Goal: Information Seeking & Learning: Learn about a topic

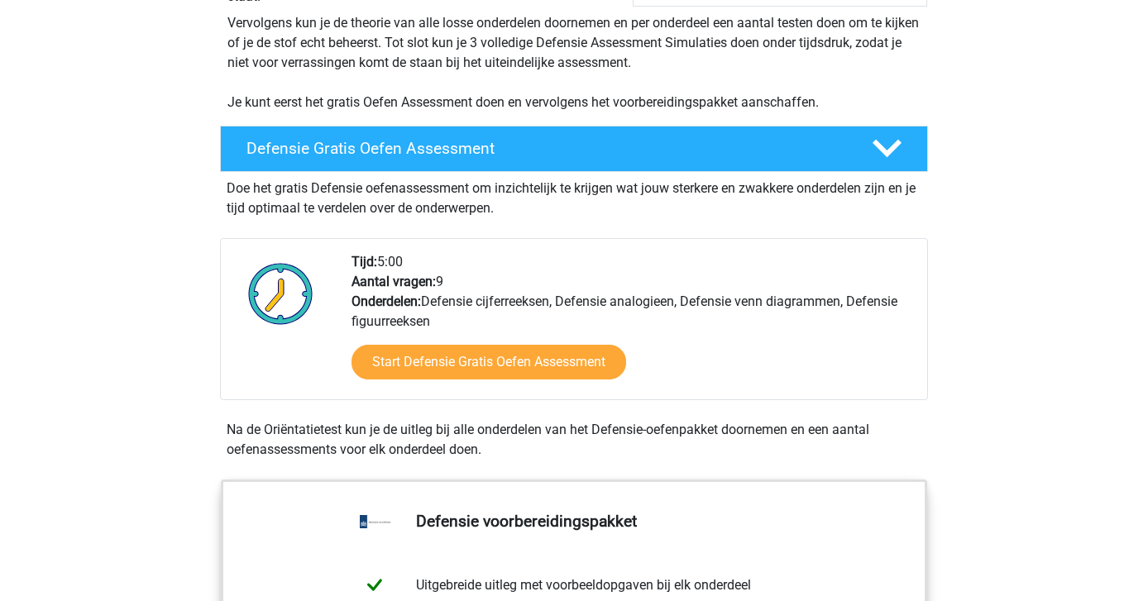
scroll to position [449, 0]
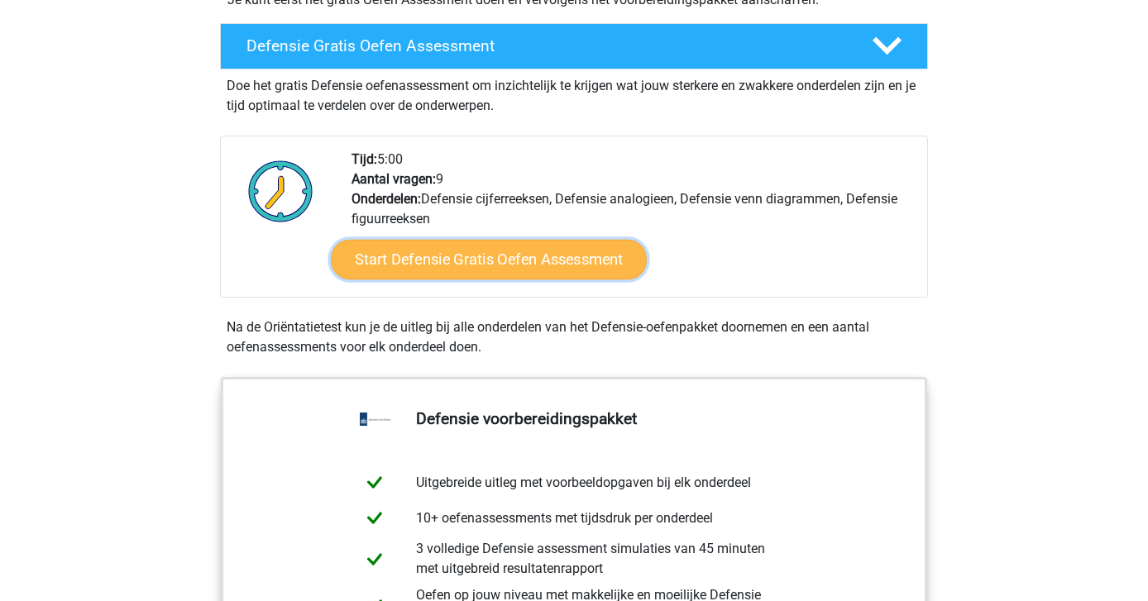
click at [520, 271] on link "Start Defensie Gratis Oefen Assessment" at bounding box center [489, 260] width 316 height 40
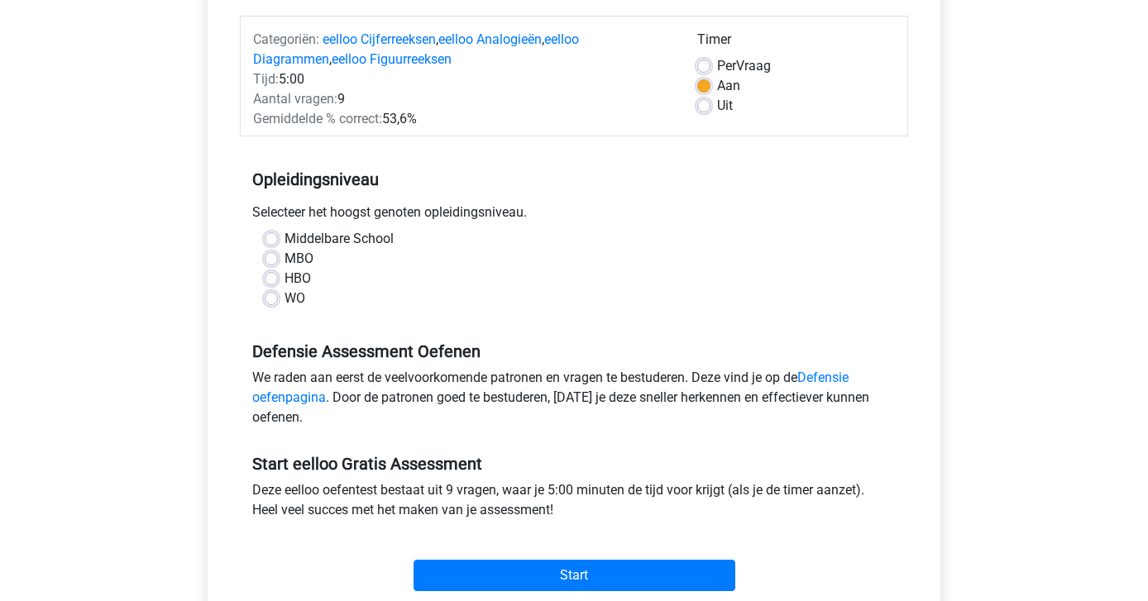
scroll to position [200, 0]
click at [280, 271] on div "HBO" at bounding box center [574, 278] width 619 height 20
click at [285, 278] on label "HBO" at bounding box center [298, 278] width 26 height 20
click at [271, 278] on input "HBO" at bounding box center [271, 276] width 13 height 17
radio input "true"
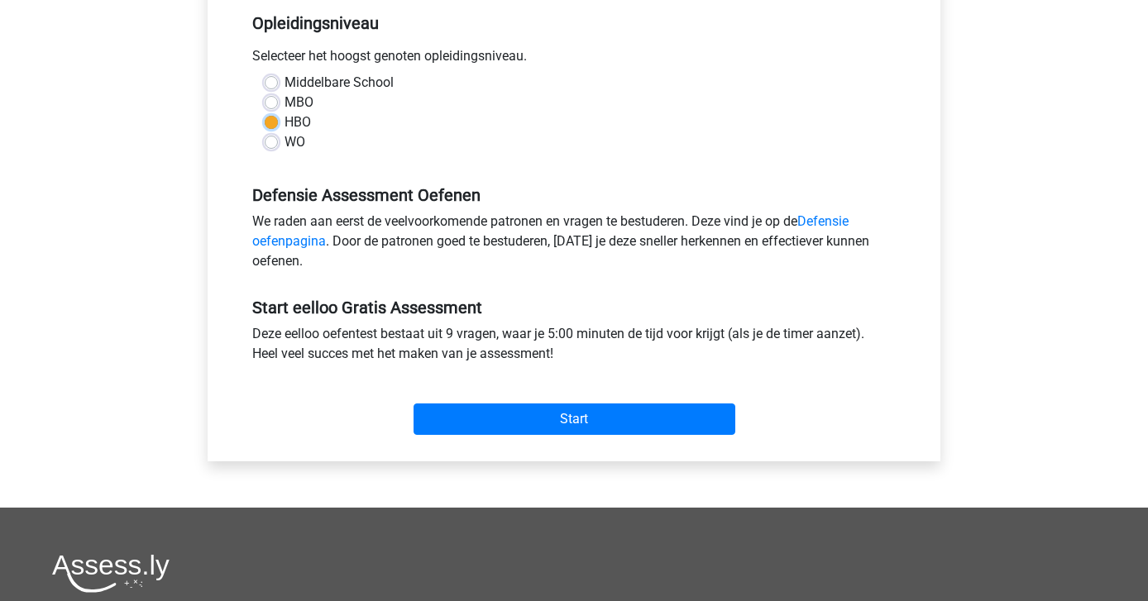
scroll to position [381, 0]
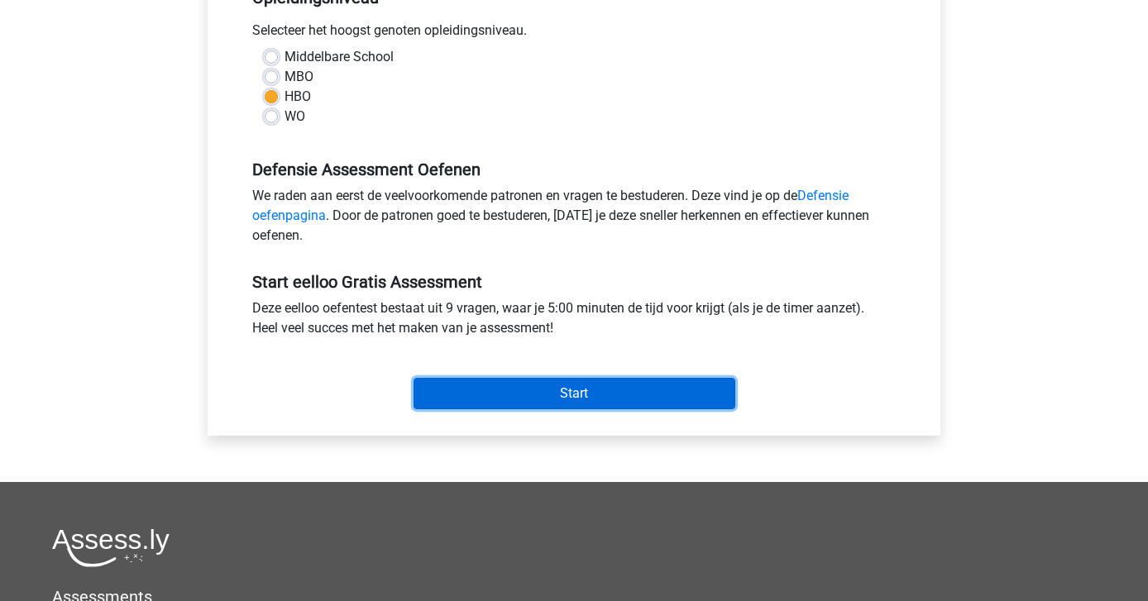
click at [539, 392] on input "Start" at bounding box center [575, 393] width 322 height 31
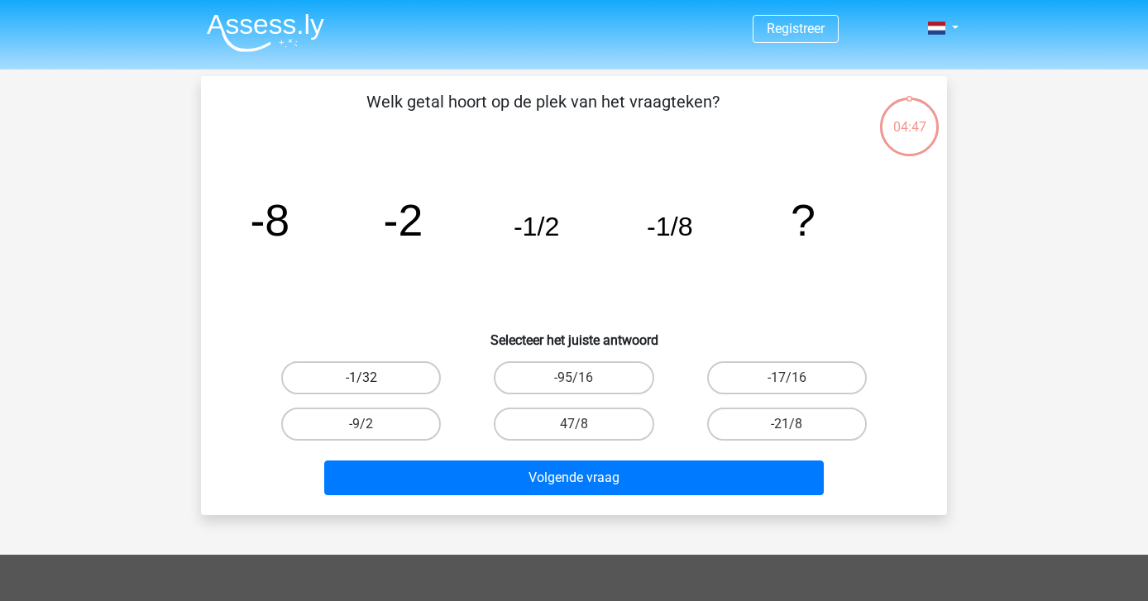
click at [337, 375] on label "-1/32" at bounding box center [361, 378] width 160 height 33
click at [362, 378] on input "-1/32" at bounding box center [367, 383] width 11 height 11
radio input "true"
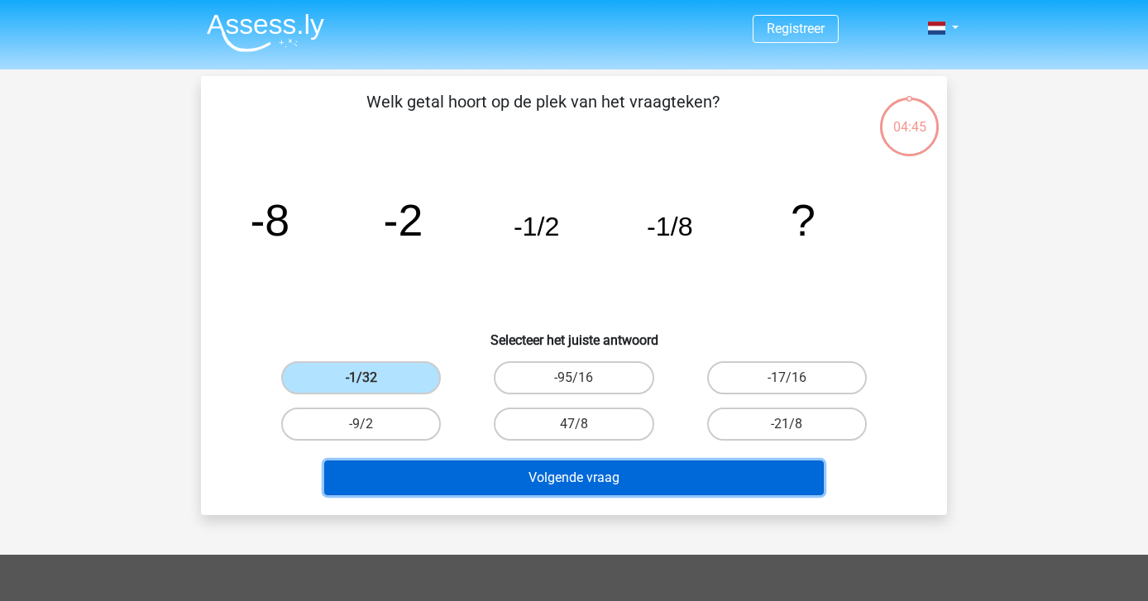
click at [564, 473] on button "Volgende vraag" at bounding box center [574, 478] width 500 height 35
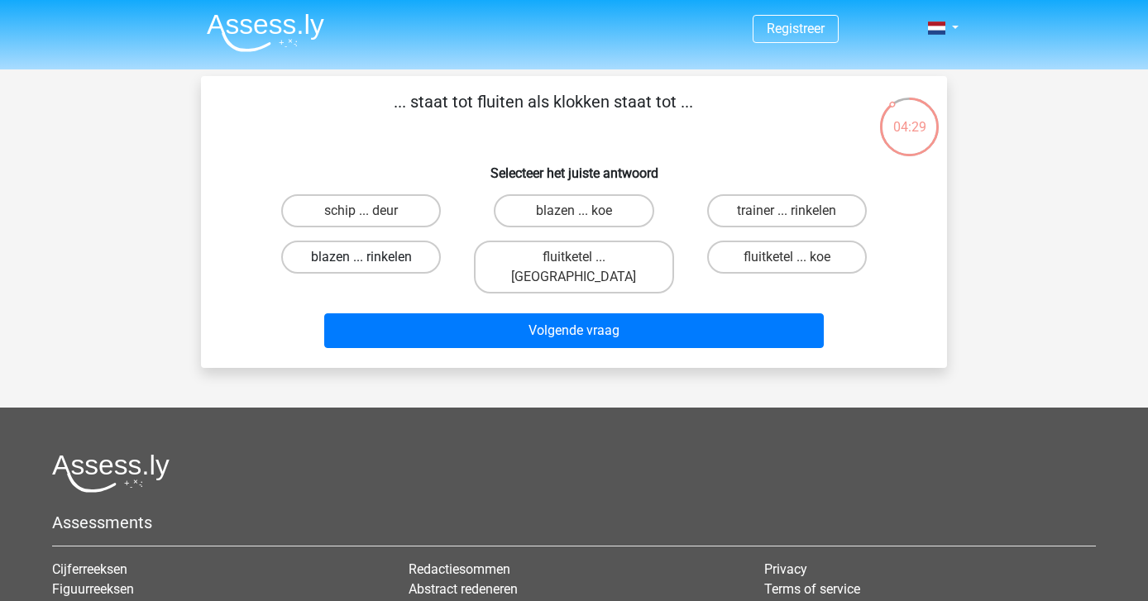
click at [390, 256] on label "blazen ... rinkelen" at bounding box center [361, 257] width 160 height 33
click at [372, 257] on input "blazen ... rinkelen" at bounding box center [367, 262] width 11 height 11
radio input "true"
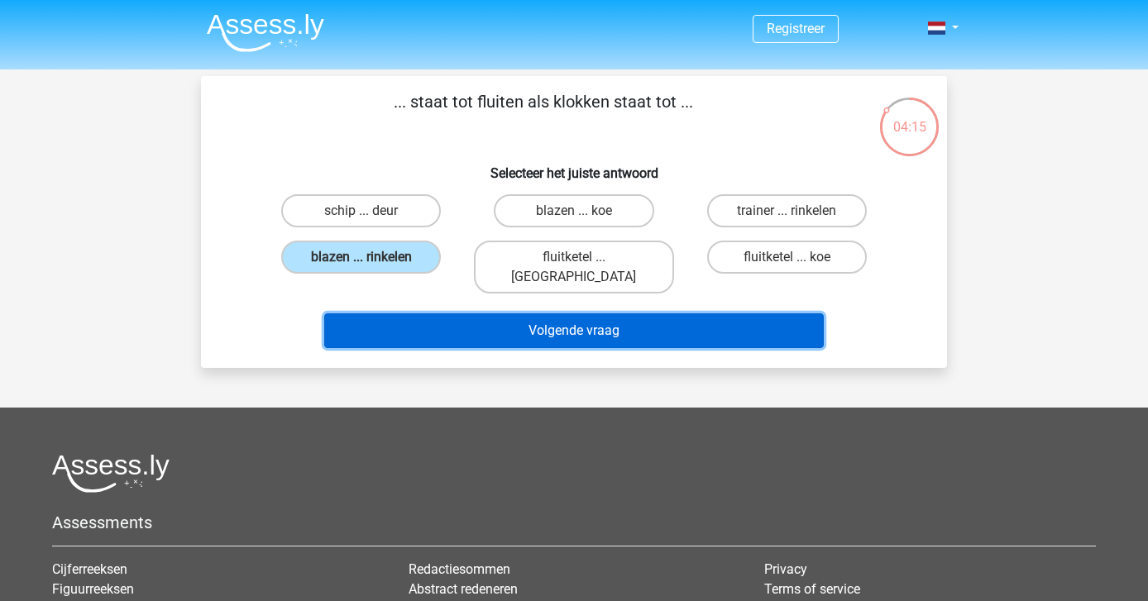
click at [394, 314] on button "Volgende vraag" at bounding box center [574, 331] width 500 height 35
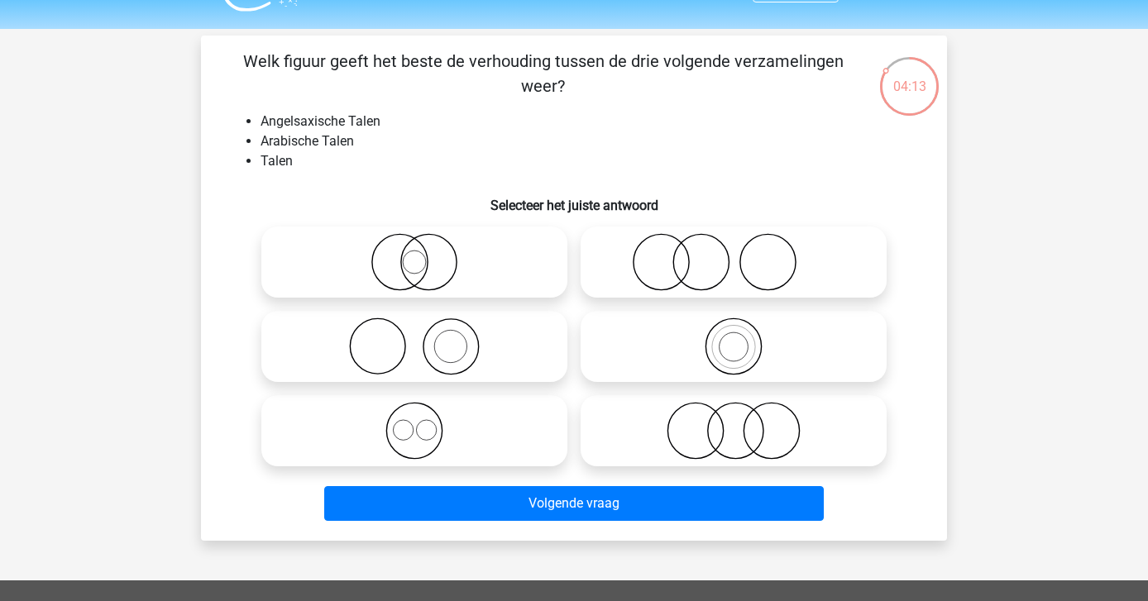
scroll to position [39, 0]
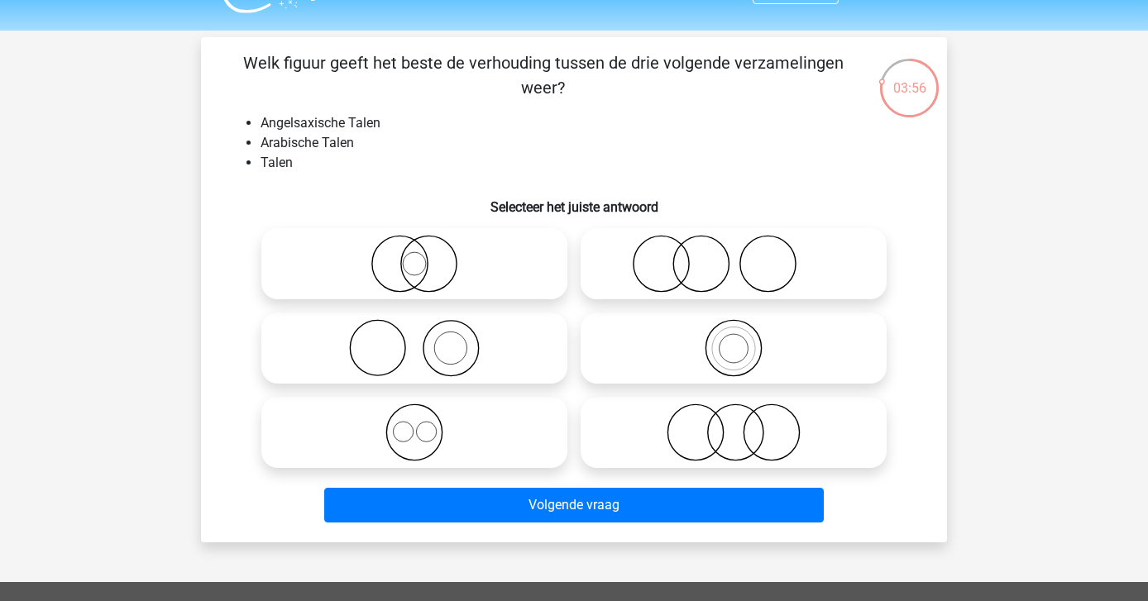
click at [730, 354] on icon at bounding box center [733, 348] width 293 height 58
click at [734, 340] on input "radio" at bounding box center [739, 334] width 11 height 11
radio input "true"
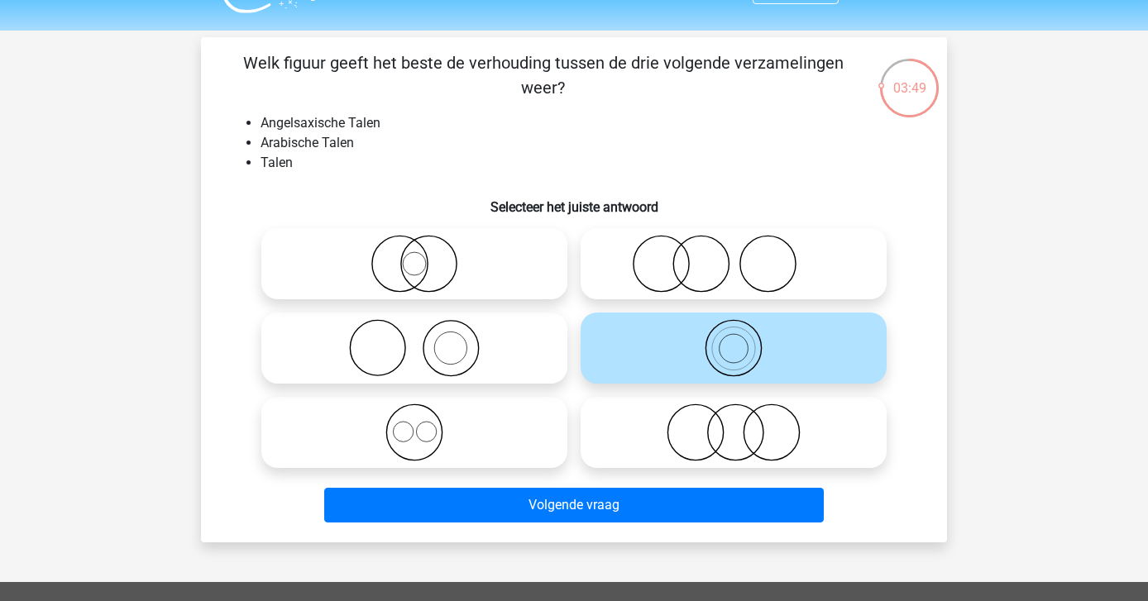
click at [413, 433] on circle at bounding box center [403, 432] width 20 height 20
click at [414, 424] on input "radio" at bounding box center [419, 419] width 11 height 11
radio input "true"
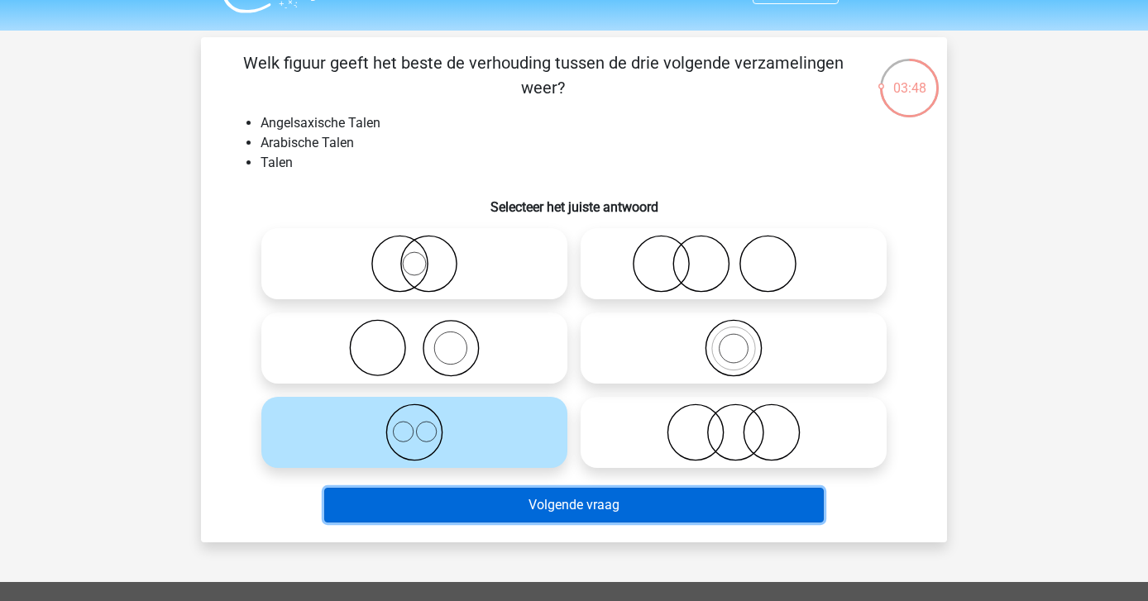
click at [544, 511] on button "Volgende vraag" at bounding box center [574, 505] width 500 height 35
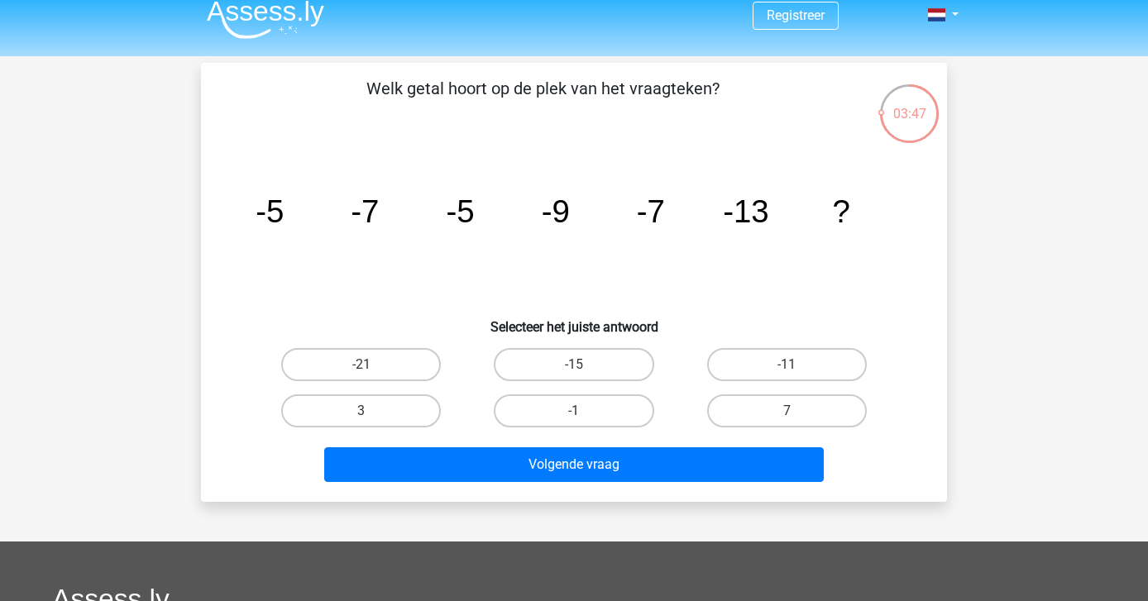
scroll to position [0, 0]
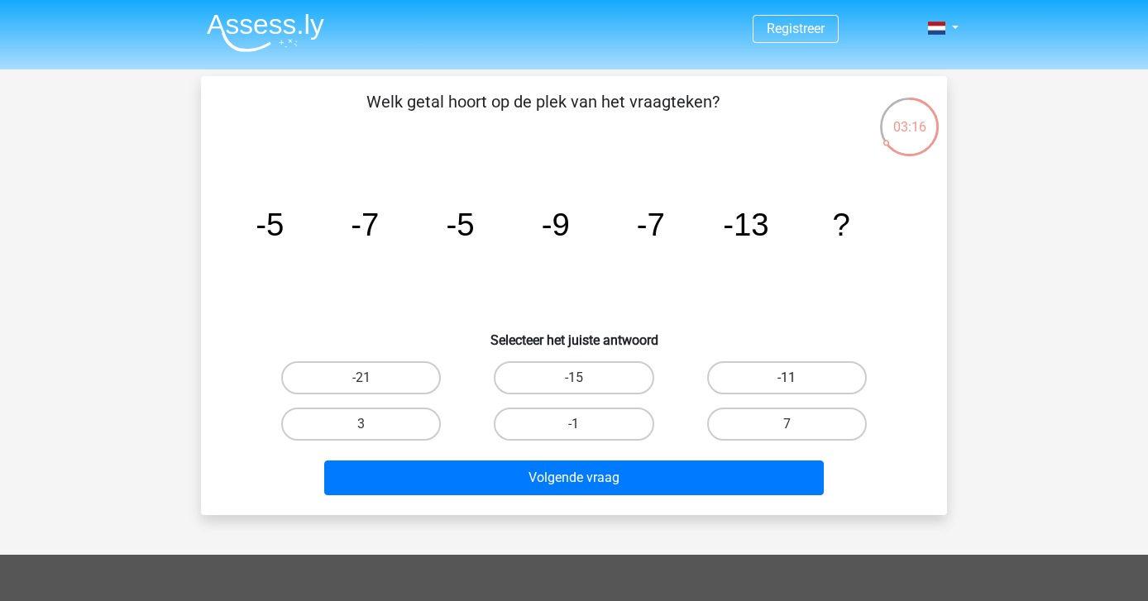
click at [807, 376] on label "-11" at bounding box center [787, 378] width 160 height 33
click at [797, 378] on input "-11" at bounding box center [792, 383] width 11 height 11
radio input "true"
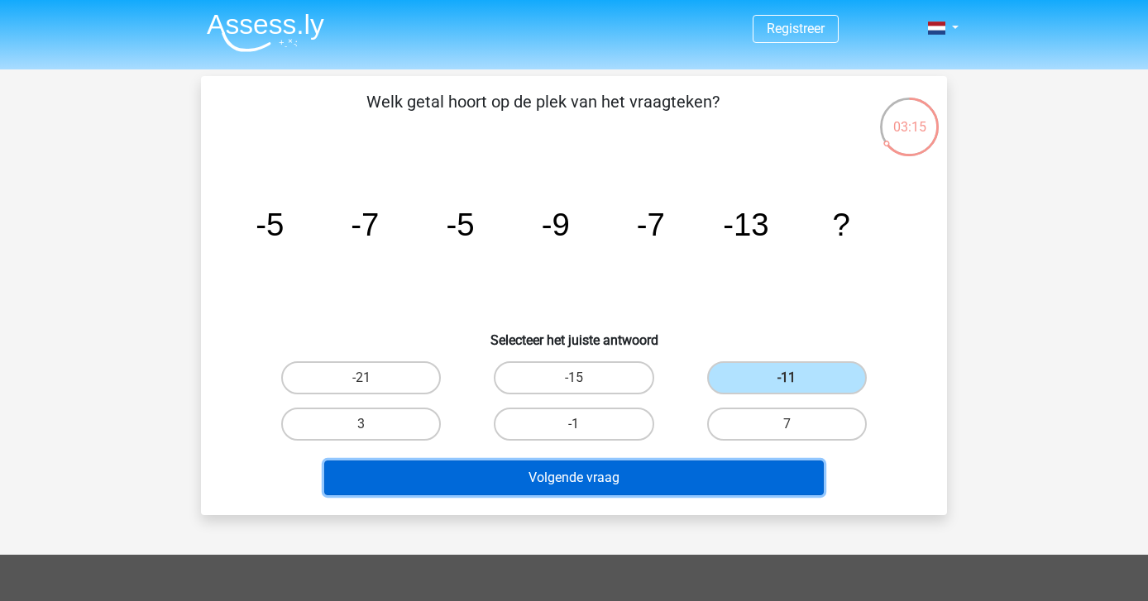
click at [702, 472] on button "Volgende vraag" at bounding box center [574, 478] width 500 height 35
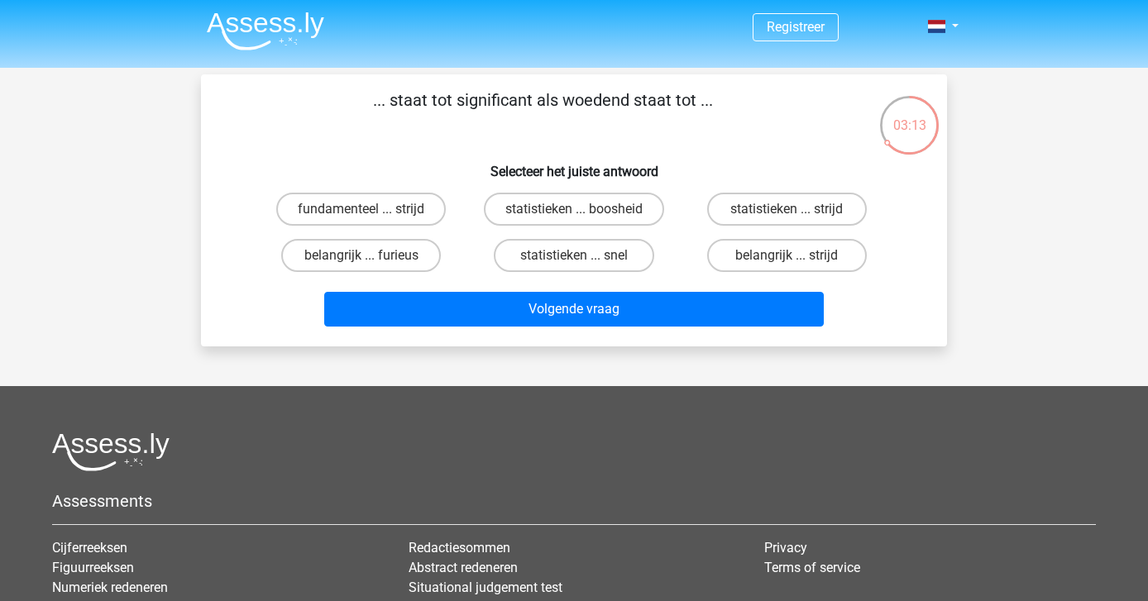
scroll to position [1, 0]
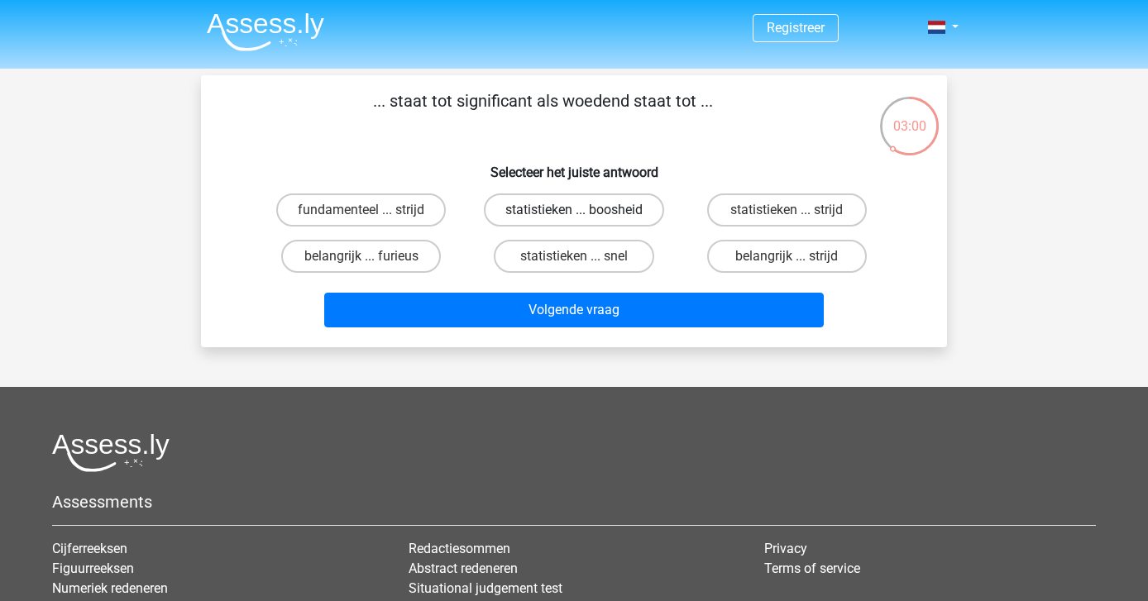
click at [564, 197] on label "statistieken ... boosheid" at bounding box center [574, 210] width 180 height 33
click at [574, 210] on input "statistieken ... boosheid" at bounding box center [579, 215] width 11 height 11
radio input "true"
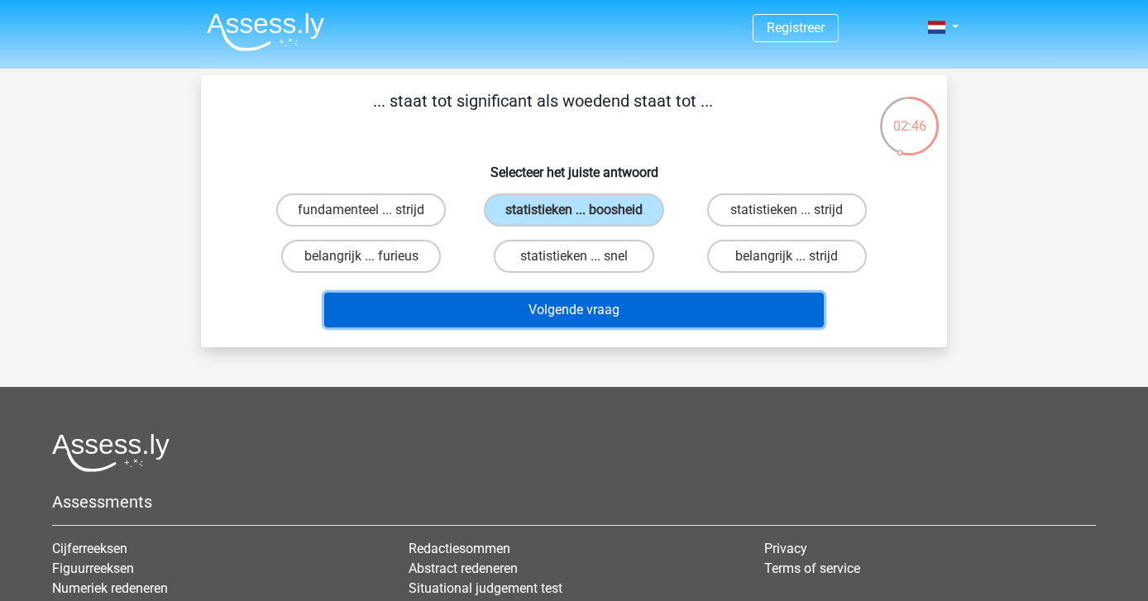
click at [596, 307] on button "Volgende vraag" at bounding box center [574, 310] width 500 height 35
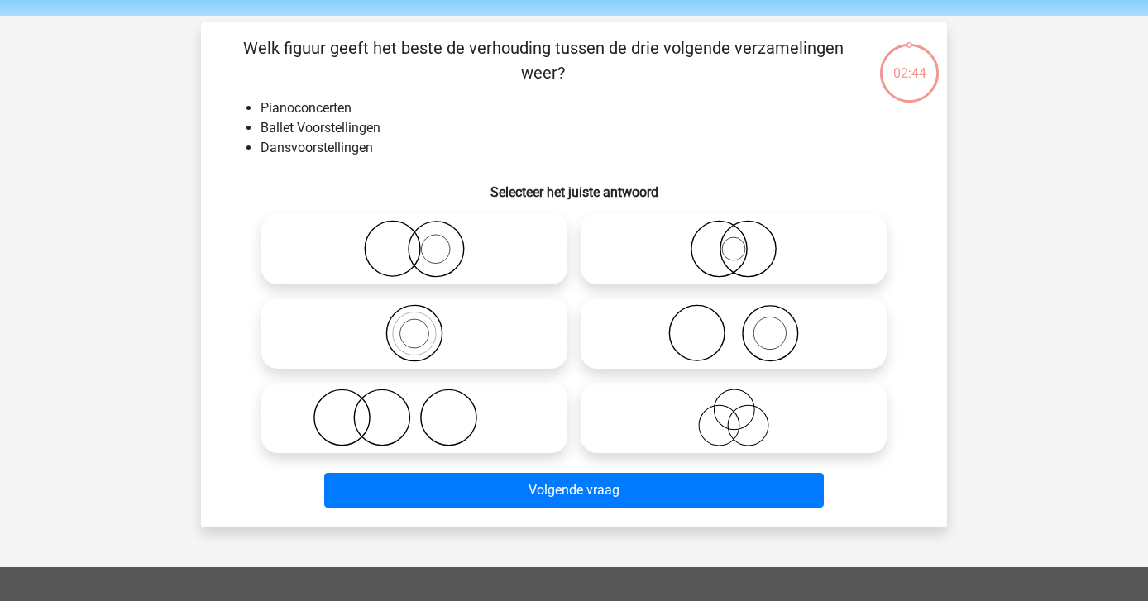
scroll to position [76, 0]
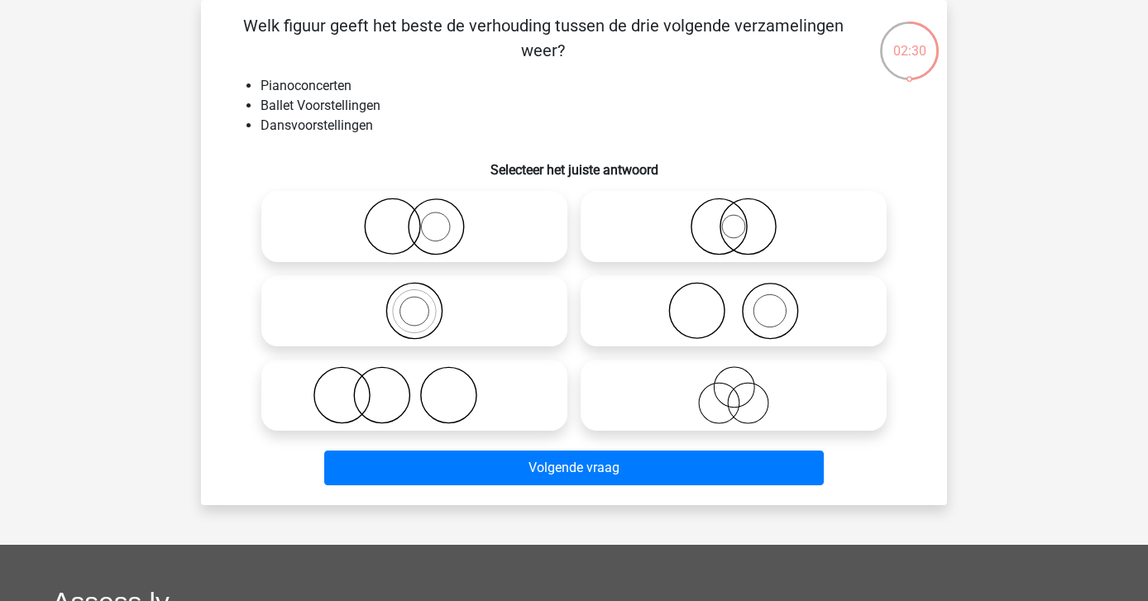
click at [427, 395] on icon at bounding box center [414, 395] width 293 height 58
click at [425, 387] on input "radio" at bounding box center [419, 381] width 11 height 11
radio input "true"
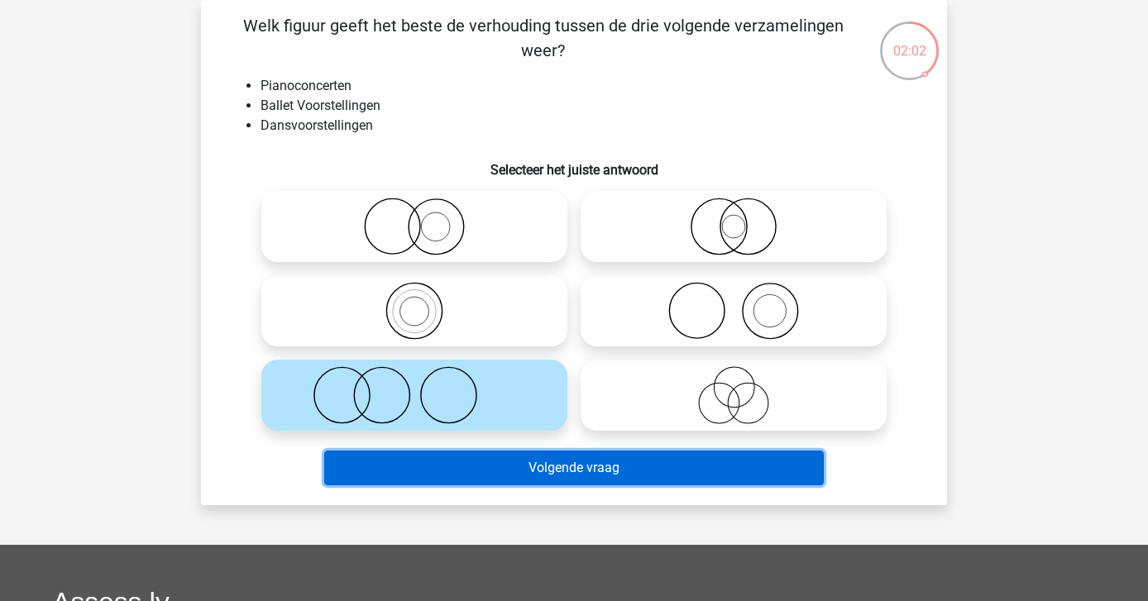
click at [460, 457] on button "Volgende vraag" at bounding box center [574, 468] width 500 height 35
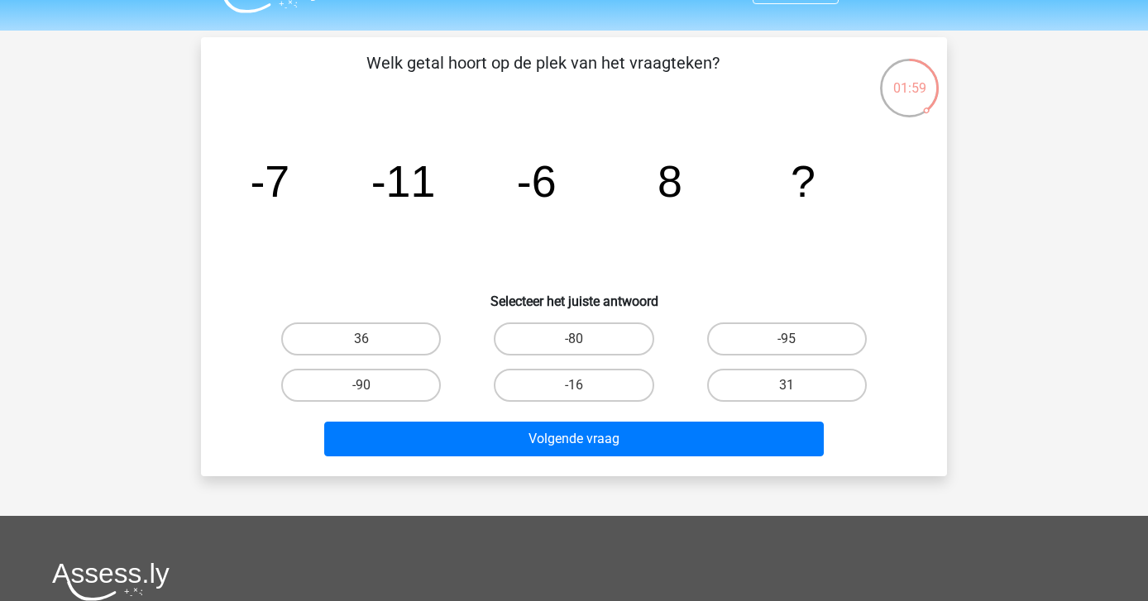
scroll to position [43, 0]
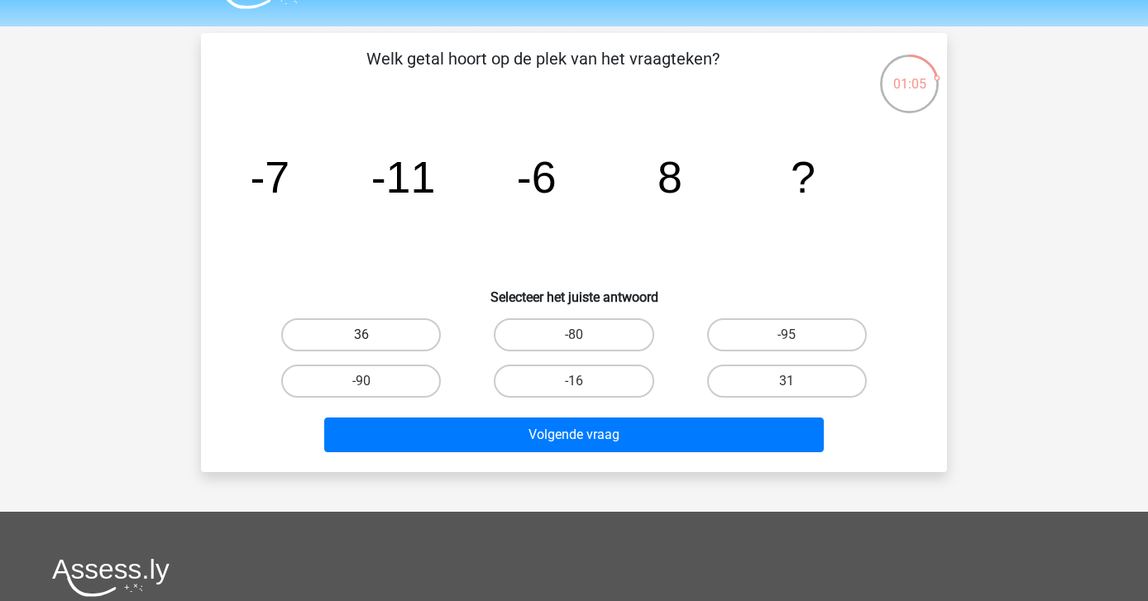
click at [394, 336] on label "36" at bounding box center [361, 334] width 160 height 33
click at [372, 336] on input "36" at bounding box center [367, 340] width 11 height 11
radio input "true"
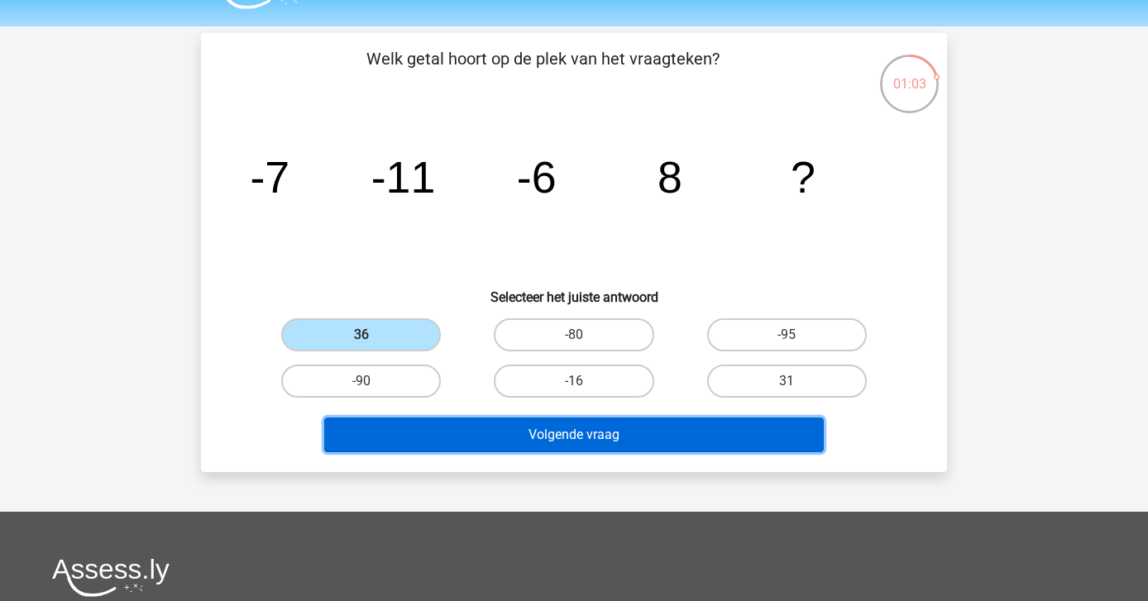
click at [549, 438] on button "Volgende vraag" at bounding box center [574, 435] width 500 height 35
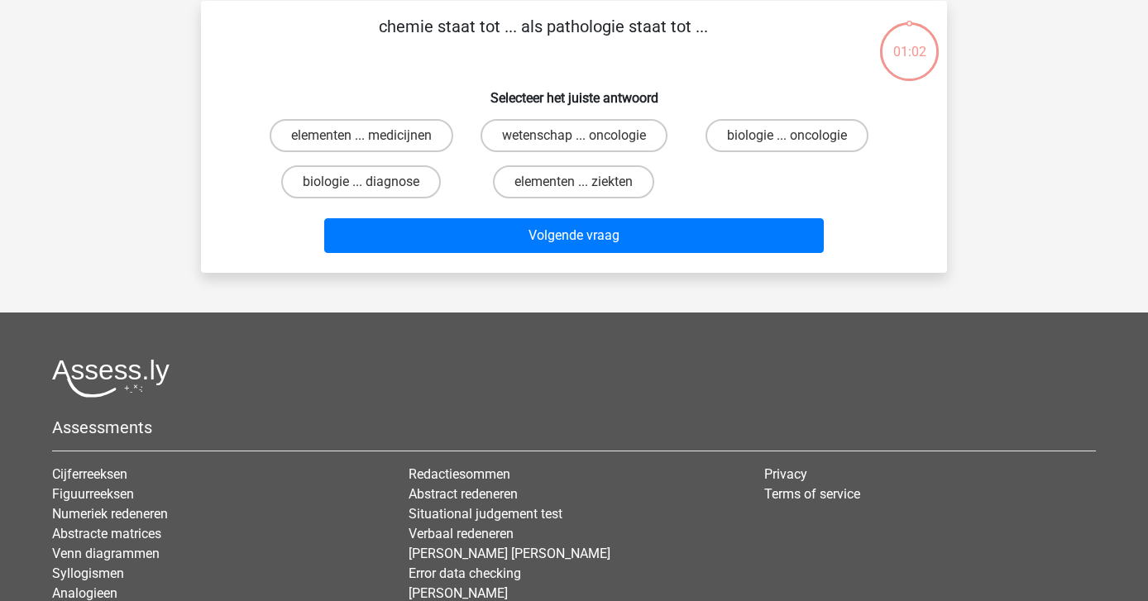
scroll to position [0, 0]
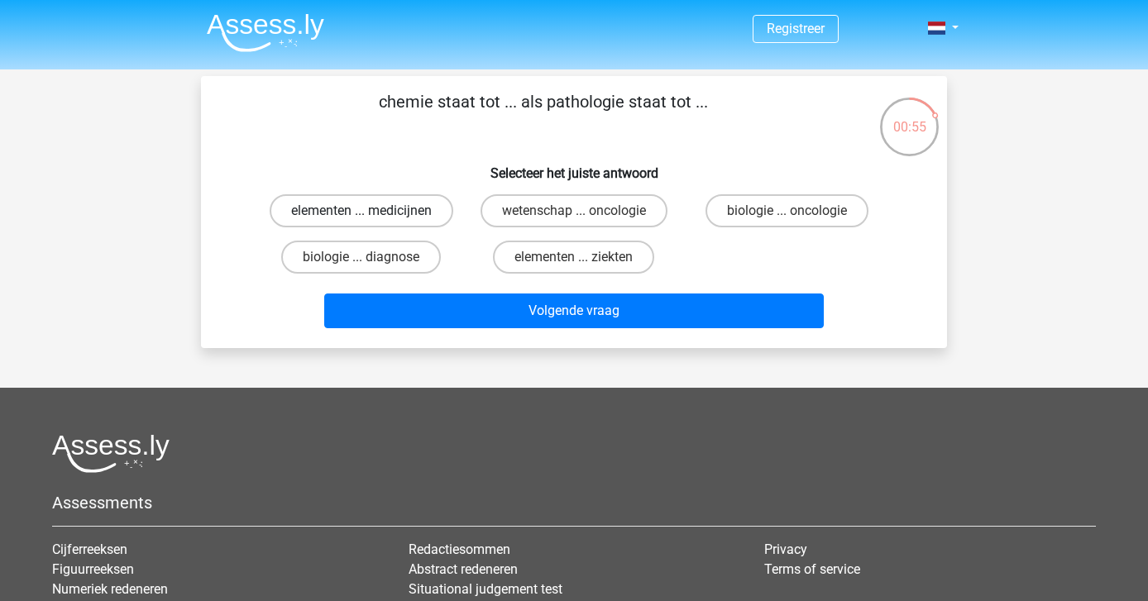
click at [320, 208] on label "elementen ... medicijnen" at bounding box center [362, 210] width 184 height 33
click at [362, 211] on input "elementen ... medicijnen" at bounding box center [367, 216] width 11 height 11
radio input "true"
click at [526, 253] on label "elementen ... ziekten" at bounding box center [573, 257] width 161 height 33
click at [574, 257] on input "elementen ... ziekten" at bounding box center [579, 262] width 11 height 11
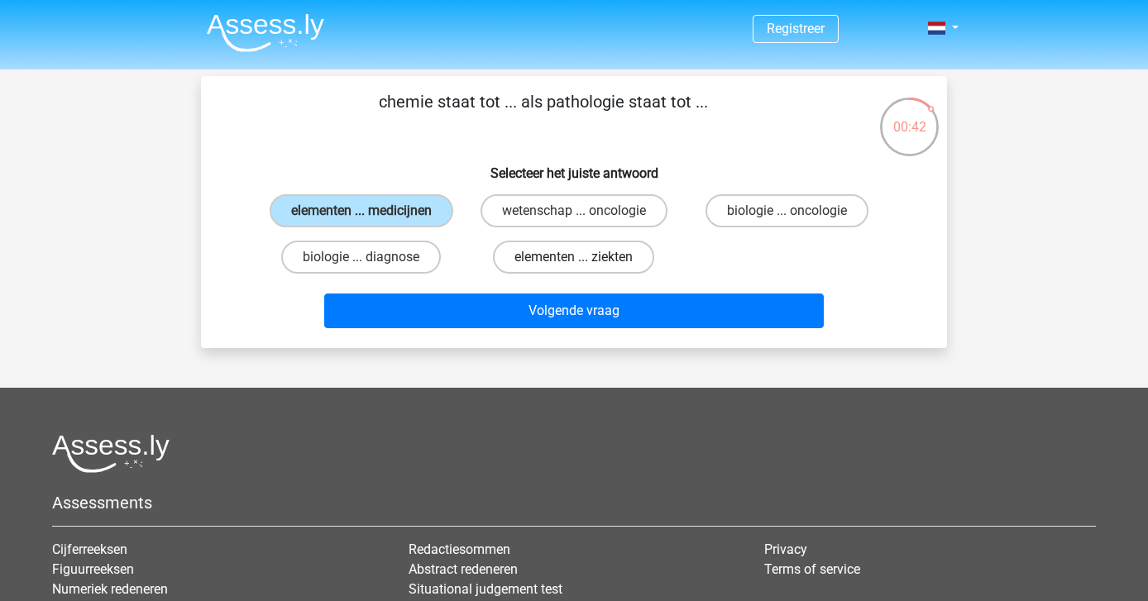
radio input "true"
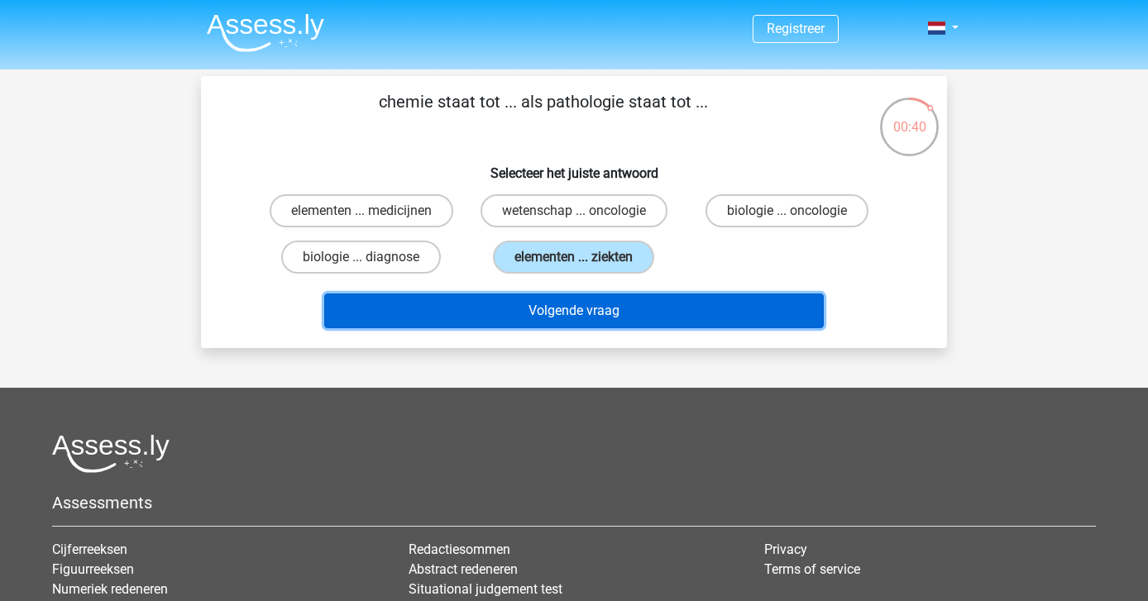
click at [542, 301] on button "Volgende vraag" at bounding box center [574, 311] width 500 height 35
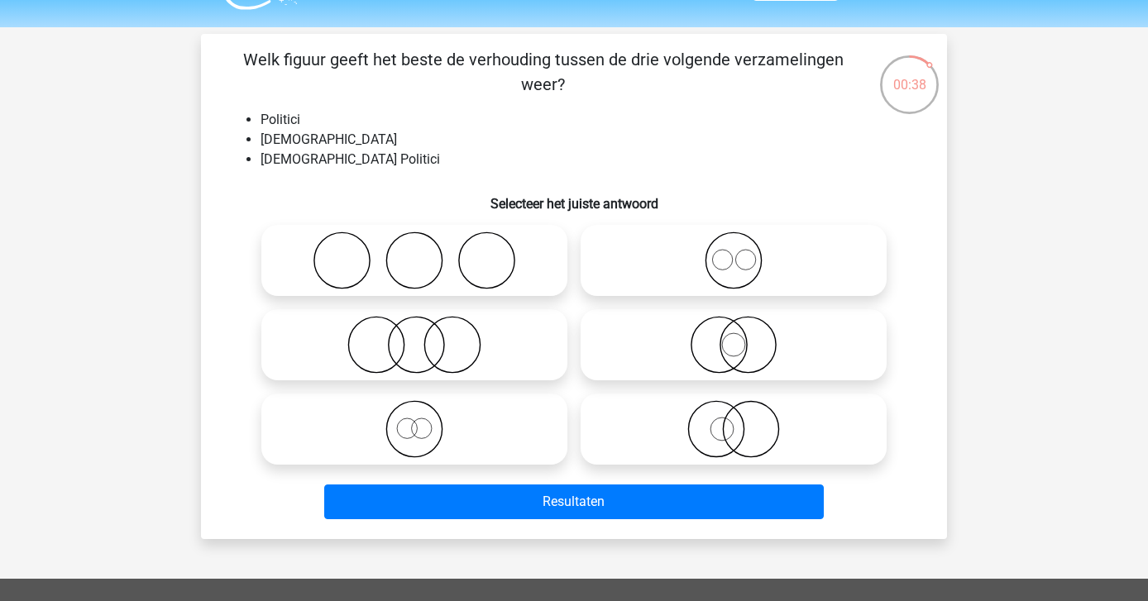
scroll to position [41, 0]
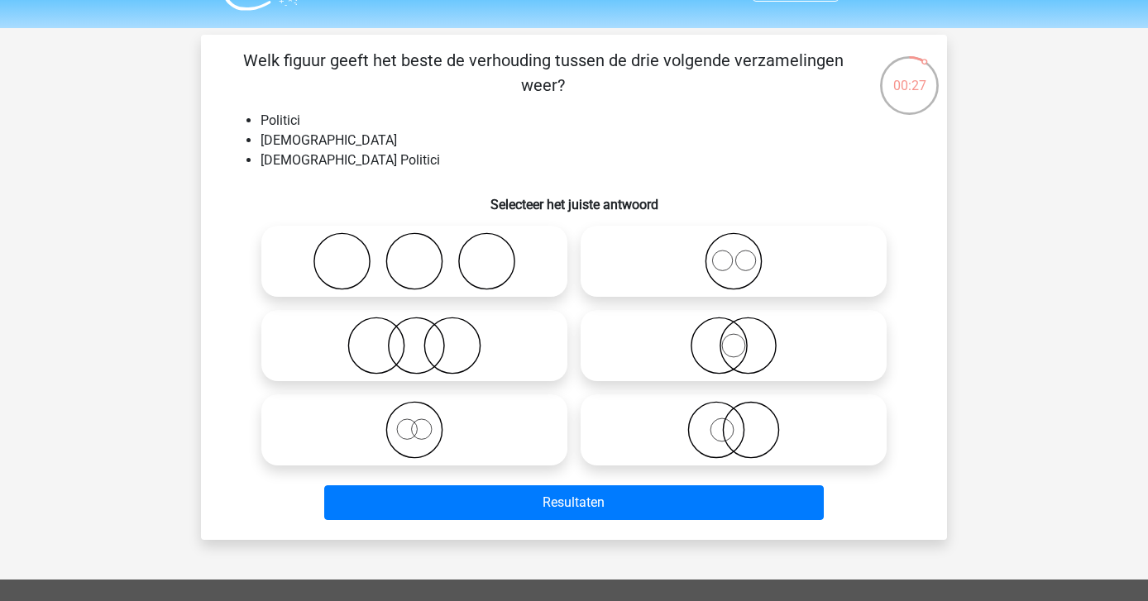
click at [735, 275] on icon at bounding box center [733, 261] width 293 height 58
click at [735, 253] on input "radio" at bounding box center [739, 247] width 11 height 11
radio input "true"
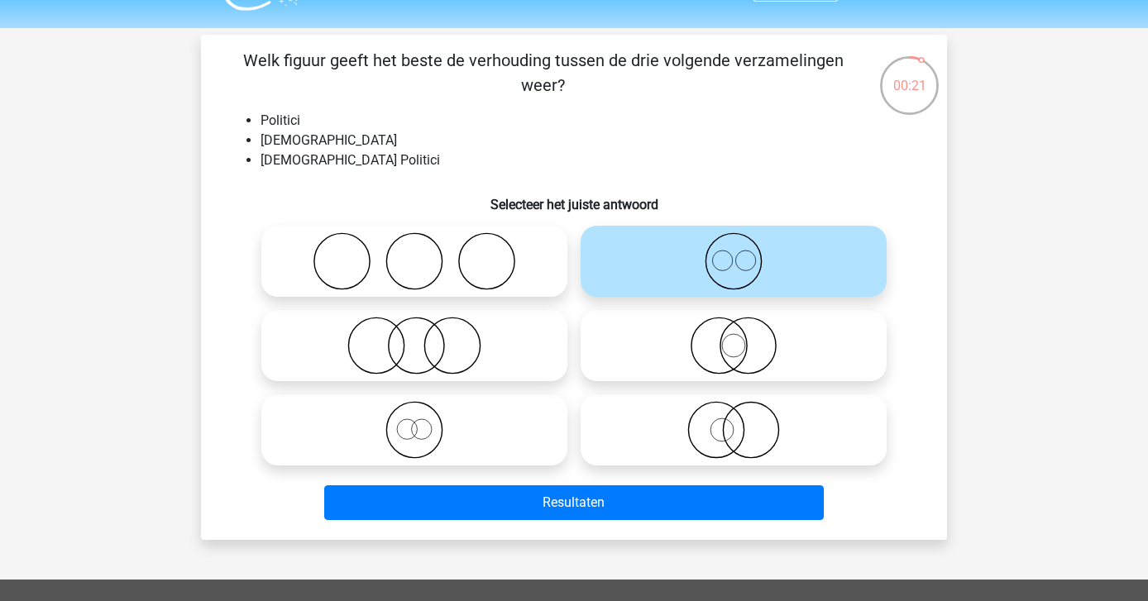
click at [453, 430] on icon at bounding box center [414, 430] width 293 height 58
click at [425, 422] on input "radio" at bounding box center [419, 416] width 11 height 11
radio input "true"
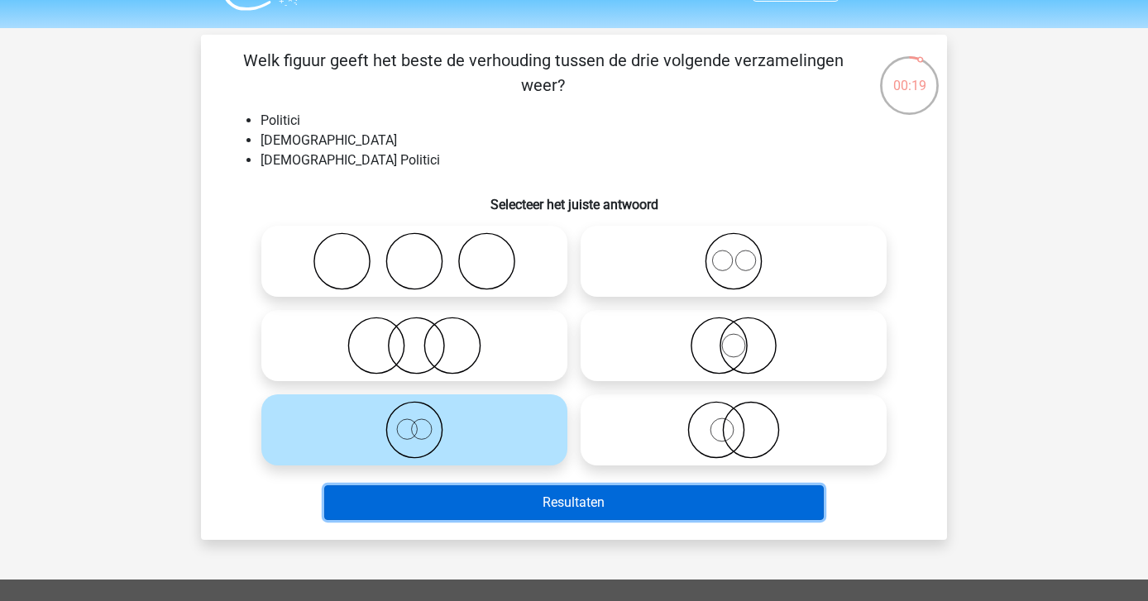
click at [472, 500] on button "Resultaten" at bounding box center [574, 503] width 500 height 35
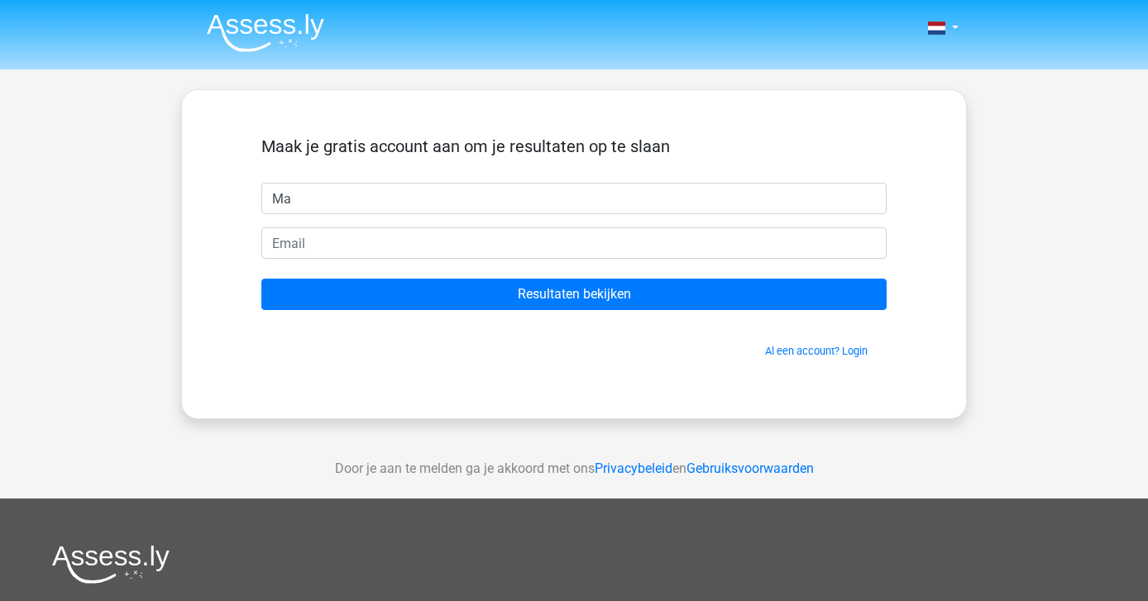
type input "Marijn"
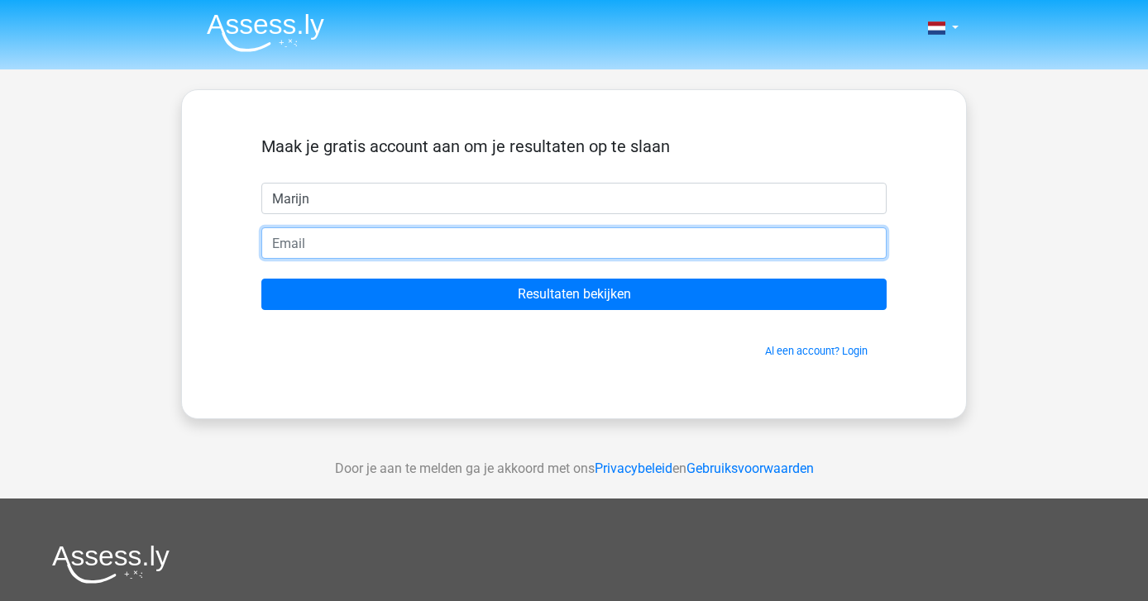
click at [423, 242] on input "email" at bounding box center [573, 242] width 625 height 31
type input "marijndeevries@gmail.com"
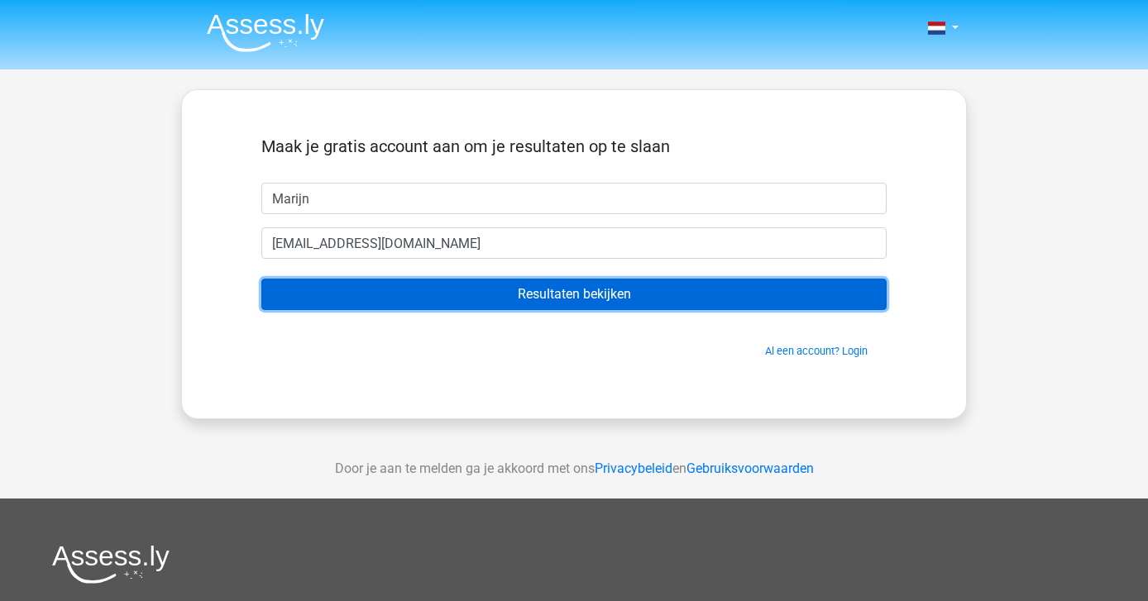
click at [481, 301] on input "Resultaten bekijken" at bounding box center [573, 294] width 625 height 31
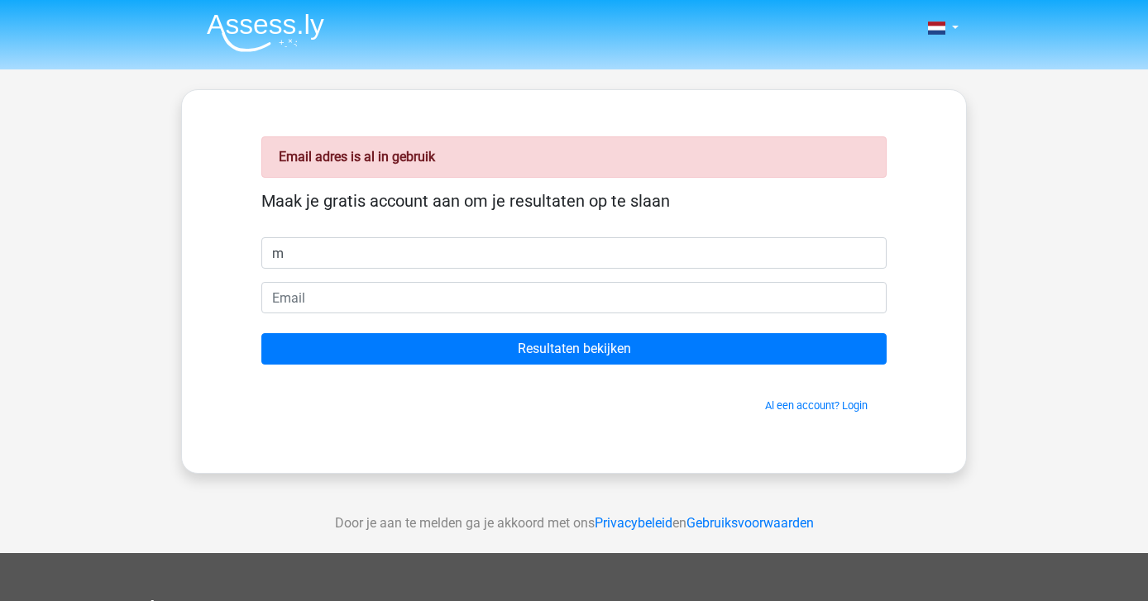
type input "Marijn"
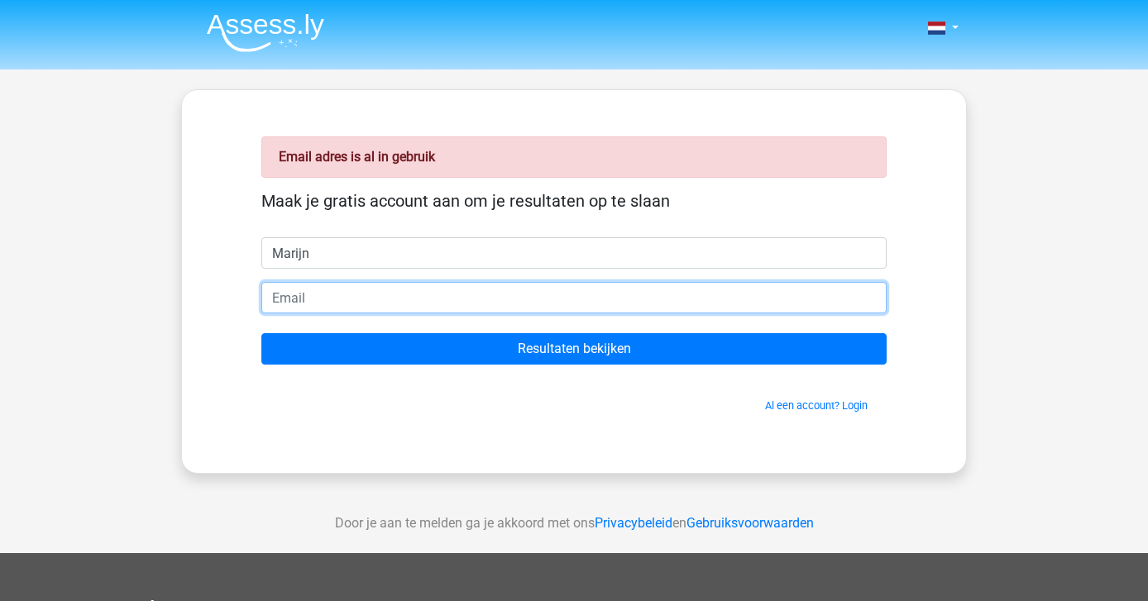
click at [426, 293] on input "email" at bounding box center [573, 297] width 625 height 31
type input "marijndvries@hotmail.nl"
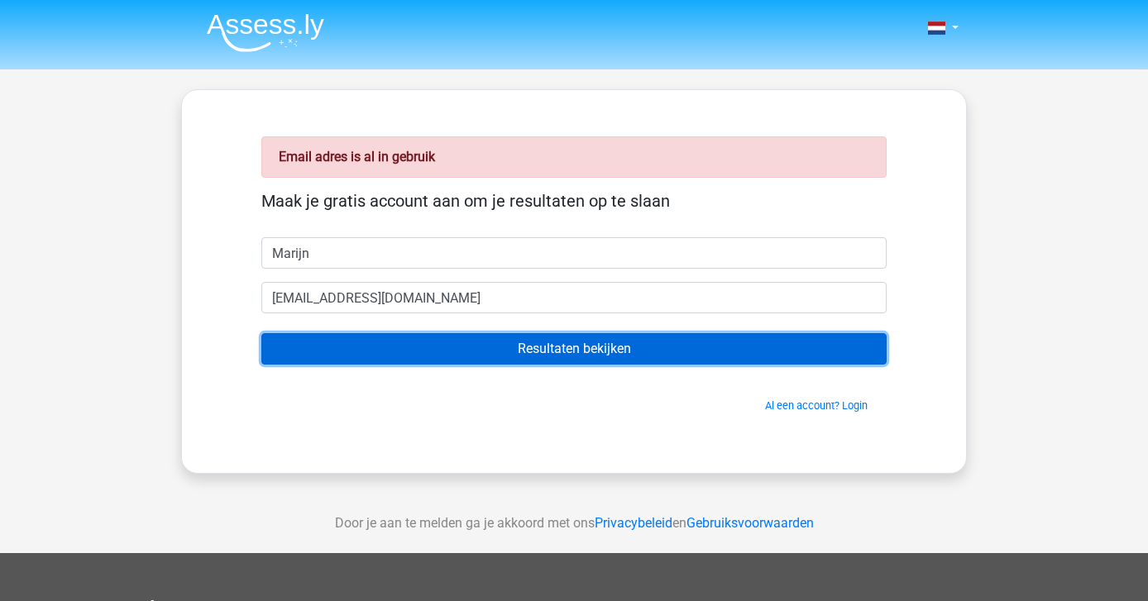
click at [515, 347] on input "Resultaten bekijken" at bounding box center [573, 348] width 625 height 31
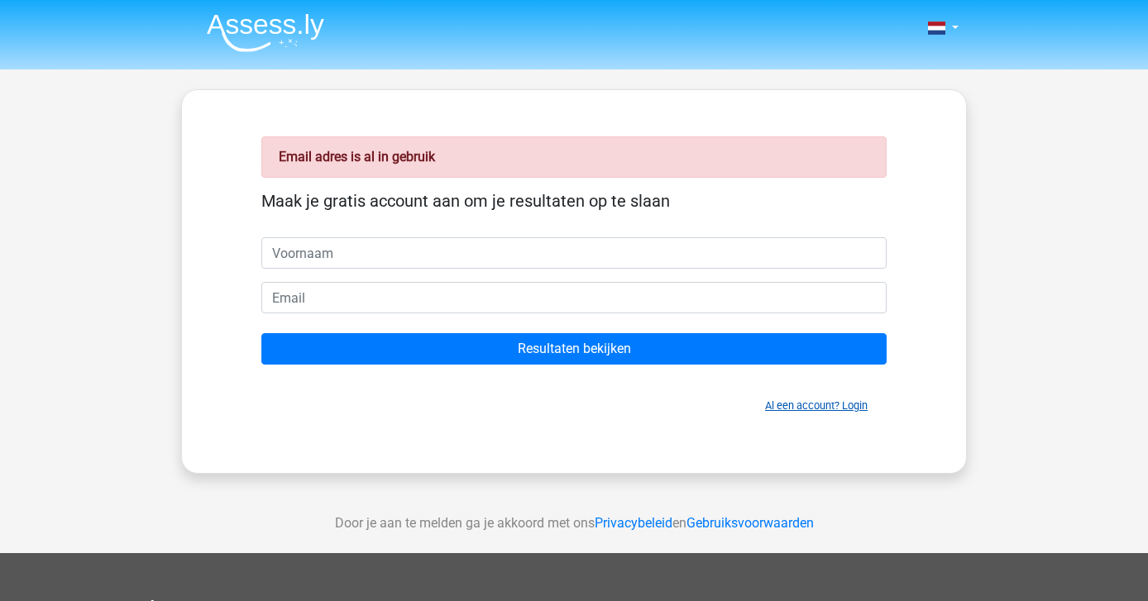
click at [783, 405] on link "Al een account? Login" at bounding box center [816, 406] width 103 height 12
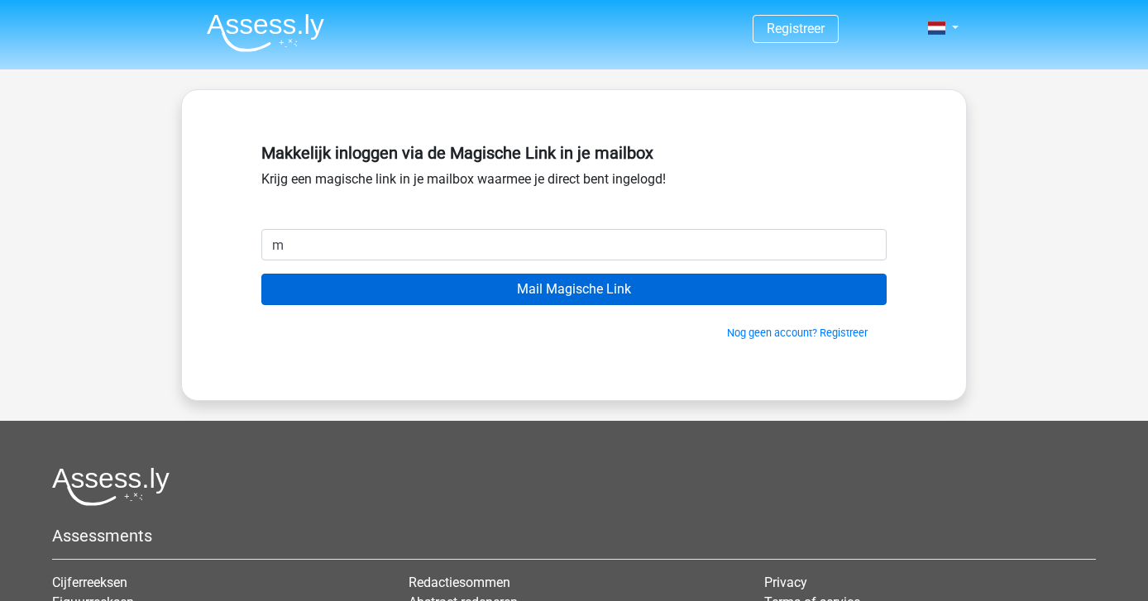
type input "marijndvries@hotmail.nl"
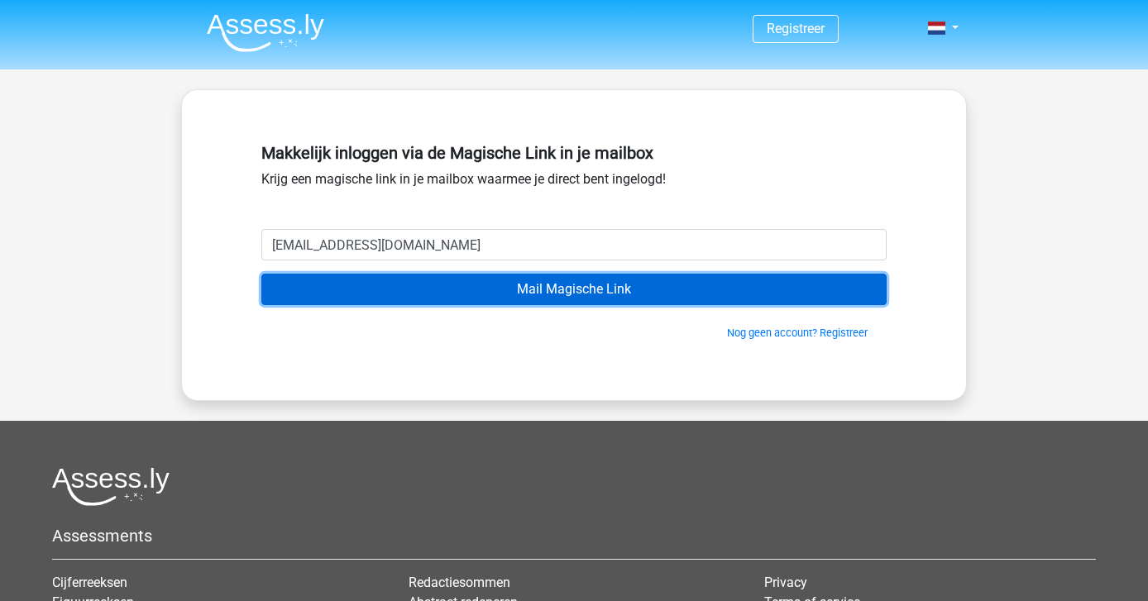
click at [603, 291] on input "Mail Magische Link" at bounding box center [573, 289] width 625 height 31
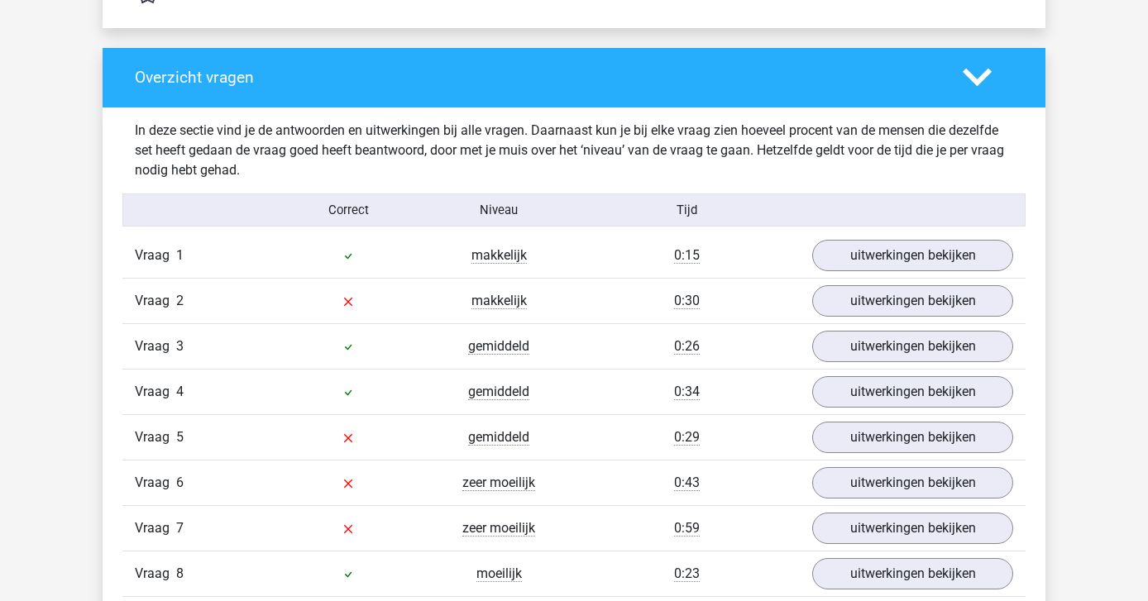
scroll to position [1746, 0]
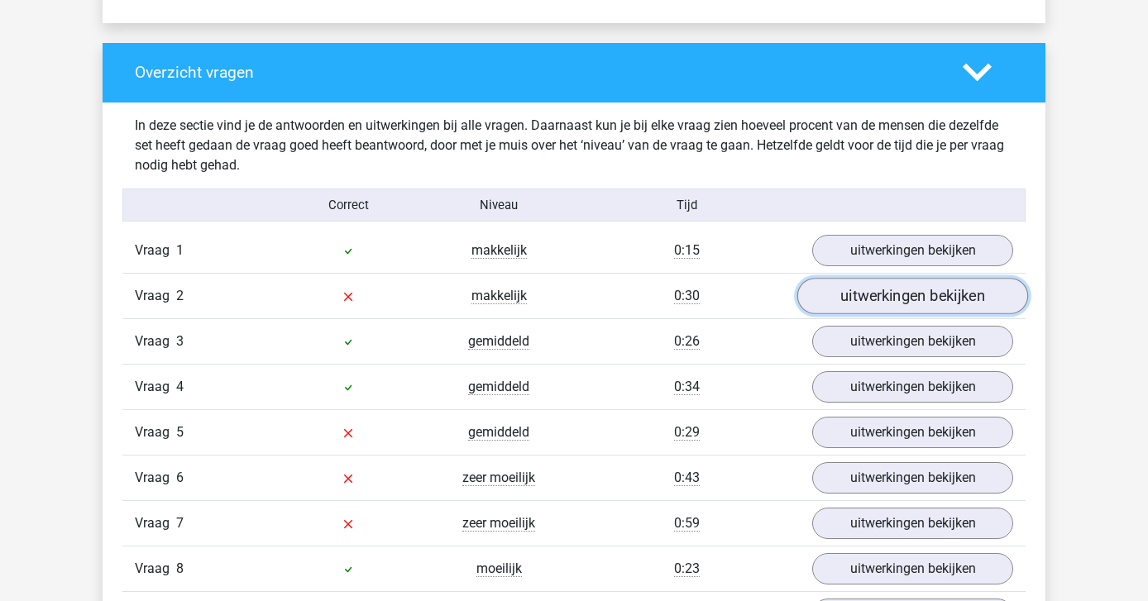
click at [922, 303] on link "uitwerkingen bekijken" at bounding box center [912, 296] width 231 height 36
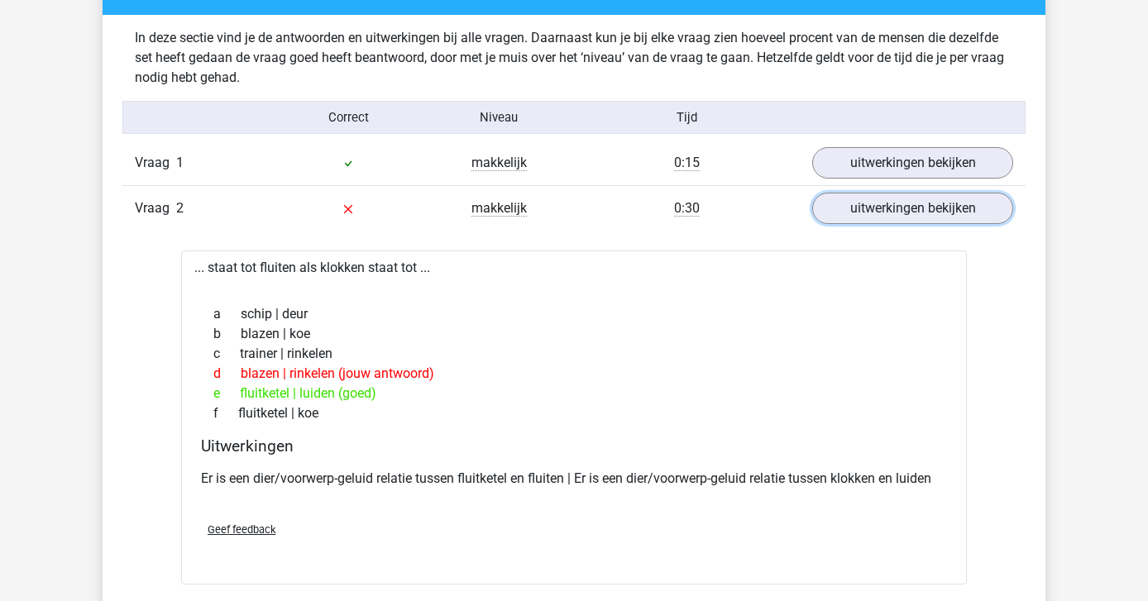
scroll to position [1839, 0]
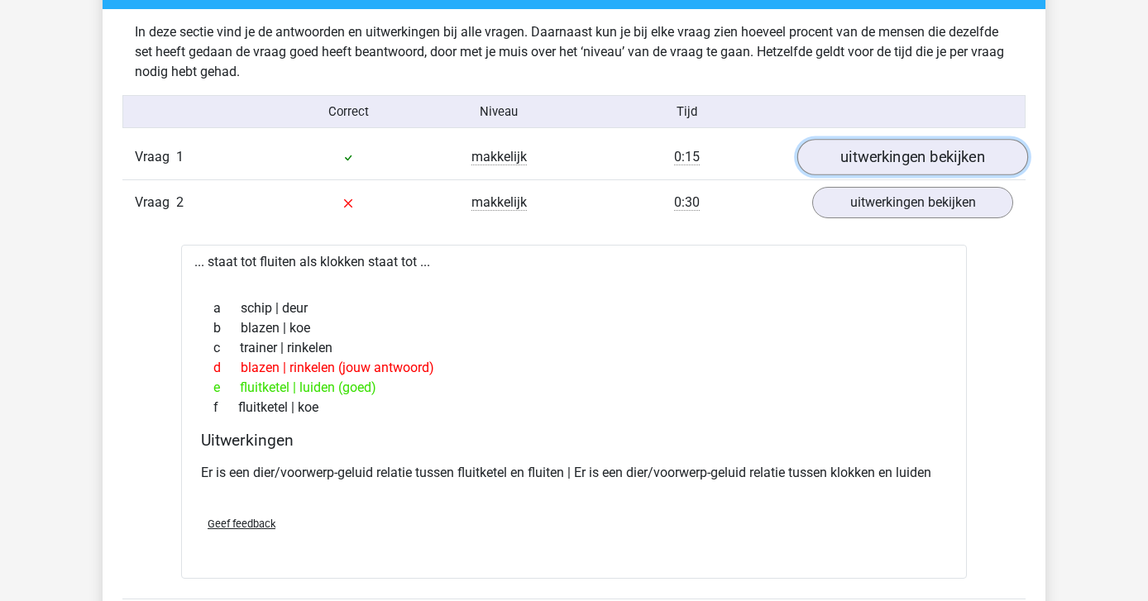
click at [887, 163] on link "uitwerkingen bekijken" at bounding box center [912, 157] width 231 height 36
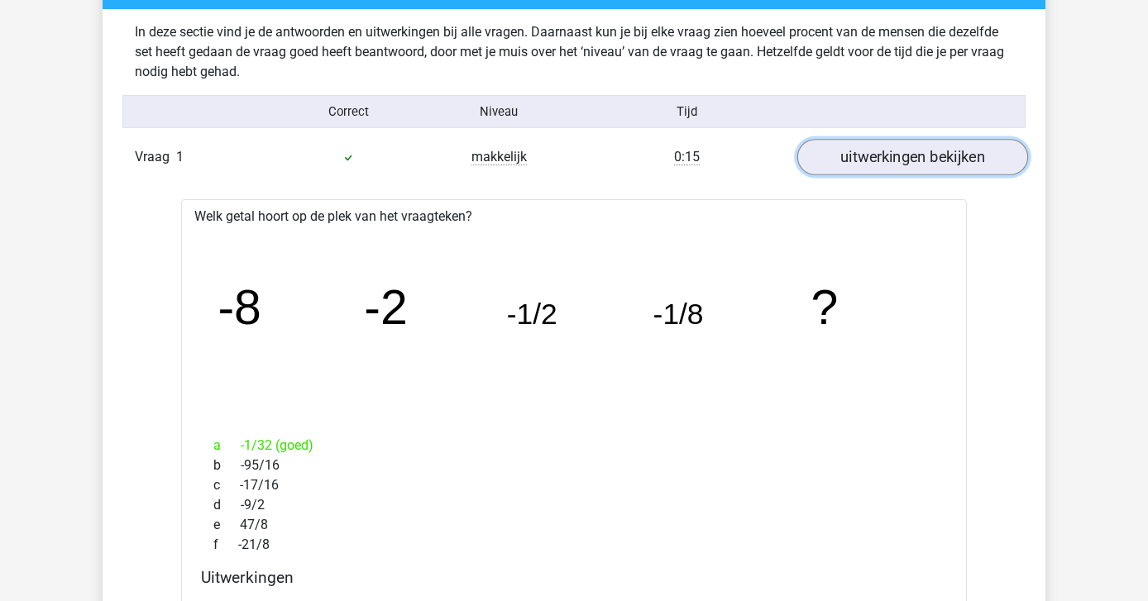
click at [887, 163] on link "uitwerkingen bekijken" at bounding box center [912, 157] width 231 height 36
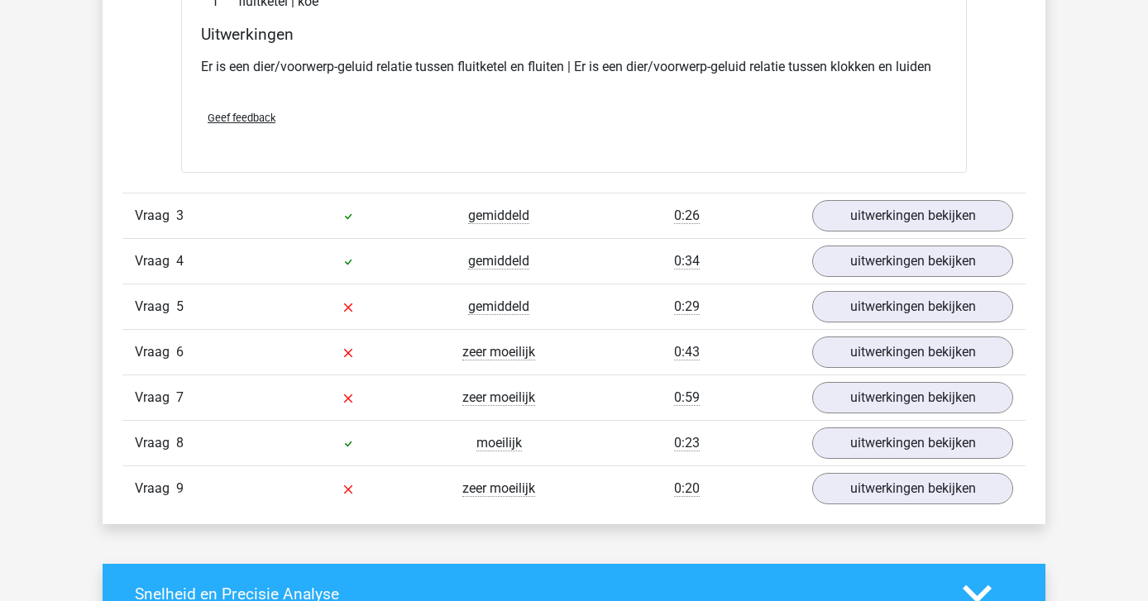
scroll to position [2248, 0]
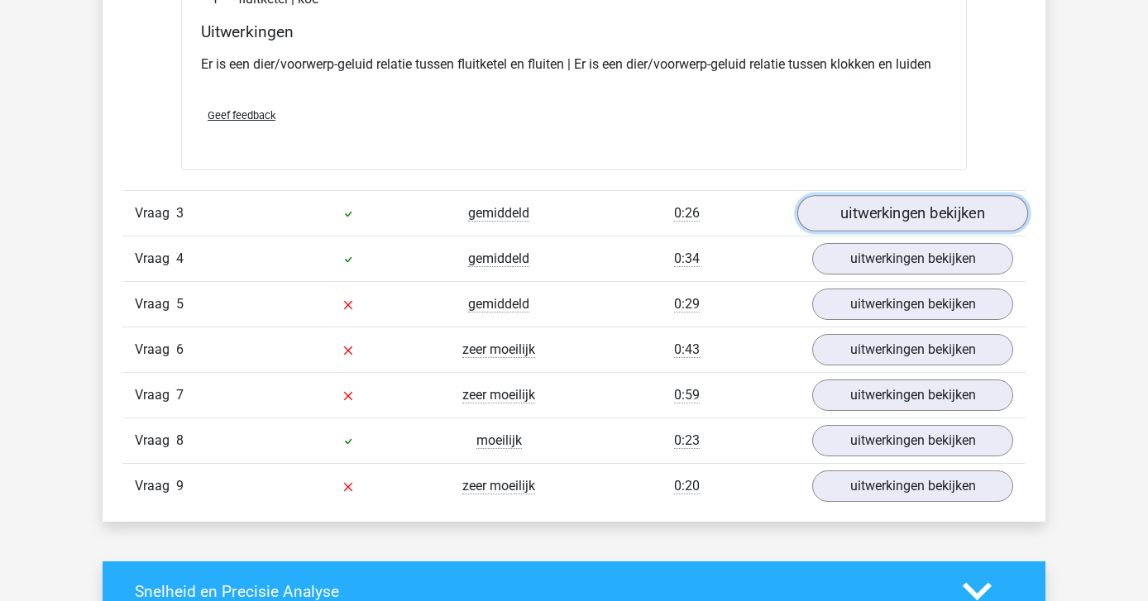
click at [870, 204] on link "uitwerkingen bekijken" at bounding box center [912, 213] width 231 height 36
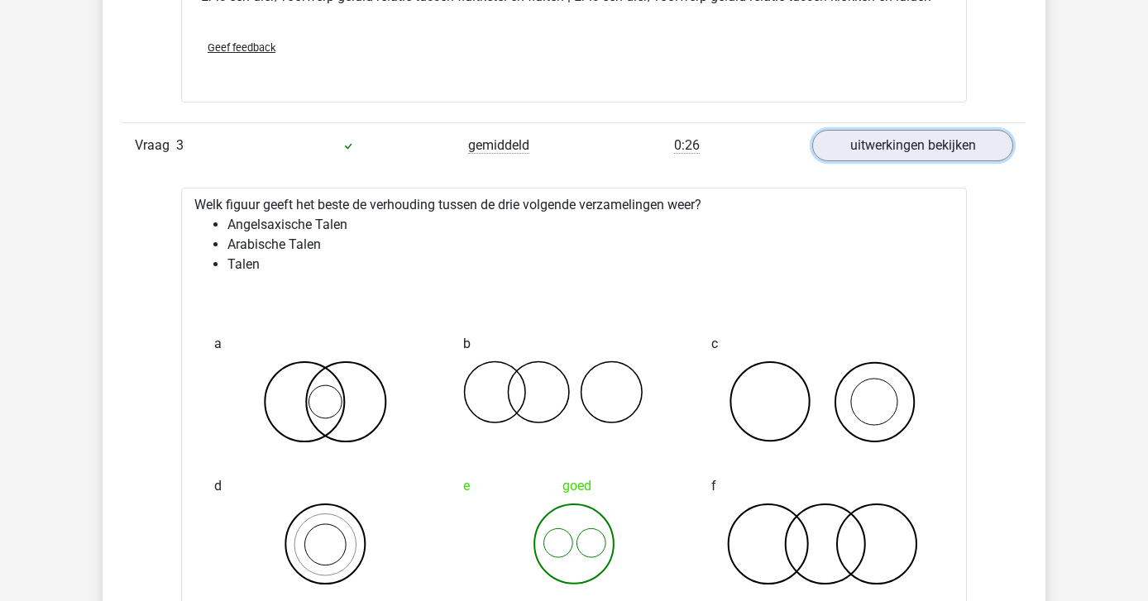
scroll to position [2315, 0]
click at [881, 145] on link "uitwerkingen bekijken" at bounding box center [912, 146] width 231 height 36
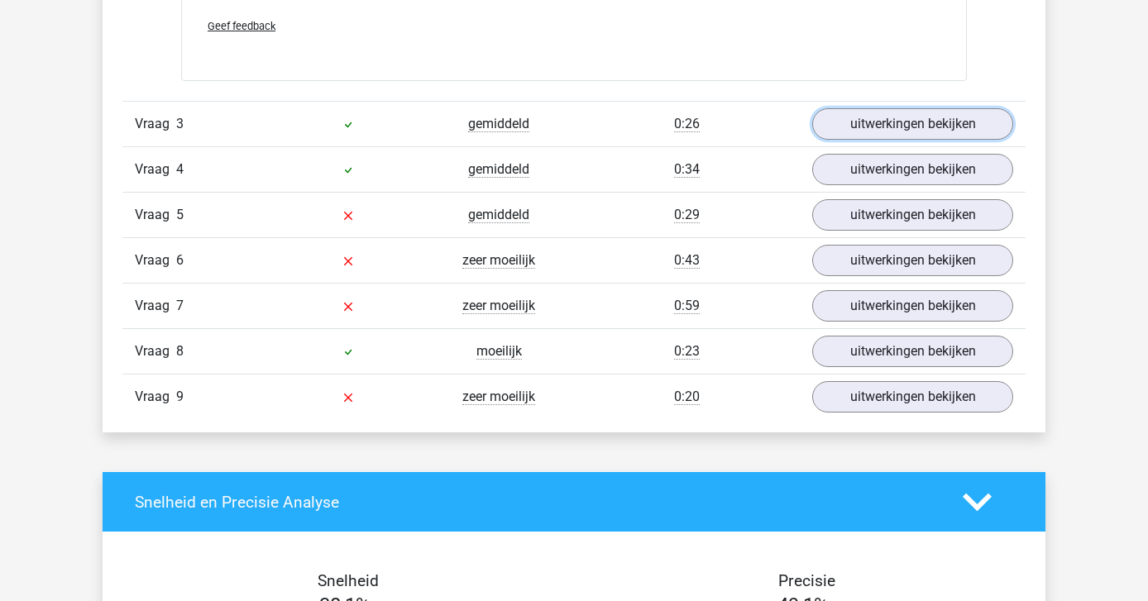
scroll to position [2340, 0]
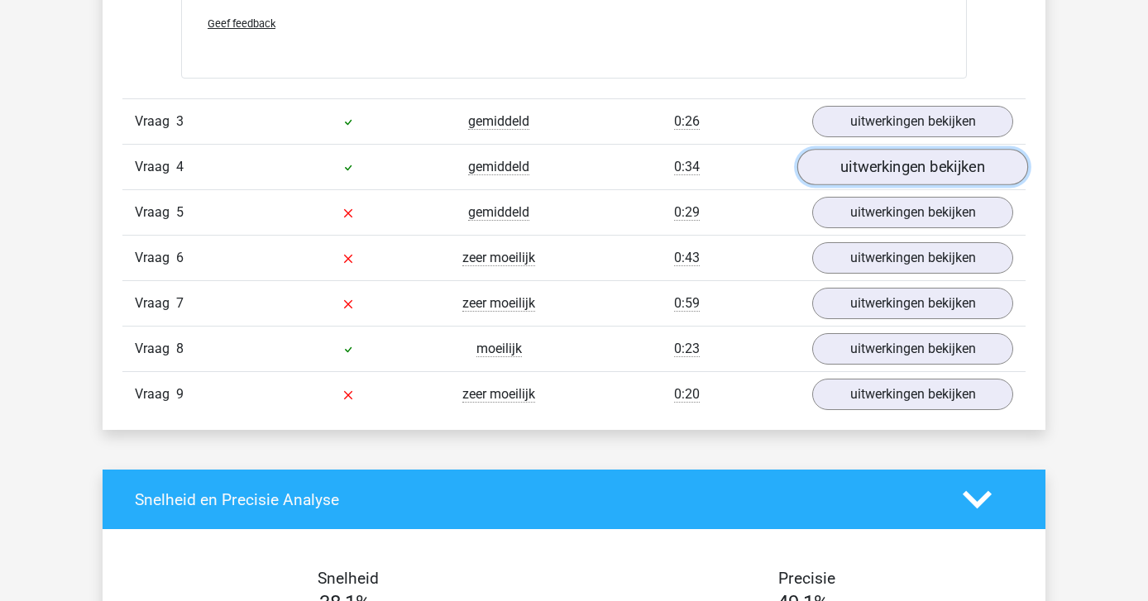
click at [879, 179] on link "uitwerkingen bekijken" at bounding box center [912, 167] width 231 height 36
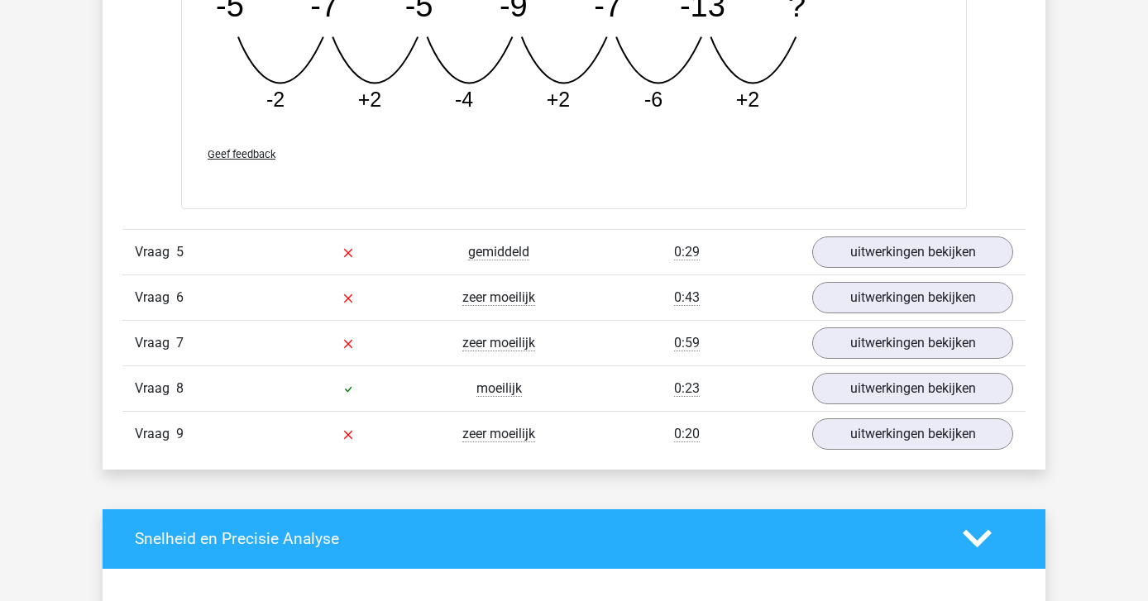
scroll to position [3088, 0]
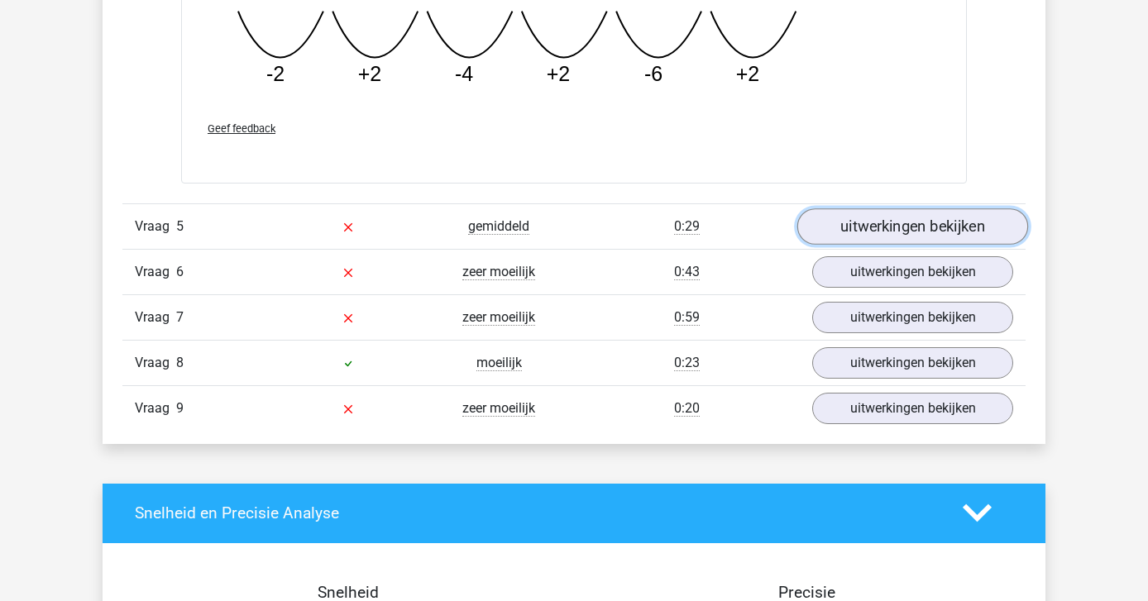
click at [888, 234] on link "uitwerkingen bekijken" at bounding box center [912, 226] width 231 height 36
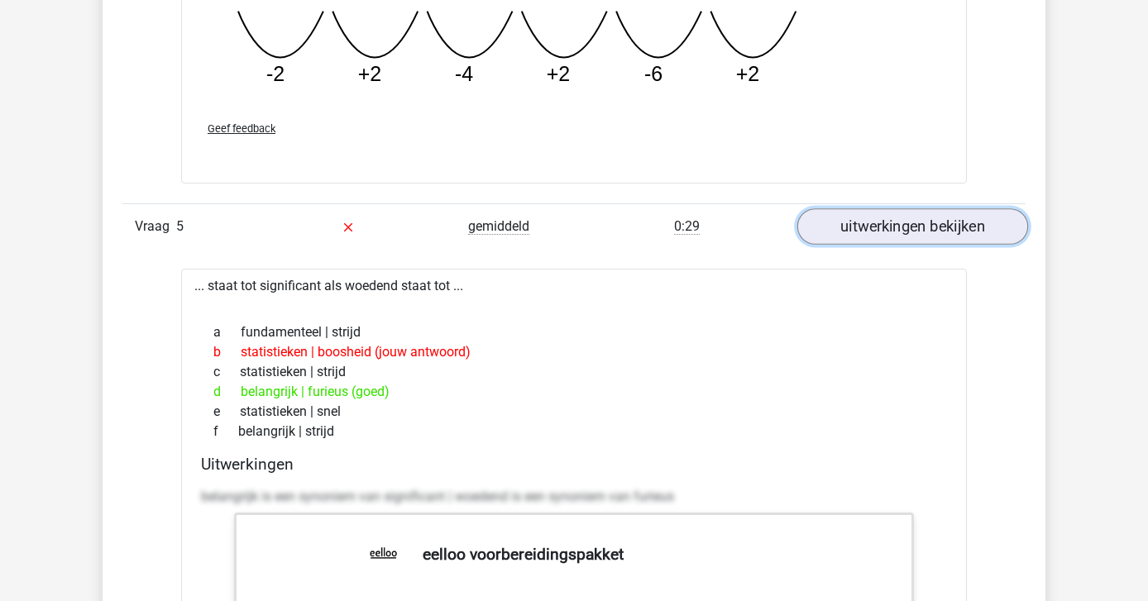
click at [888, 235] on link "uitwerkingen bekijken" at bounding box center [912, 226] width 231 height 36
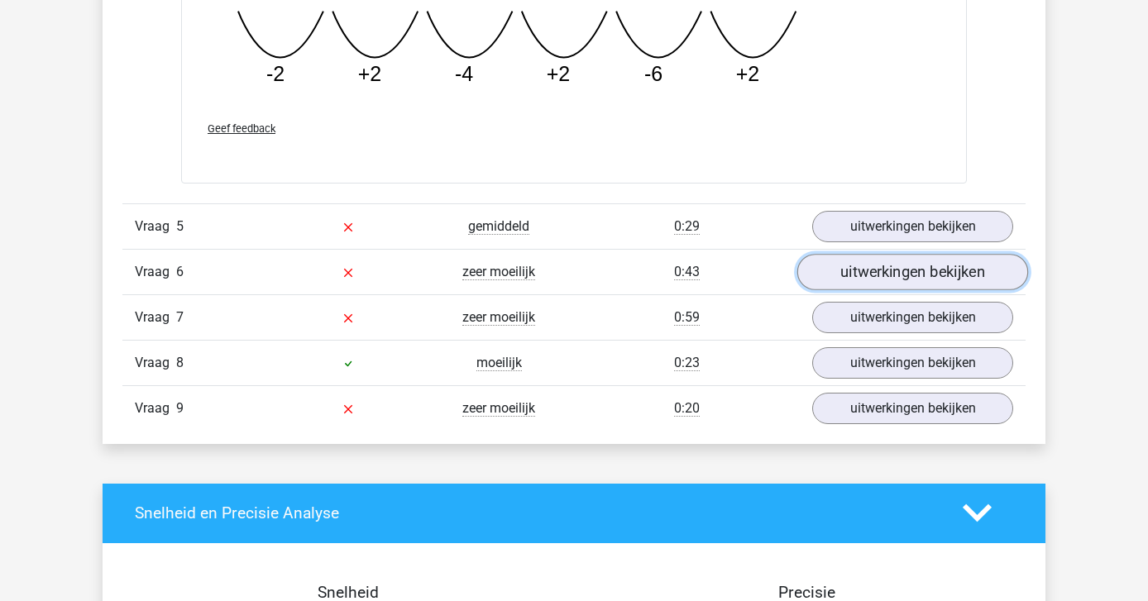
click at [896, 267] on link "uitwerkingen bekijken" at bounding box center [912, 272] width 231 height 36
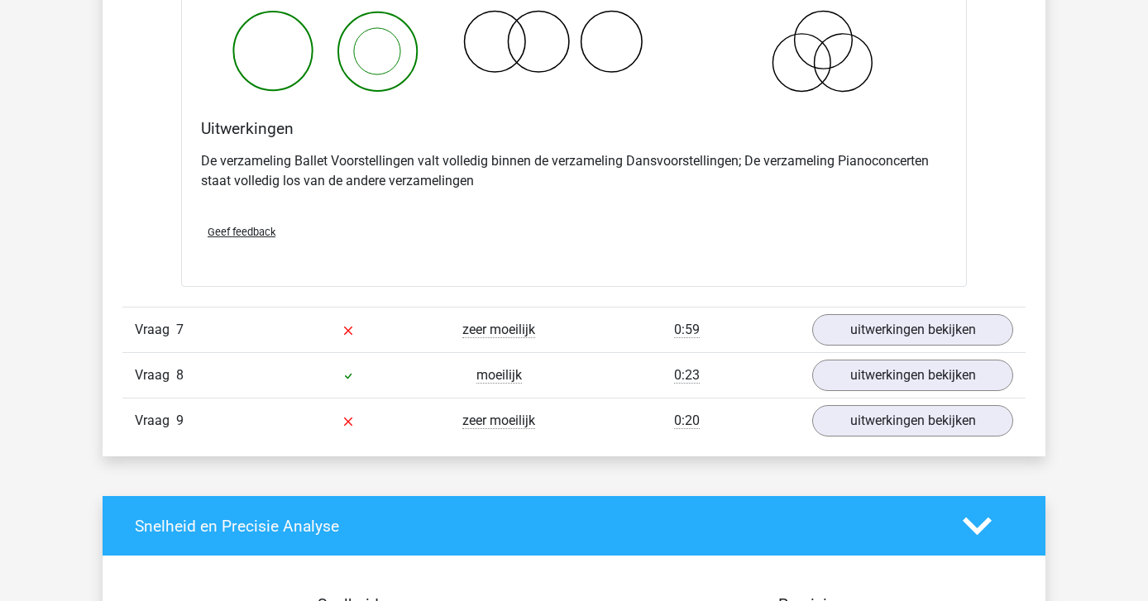
scroll to position [3713, 0]
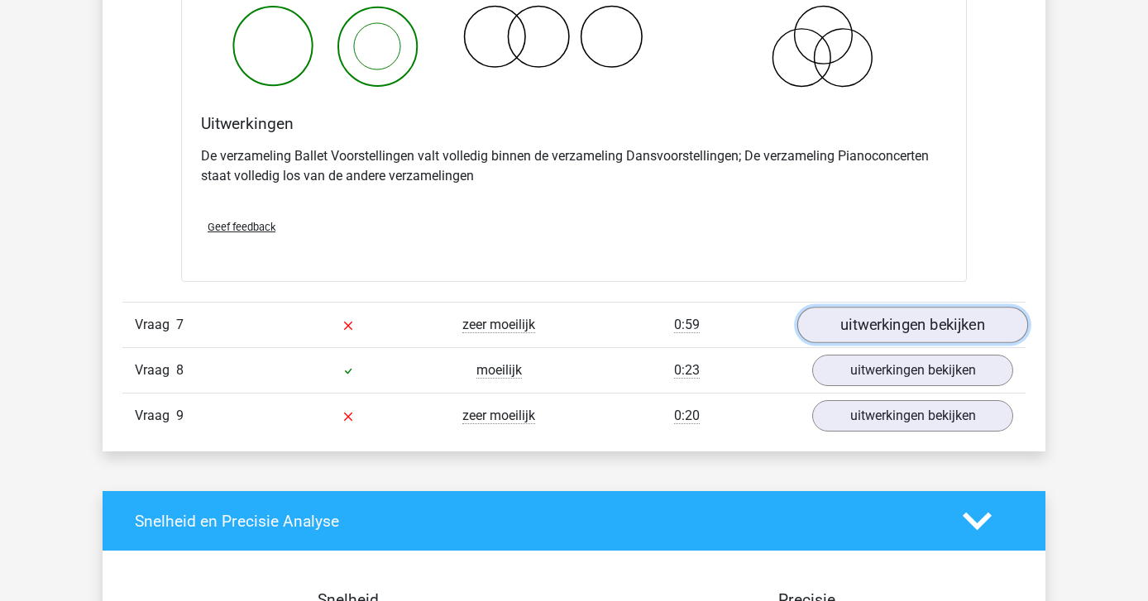
click at [836, 335] on link "uitwerkingen bekijken" at bounding box center [912, 325] width 231 height 36
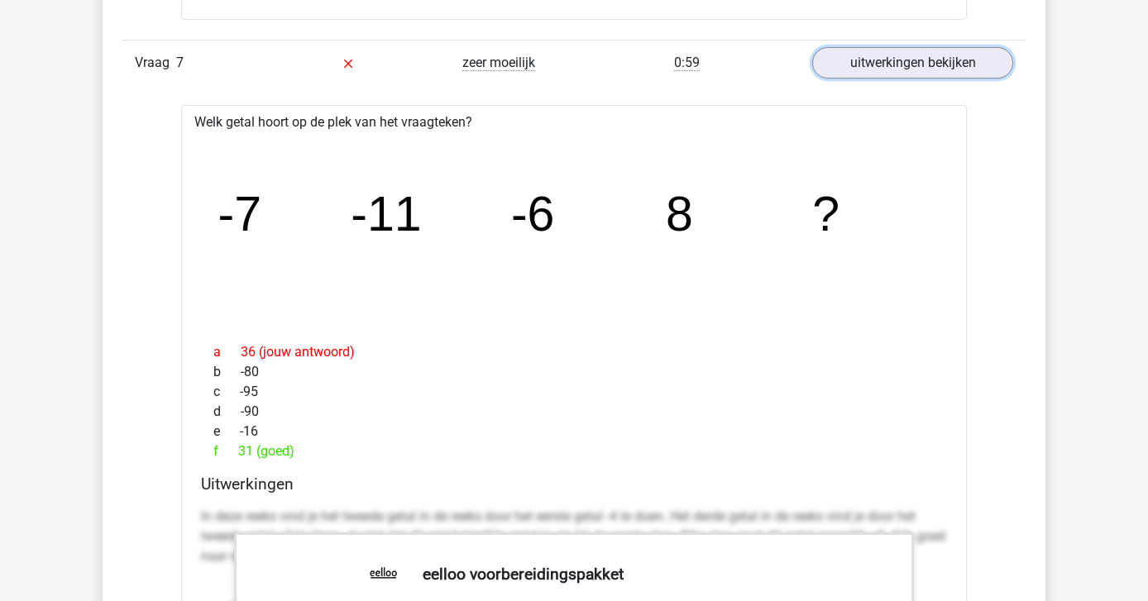
scroll to position [3967, 0]
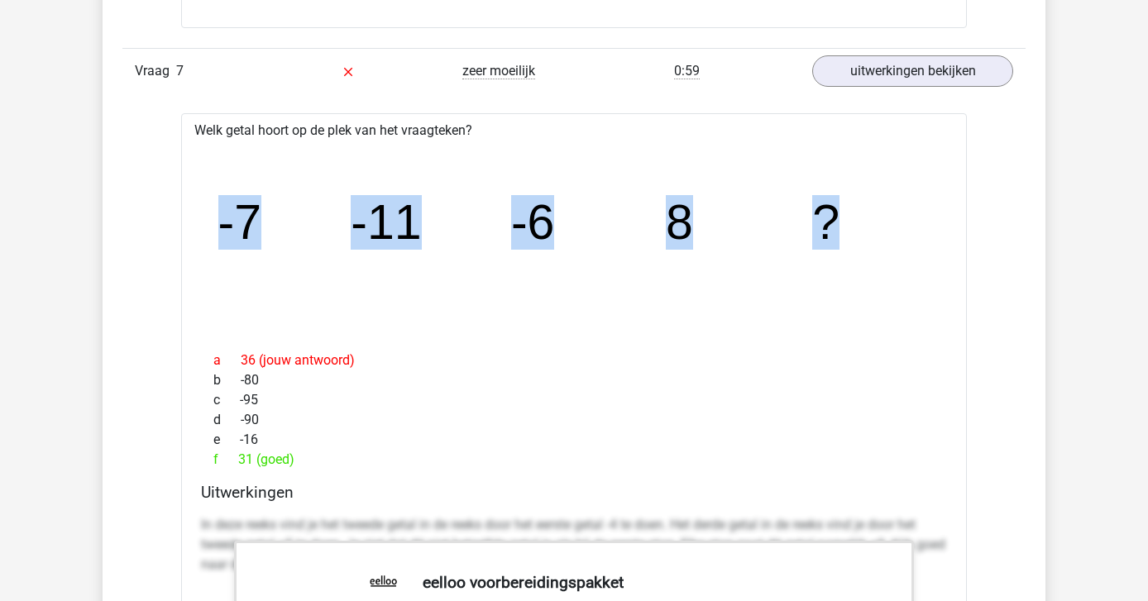
drag, startPoint x: 858, startPoint y: 222, endPoint x: 210, endPoint y: 213, distance: 647.8
click at [210, 213] on icon "image/svg+xml -7 -11 -6 8 ?" at bounding box center [574, 239] width 733 height 184
copy g "-7 -11 -6 8 ?"
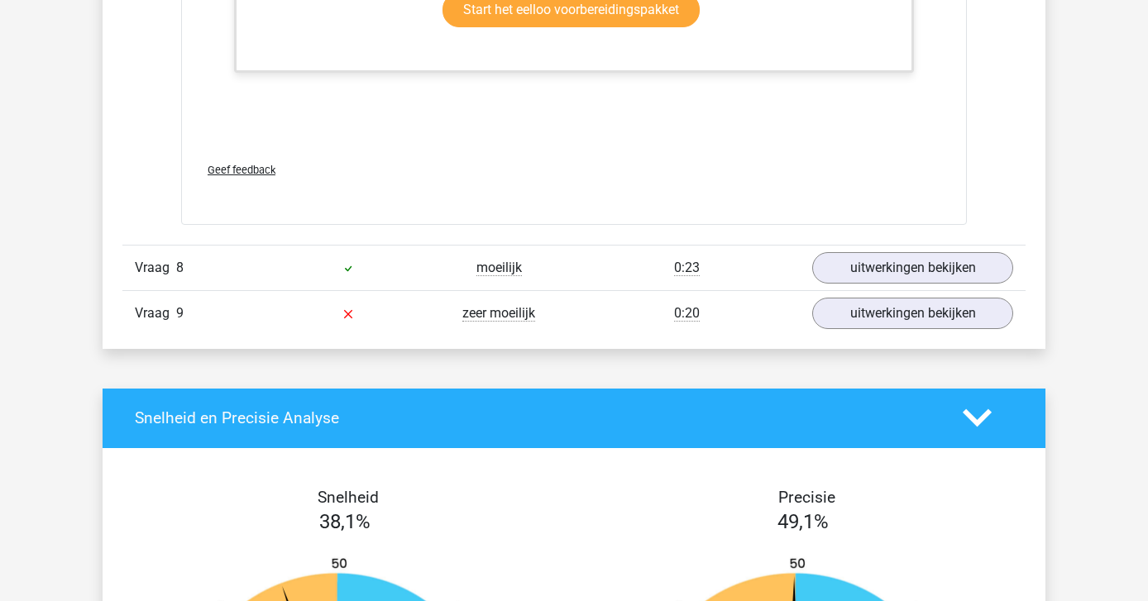
scroll to position [4841, 0]
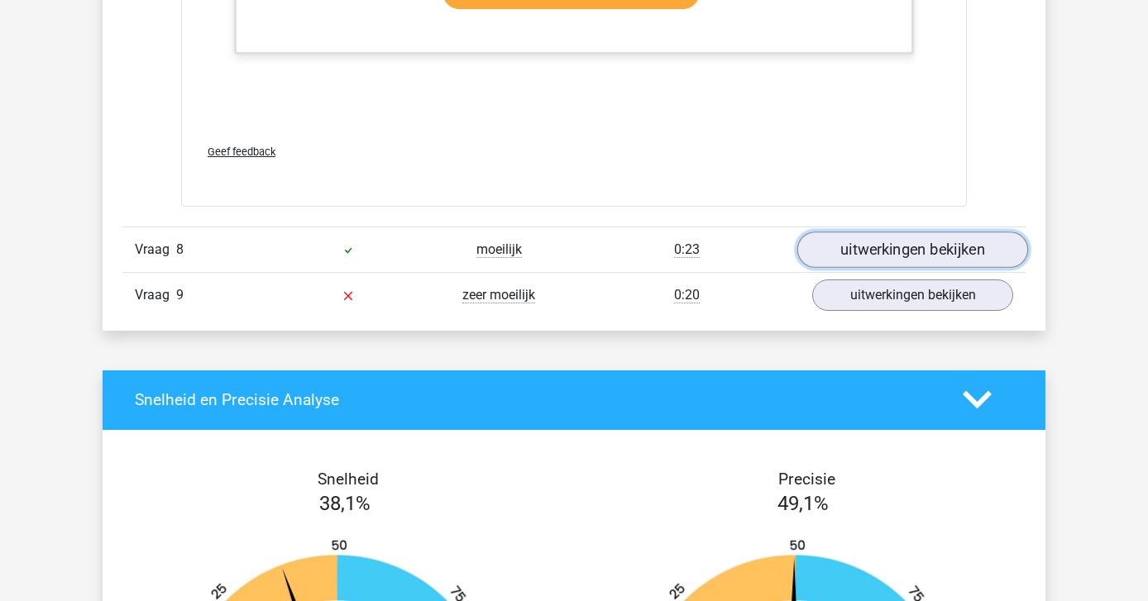
click at [892, 248] on link "uitwerkingen bekijken" at bounding box center [912, 250] width 231 height 36
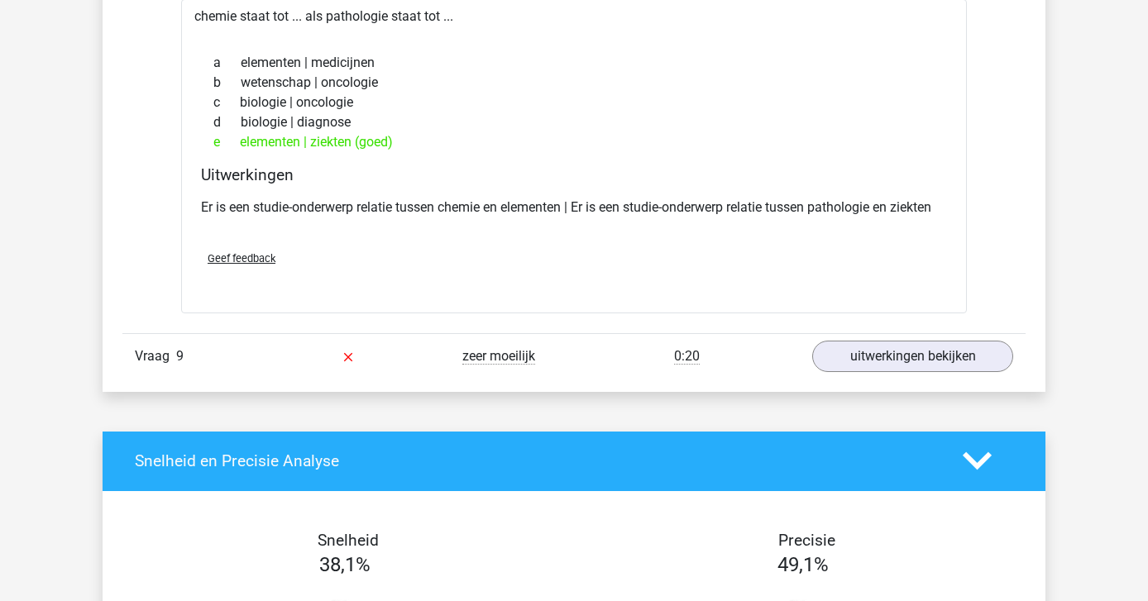
scroll to position [5138, 0]
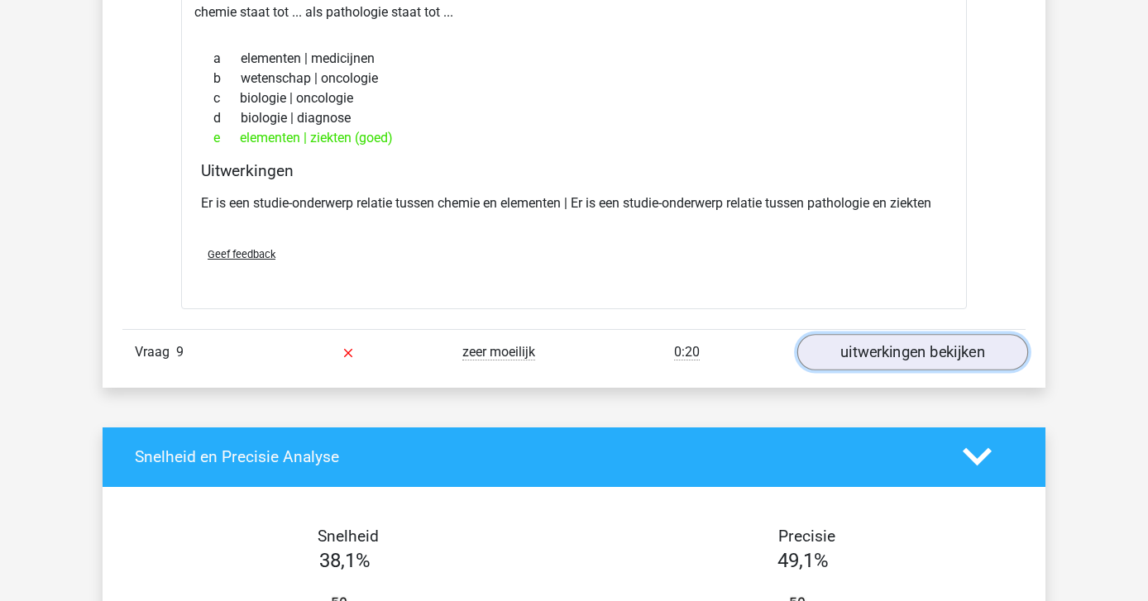
click at [860, 348] on link "uitwerkingen bekijken" at bounding box center [912, 352] width 231 height 36
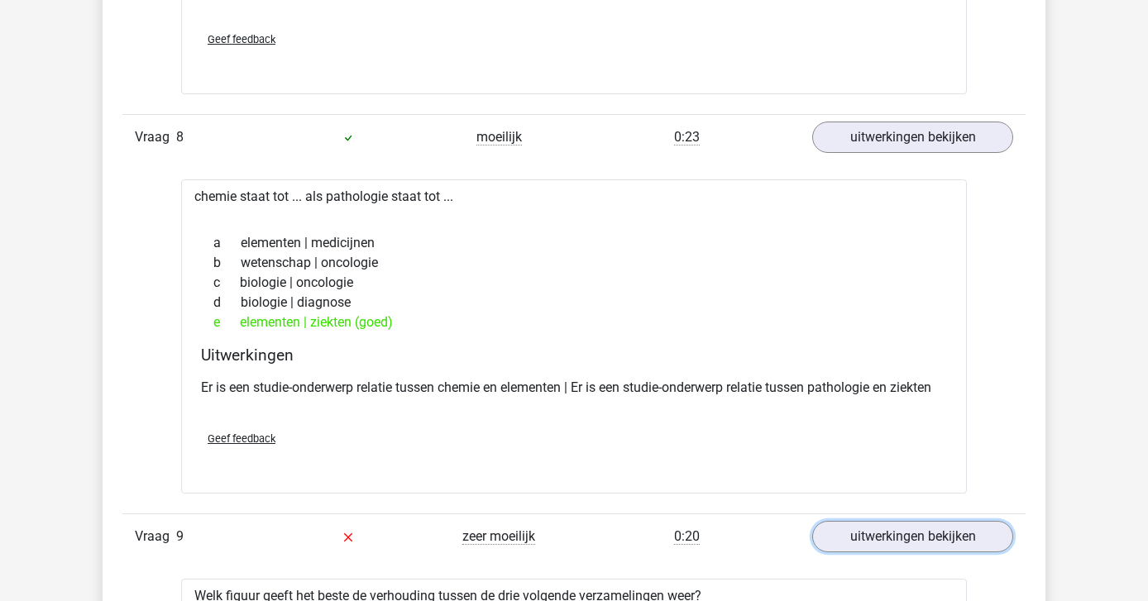
scroll to position [4952, 0]
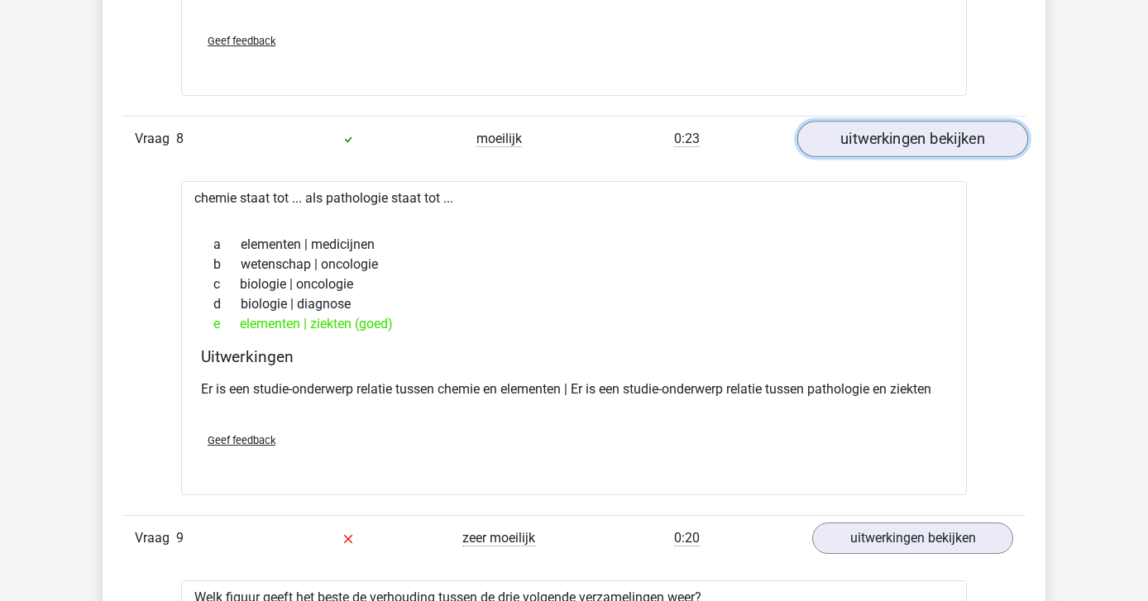
click at [853, 138] on link "uitwerkingen bekijken" at bounding box center [912, 139] width 231 height 36
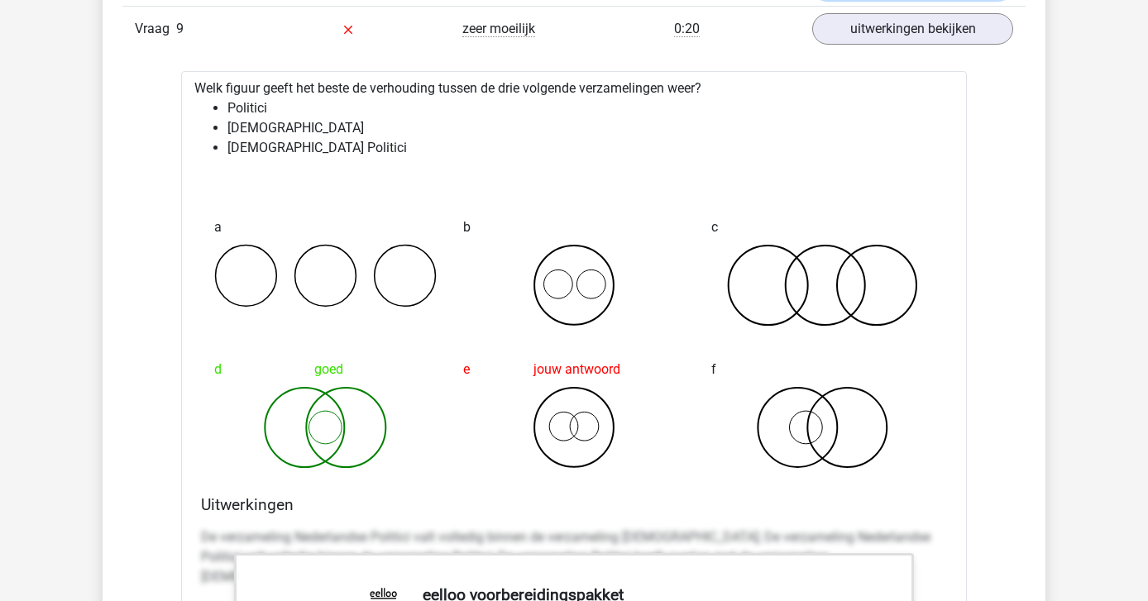
scroll to position [5098, 0]
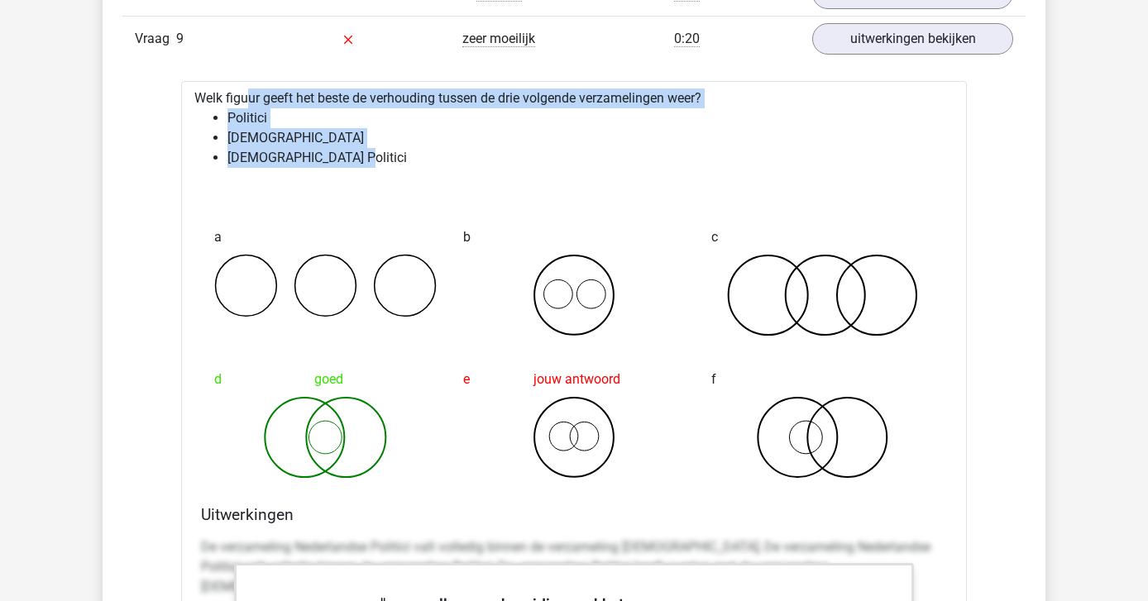
drag, startPoint x: 353, startPoint y: 160, endPoint x: 198, endPoint y: 97, distance: 168.1
click at [198, 97] on div "Welk figuur geeft het beste de verhouding tussen de drie volgende verzamelingen…" at bounding box center [574, 592] width 786 height 1023
copy div "Welk figuur geeft het beste de verhouding tussen de drie volgende verzamelingen…"
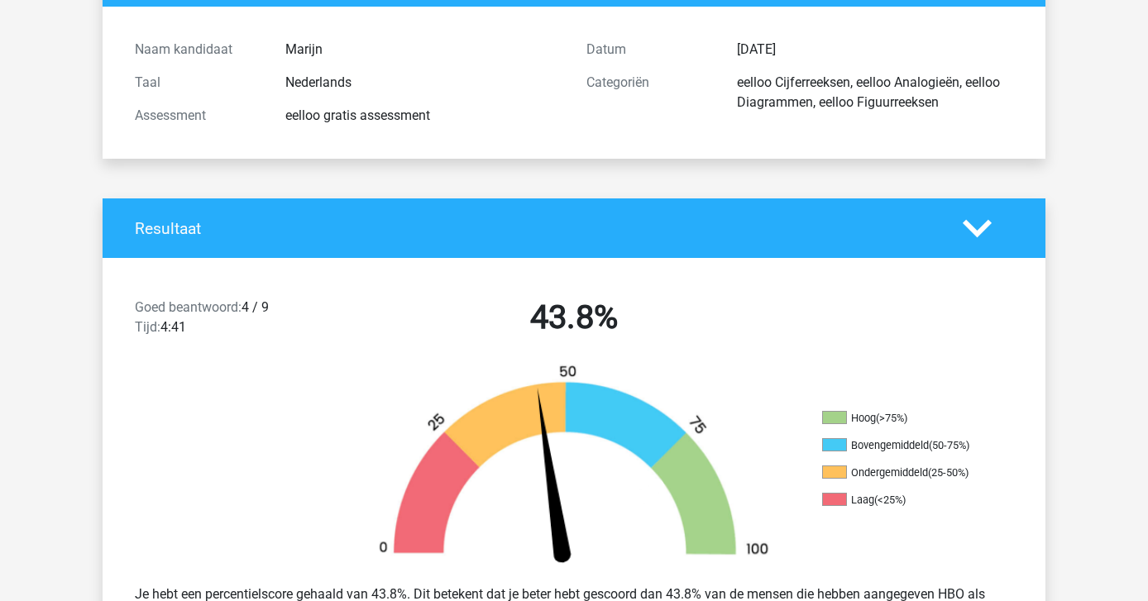
scroll to position [0, 0]
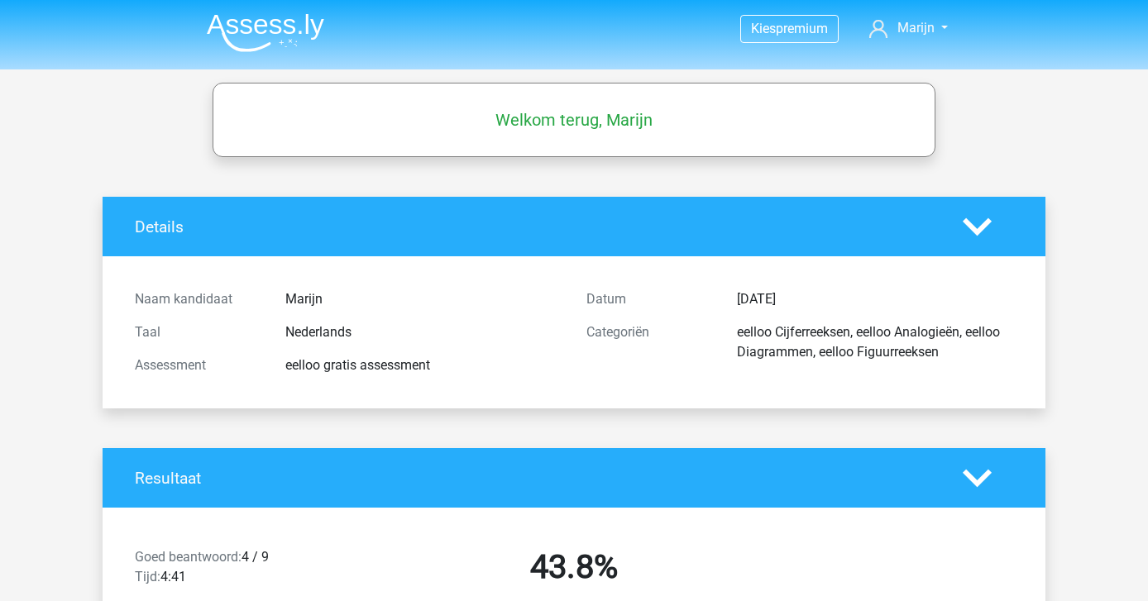
click at [226, 23] on img at bounding box center [265, 32] width 117 height 39
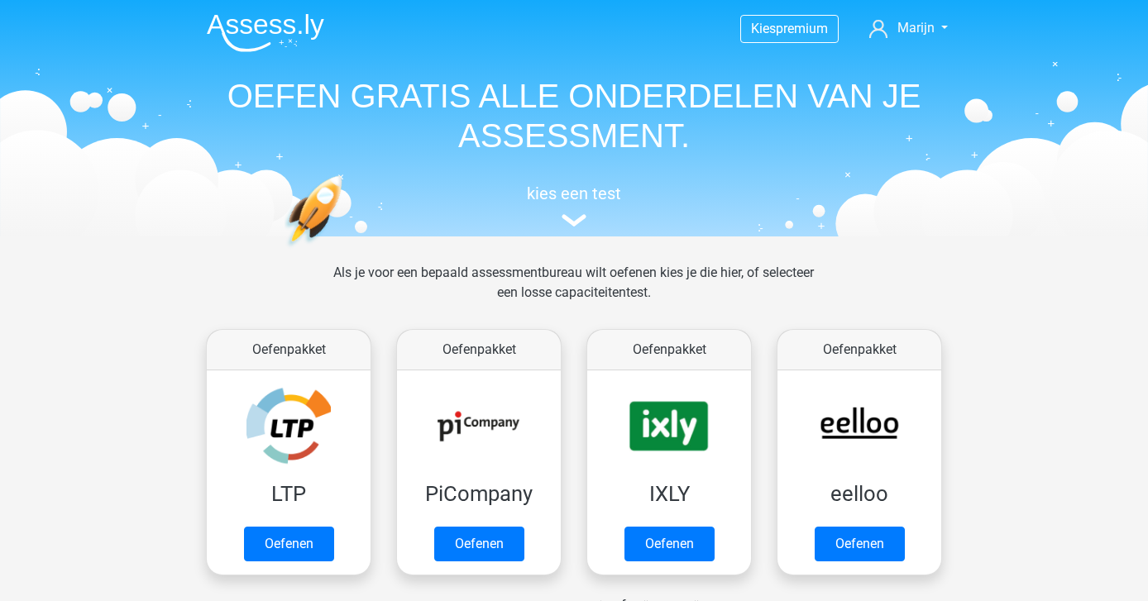
click at [226, 23] on img at bounding box center [265, 32] width 117 height 39
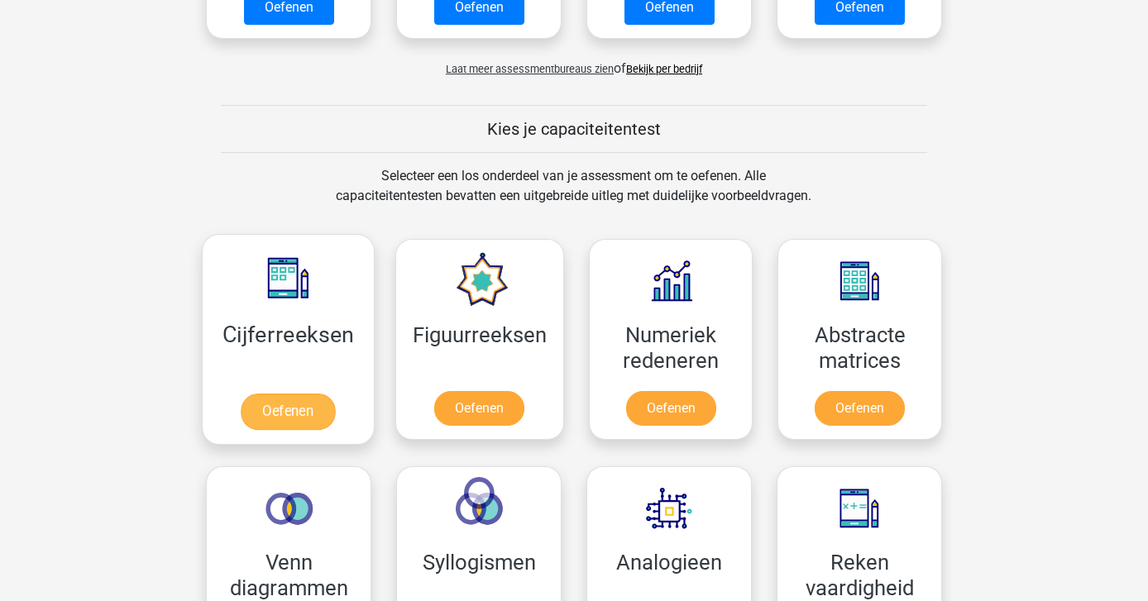
scroll to position [539, 0]
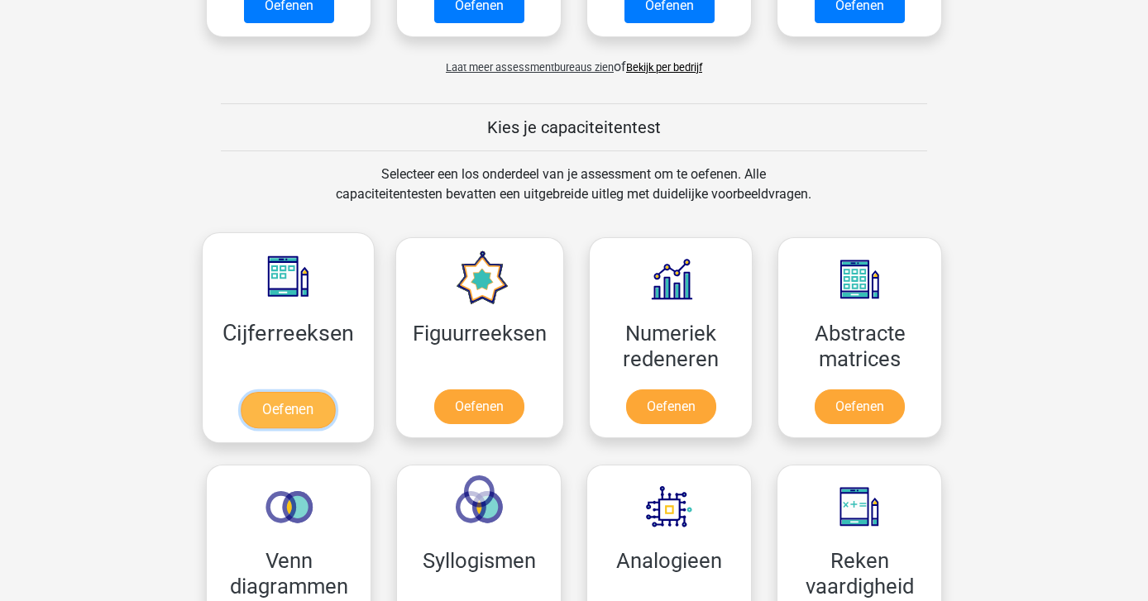
click at [295, 427] on link "Oefenen" at bounding box center [288, 410] width 94 height 36
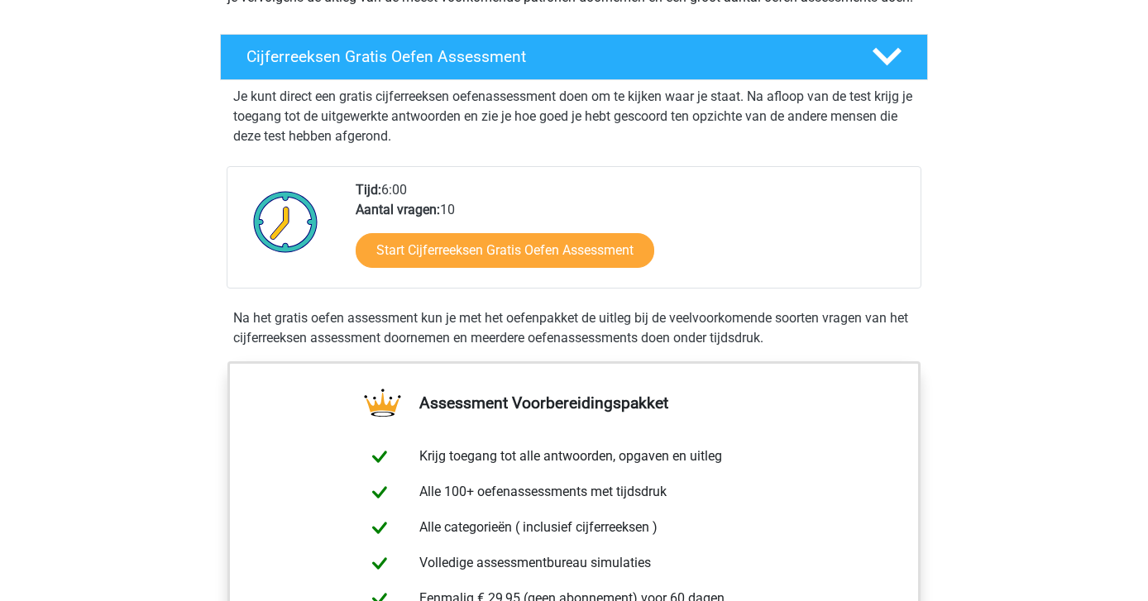
scroll to position [264, 0]
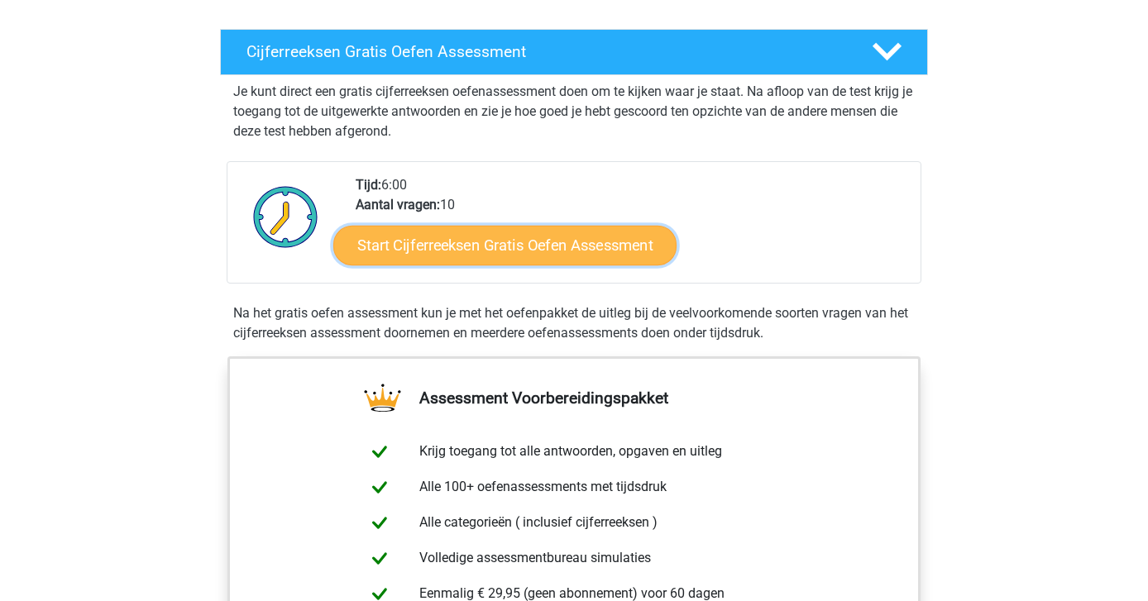
click at [384, 261] on link "Start Cijferreeksen Gratis Oefen Assessment" at bounding box center [504, 245] width 343 height 40
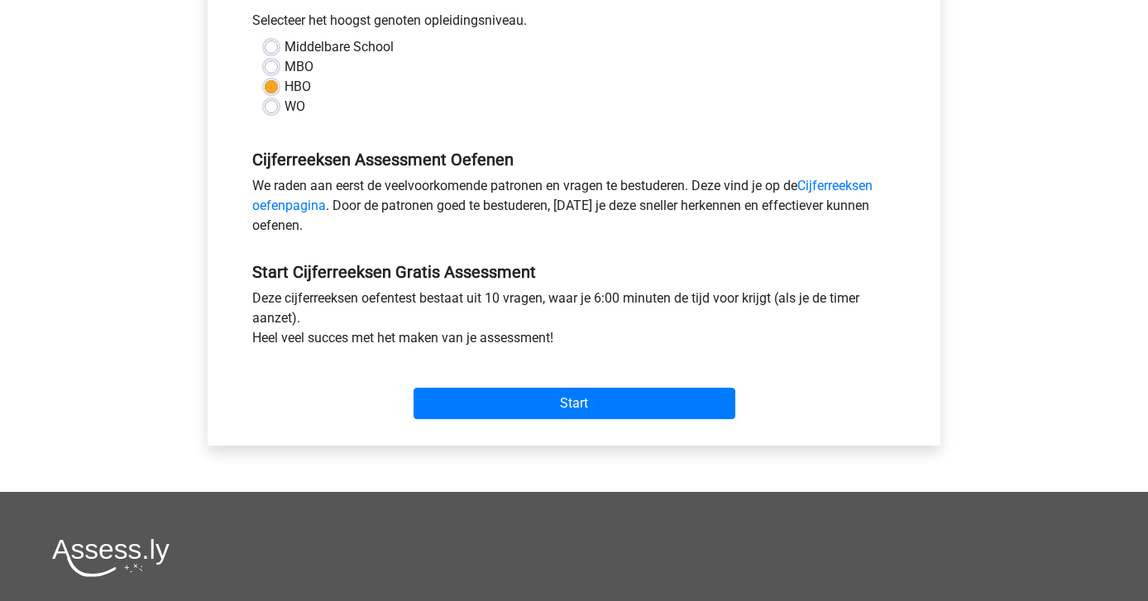
scroll to position [386, 0]
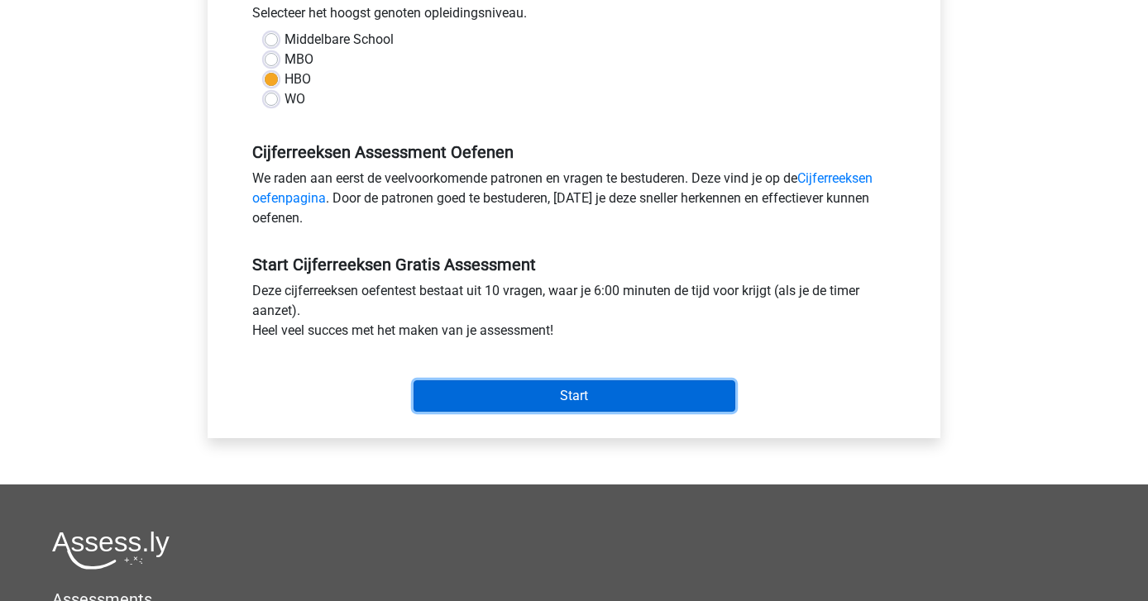
click at [554, 400] on input "Start" at bounding box center [575, 396] width 322 height 31
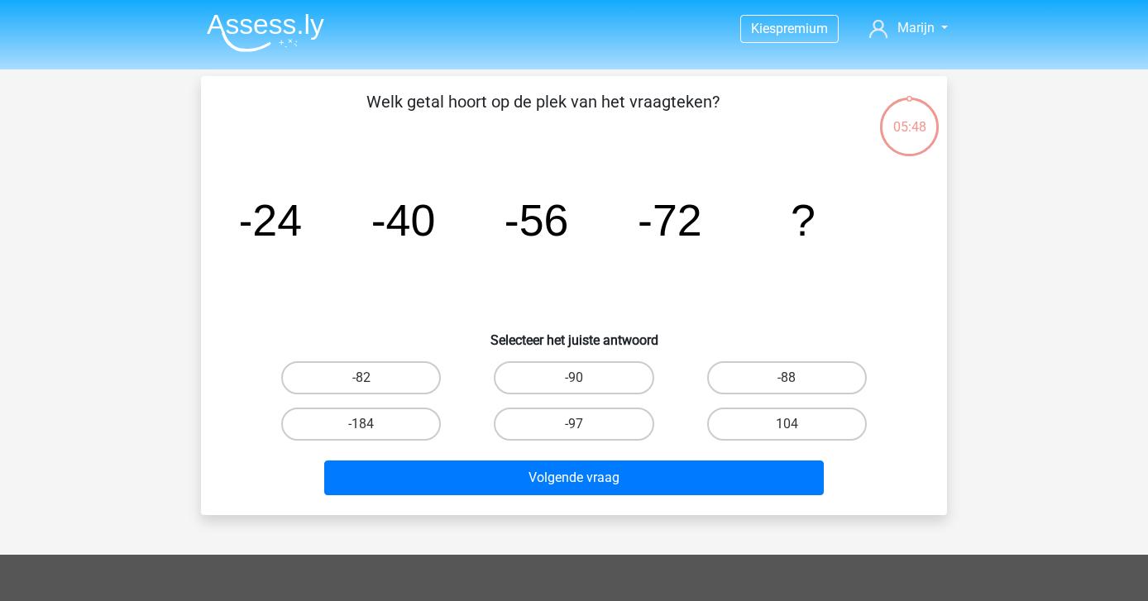
click at [773, 396] on div "-88" at bounding box center [787, 378] width 213 height 46
click at [773, 382] on label "-88" at bounding box center [787, 378] width 160 height 33
click at [787, 382] on input "-88" at bounding box center [792, 383] width 11 height 11
radio input "true"
click at [700, 495] on div "Volgende vraag" at bounding box center [574, 481] width 639 height 41
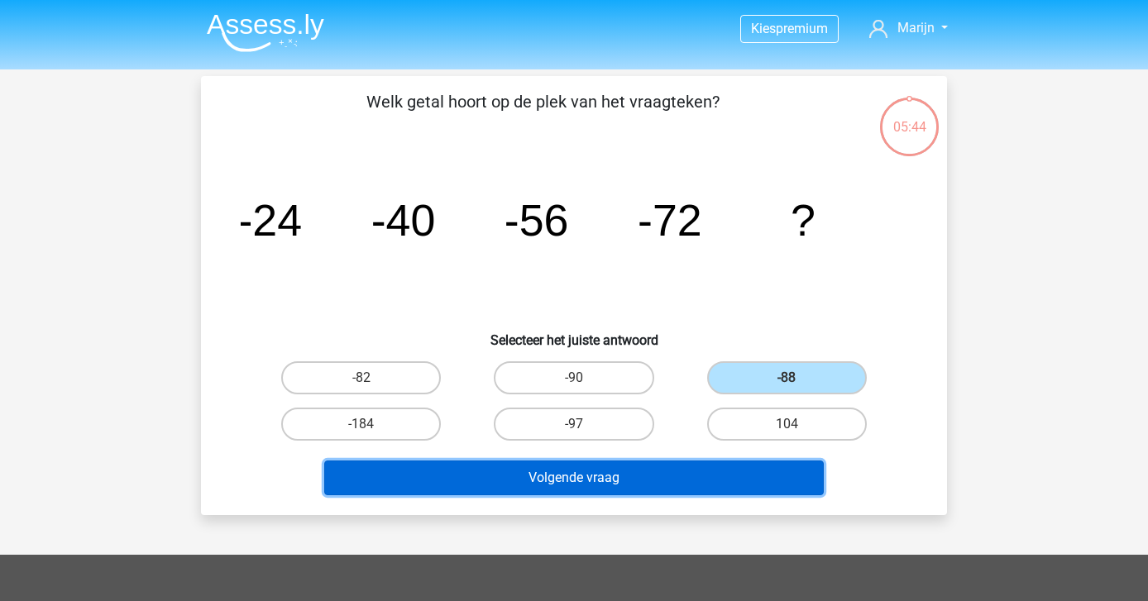
click at [673, 472] on button "Volgende vraag" at bounding box center [574, 478] width 500 height 35
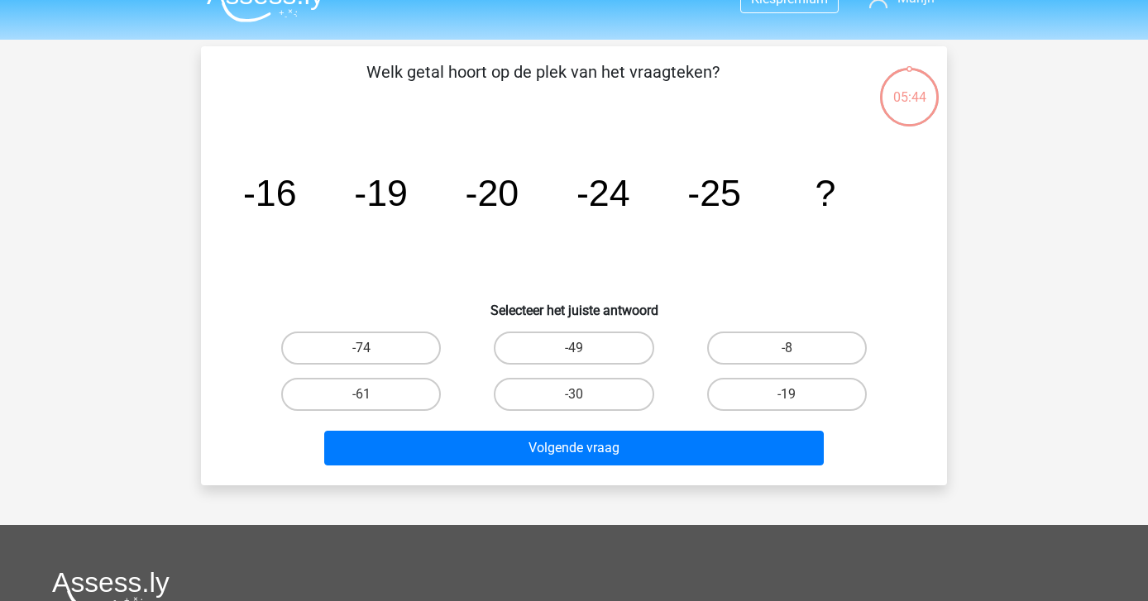
scroll to position [15, 0]
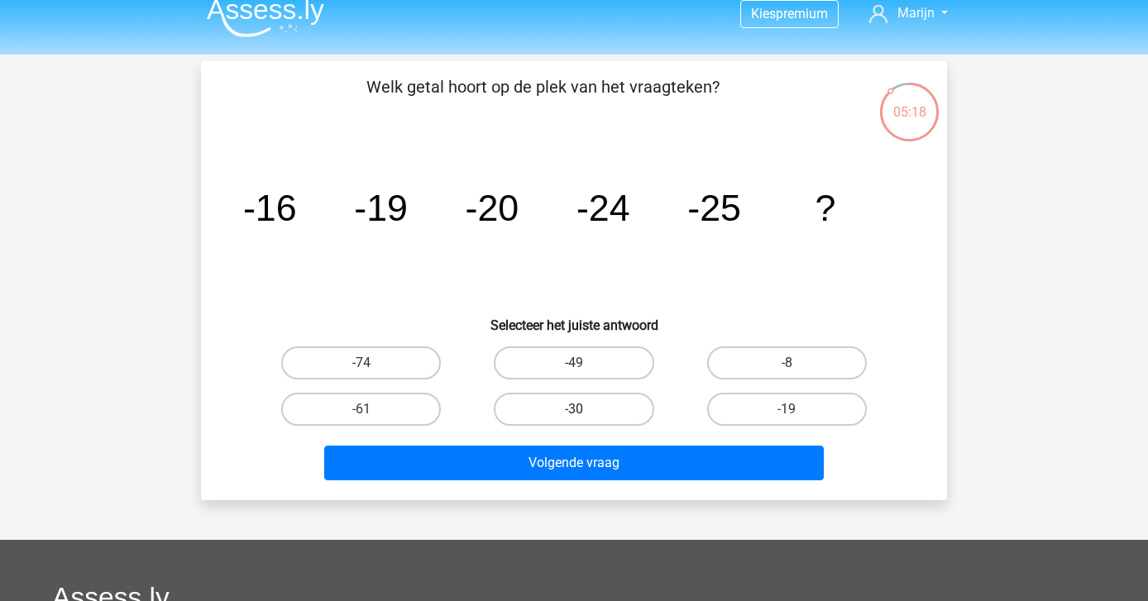
click at [615, 409] on label "-30" at bounding box center [574, 409] width 160 height 33
click at [585, 409] on input "-30" at bounding box center [579, 414] width 11 height 11
radio input "true"
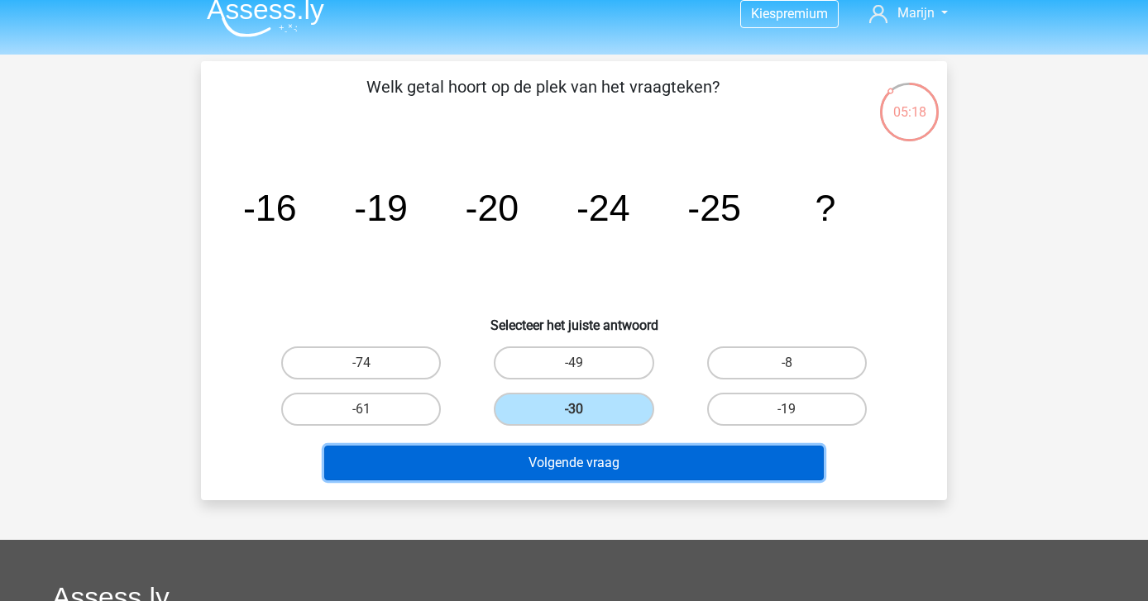
click at [613, 461] on button "Volgende vraag" at bounding box center [574, 463] width 500 height 35
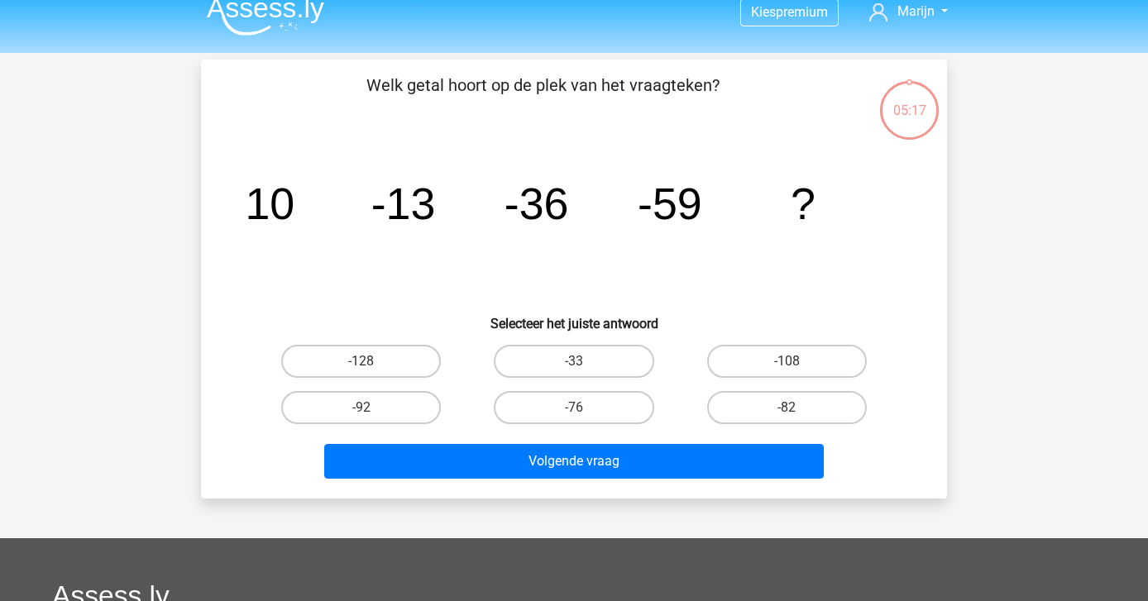
scroll to position [3, 0]
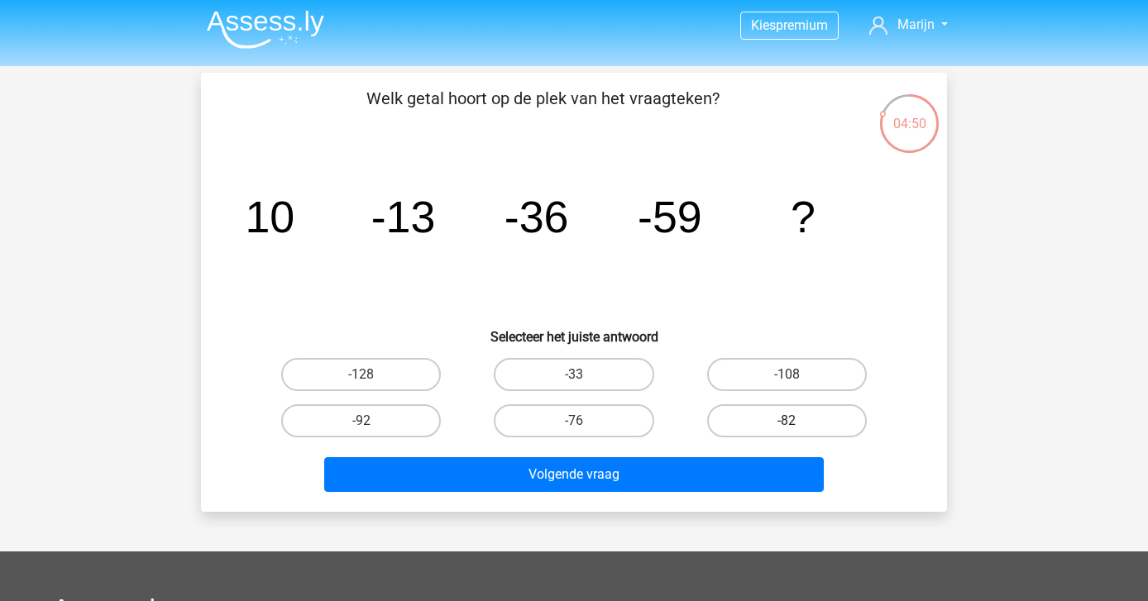
click at [747, 412] on label "-82" at bounding box center [787, 421] width 160 height 33
click at [787, 421] on input "-82" at bounding box center [792, 426] width 11 height 11
radio input "true"
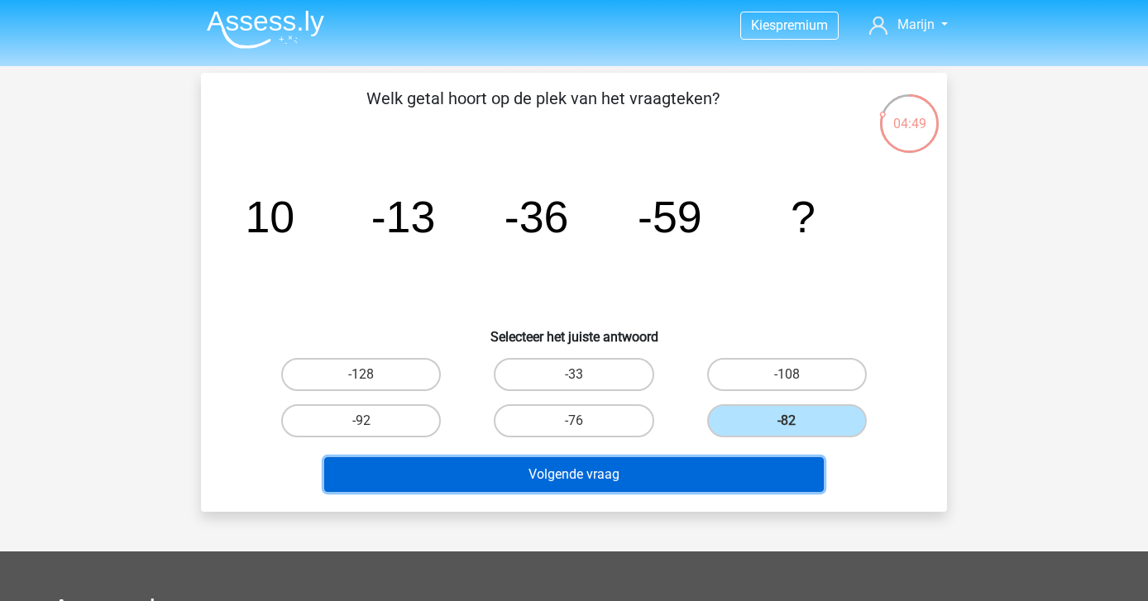
click at [687, 457] on button "Volgende vraag" at bounding box center [574, 474] width 500 height 35
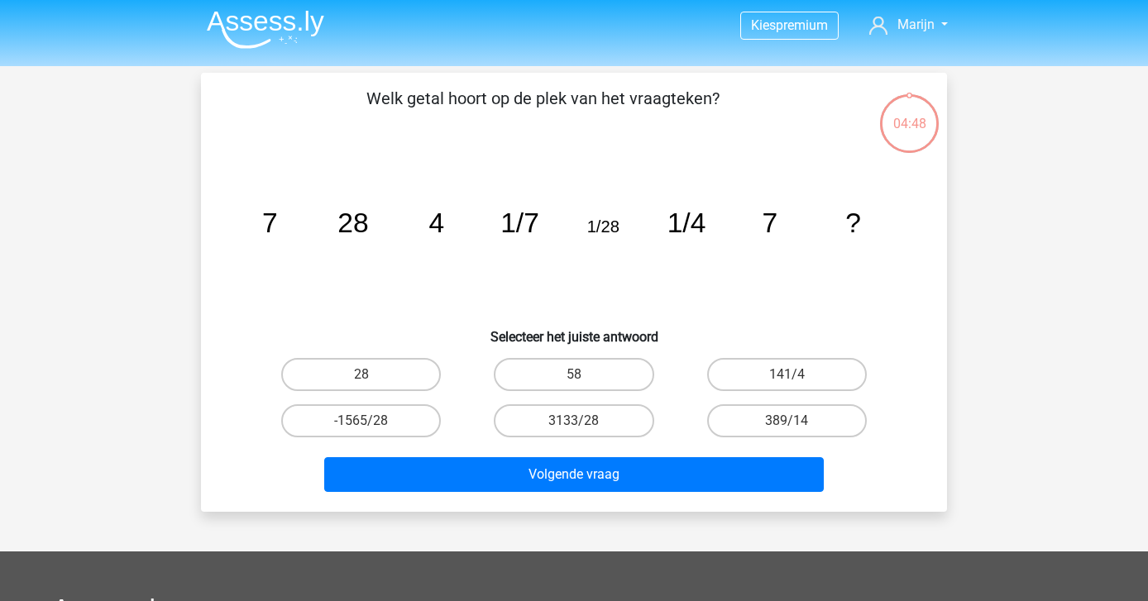
scroll to position [76, 0]
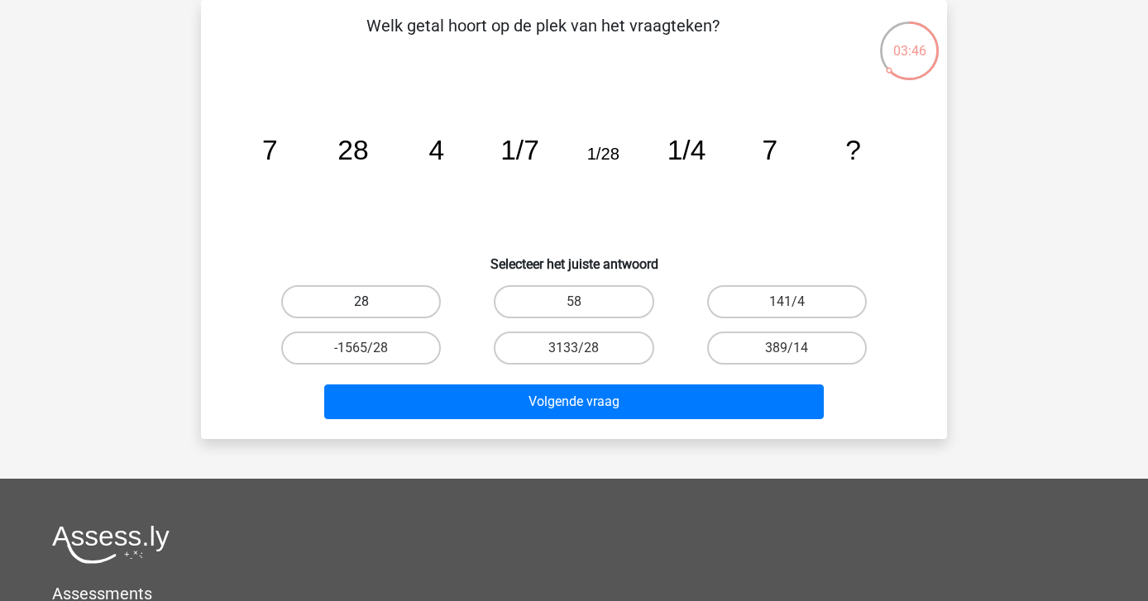
click at [376, 301] on label "28" at bounding box center [361, 301] width 160 height 33
click at [372, 302] on input "28" at bounding box center [367, 307] width 11 height 11
radio input "true"
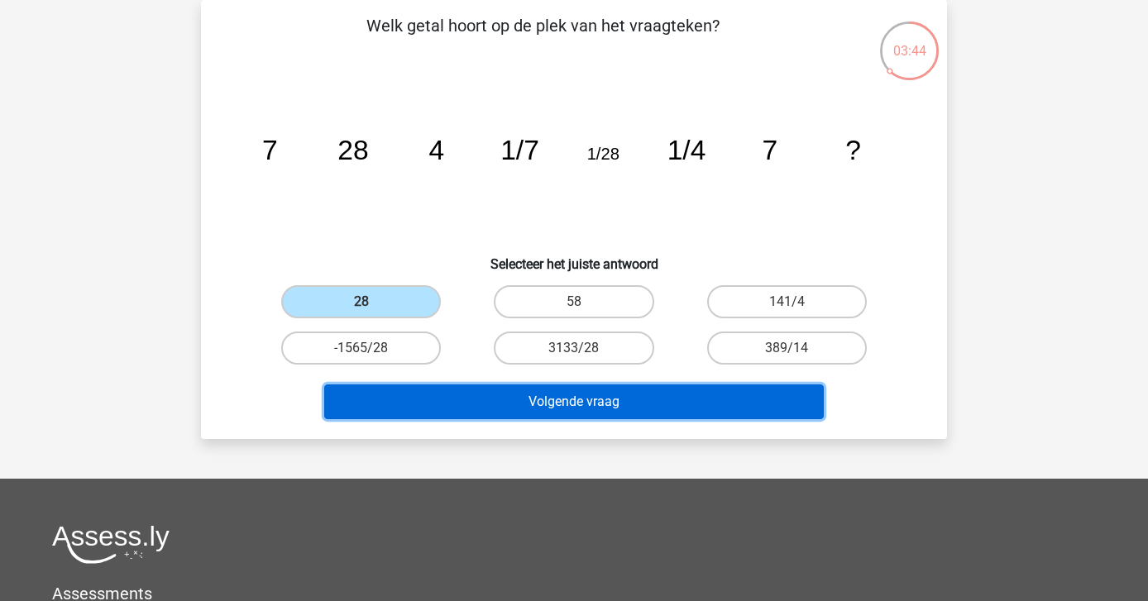
click at [453, 411] on button "Volgende vraag" at bounding box center [574, 402] width 500 height 35
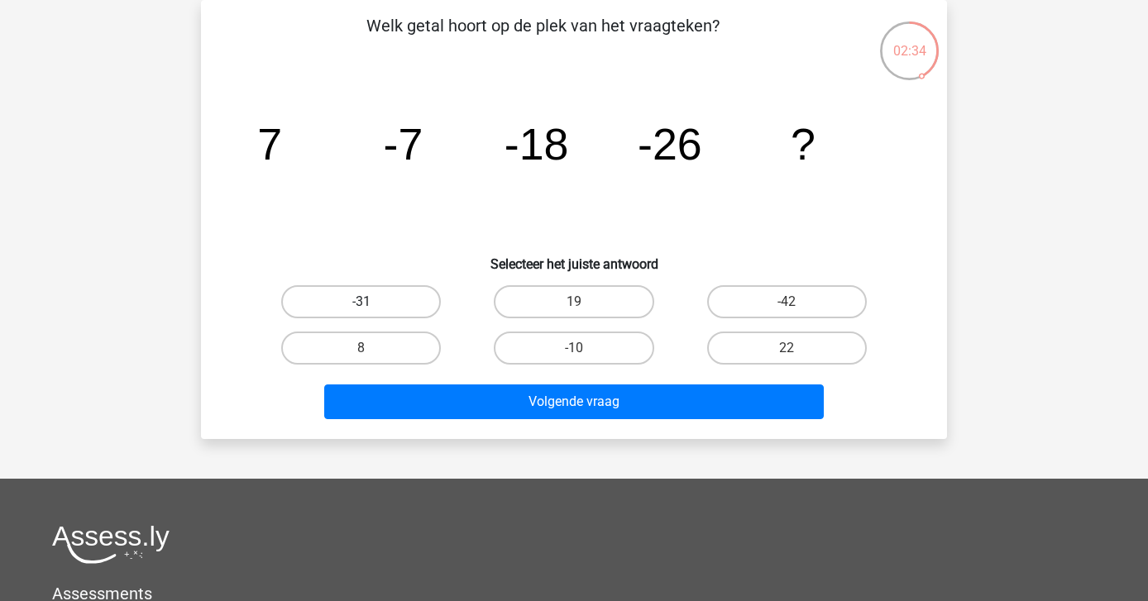
click at [356, 303] on label "-31" at bounding box center [361, 301] width 160 height 33
click at [362, 303] on input "-31" at bounding box center [367, 307] width 11 height 11
radio input "true"
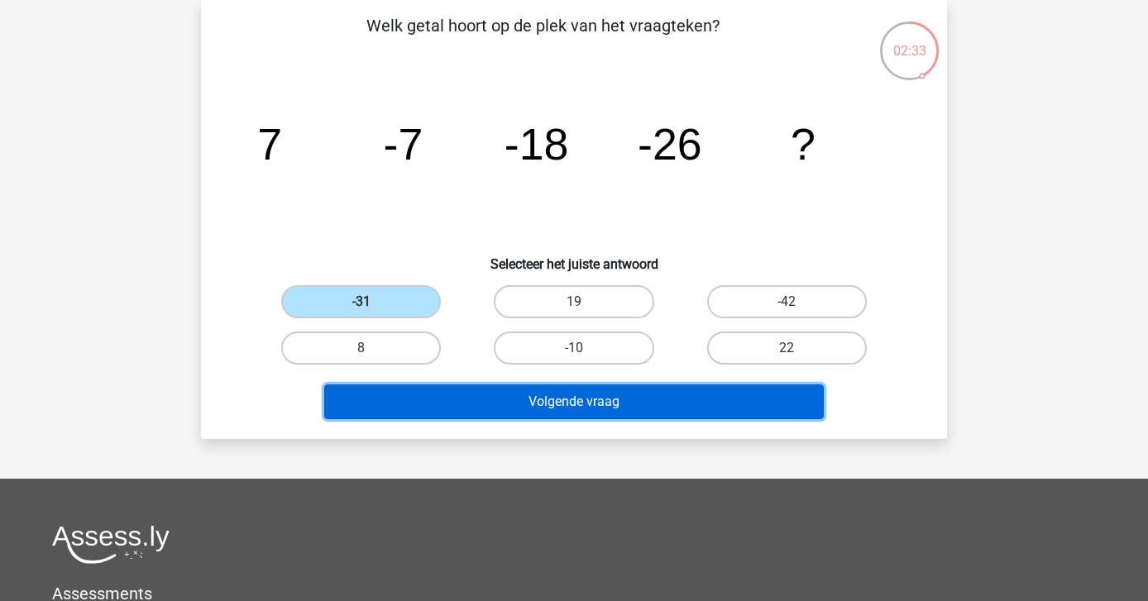
click at [508, 405] on button "Volgende vraag" at bounding box center [574, 402] width 500 height 35
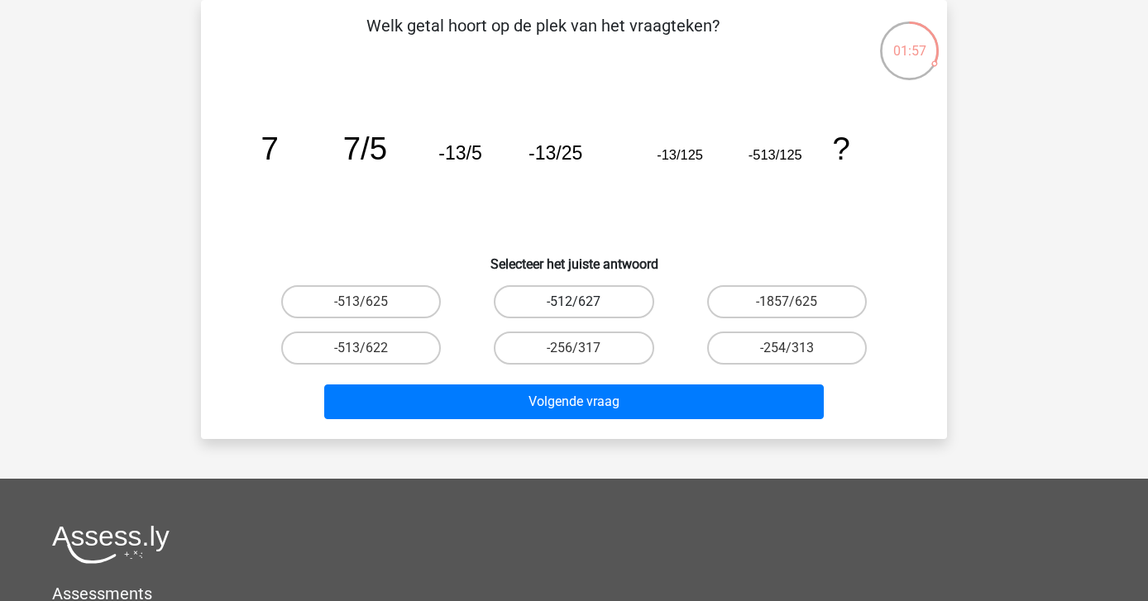
click at [601, 316] on label "-512/627" at bounding box center [574, 301] width 160 height 33
click at [585, 313] on input "-512/627" at bounding box center [579, 307] width 11 height 11
radio input "true"
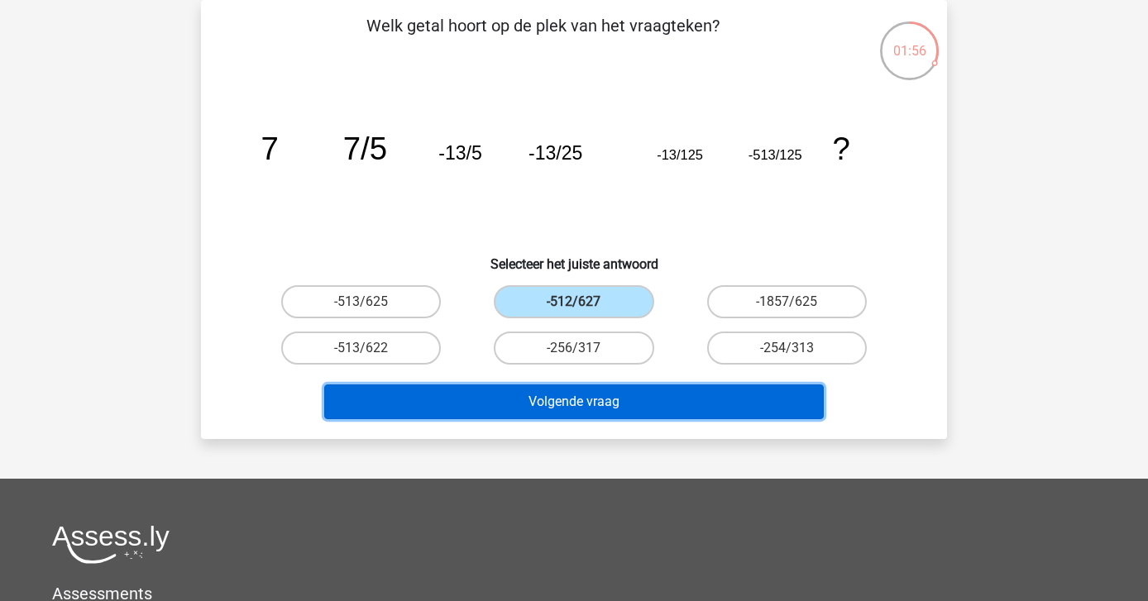
click at [588, 405] on button "Volgende vraag" at bounding box center [574, 402] width 500 height 35
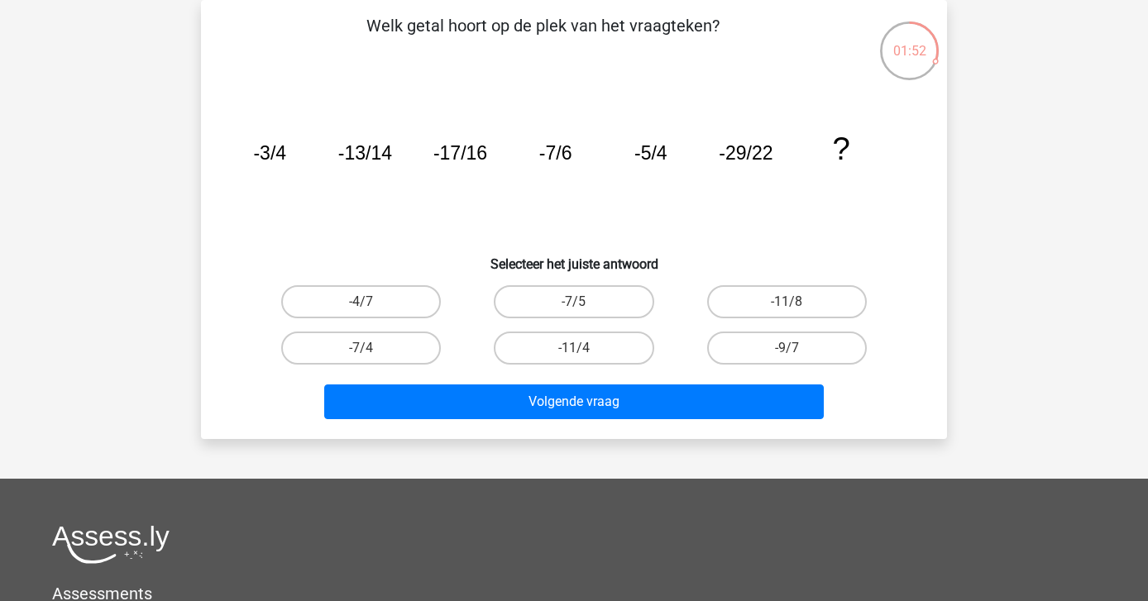
scroll to position [0, 0]
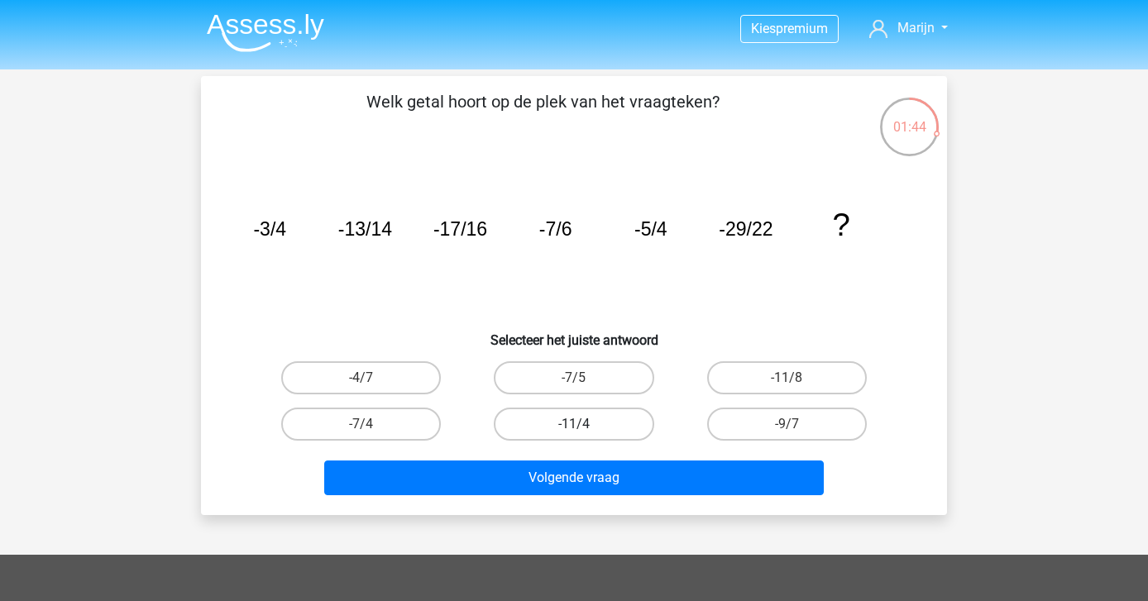
click at [615, 424] on label "-11/4" at bounding box center [574, 424] width 160 height 33
click at [585, 424] on input "-11/4" at bounding box center [579, 429] width 11 height 11
radio input "true"
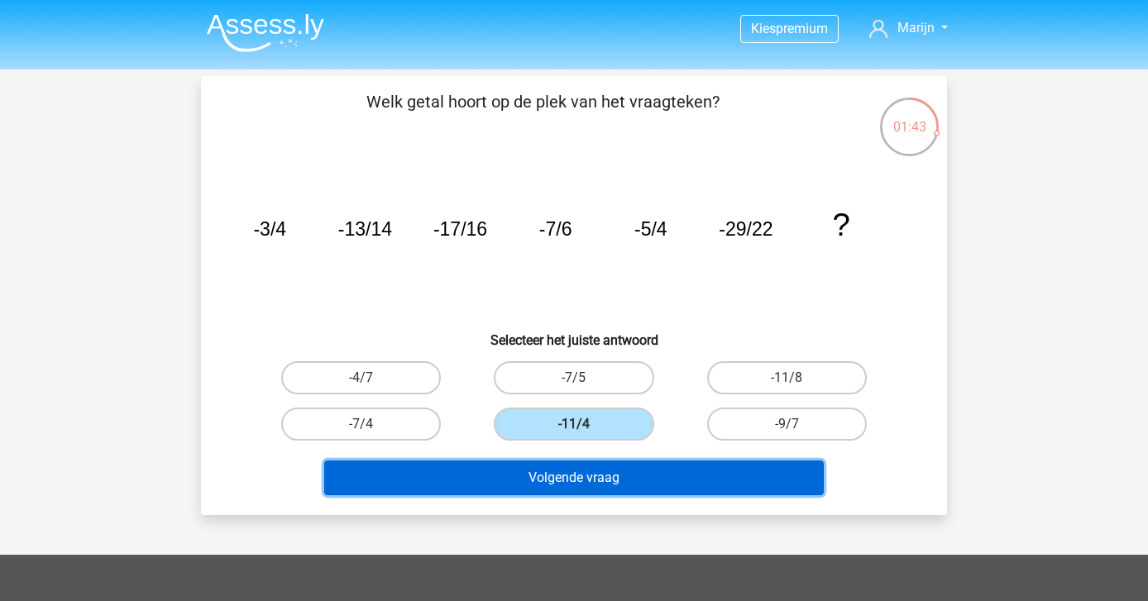
click at [617, 467] on button "Volgende vraag" at bounding box center [574, 478] width 500 height 35
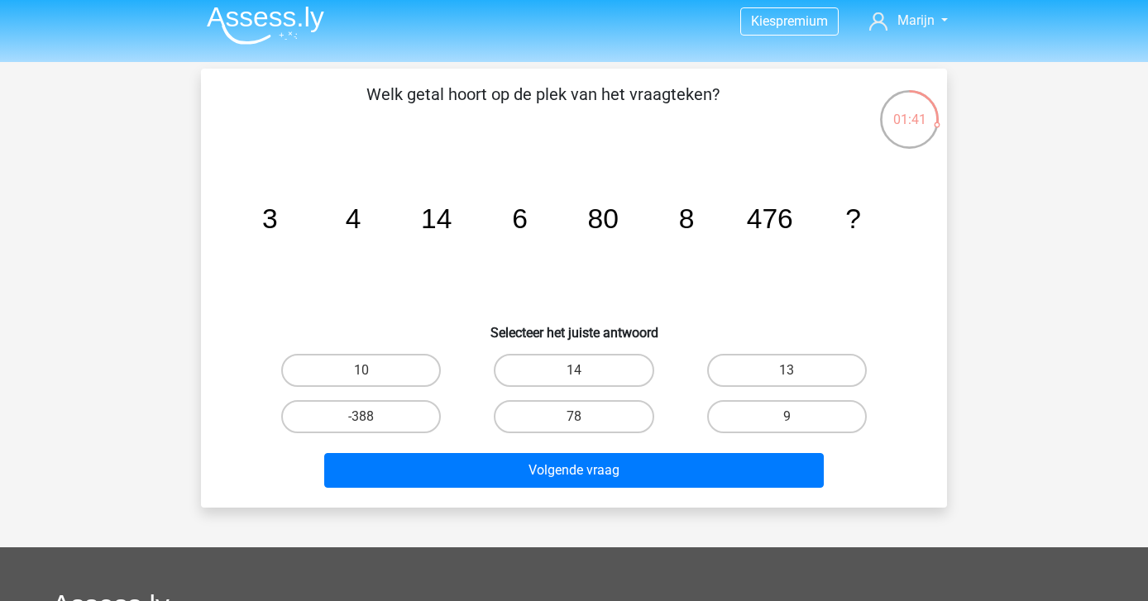
scroll to position [5, 0]
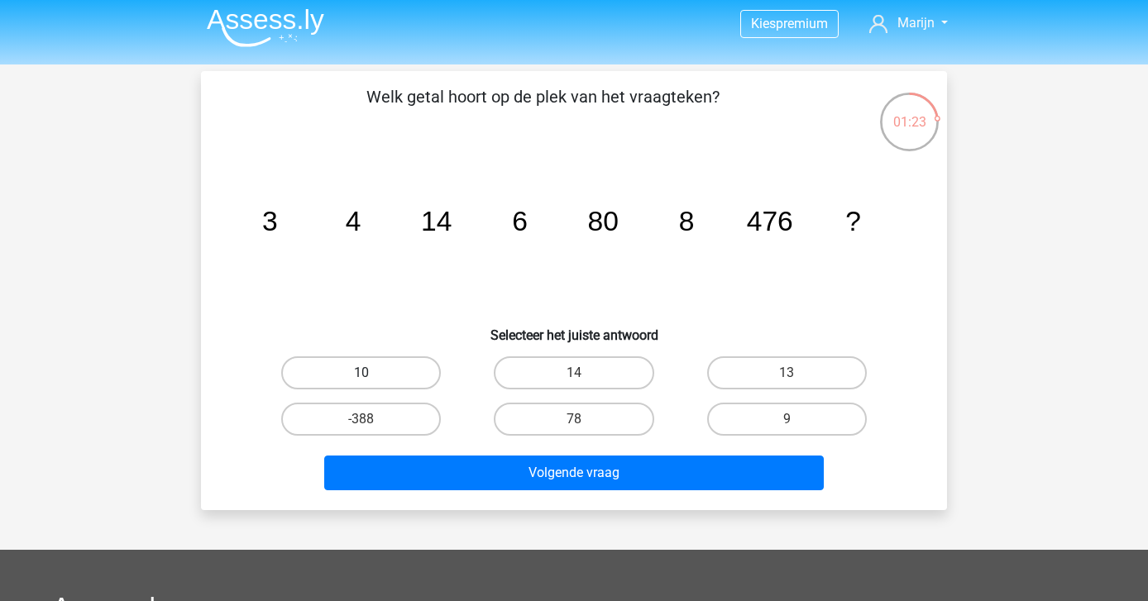
click at [381, 372] on label "10" at bounding box center [361, 373] width 160 height 33
click at [372, 373] on input "10" at bounding box center [367, 378] width 11 height 11
radio input "true"
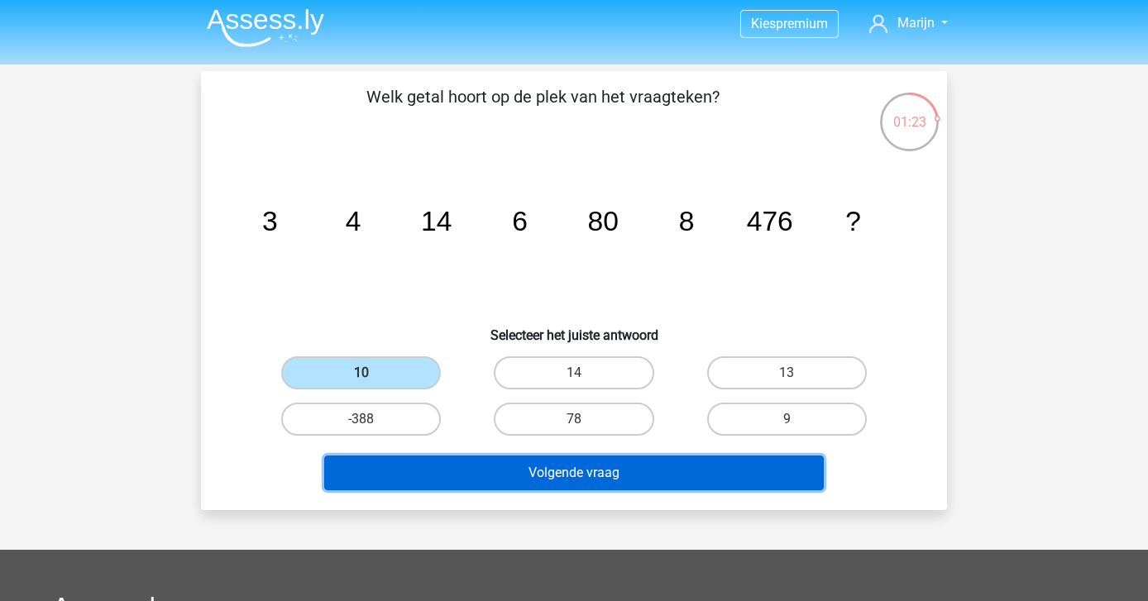
click at [439, 470] on button "Volgende vraag" at bounding box center [574, 473] width 500 height 35
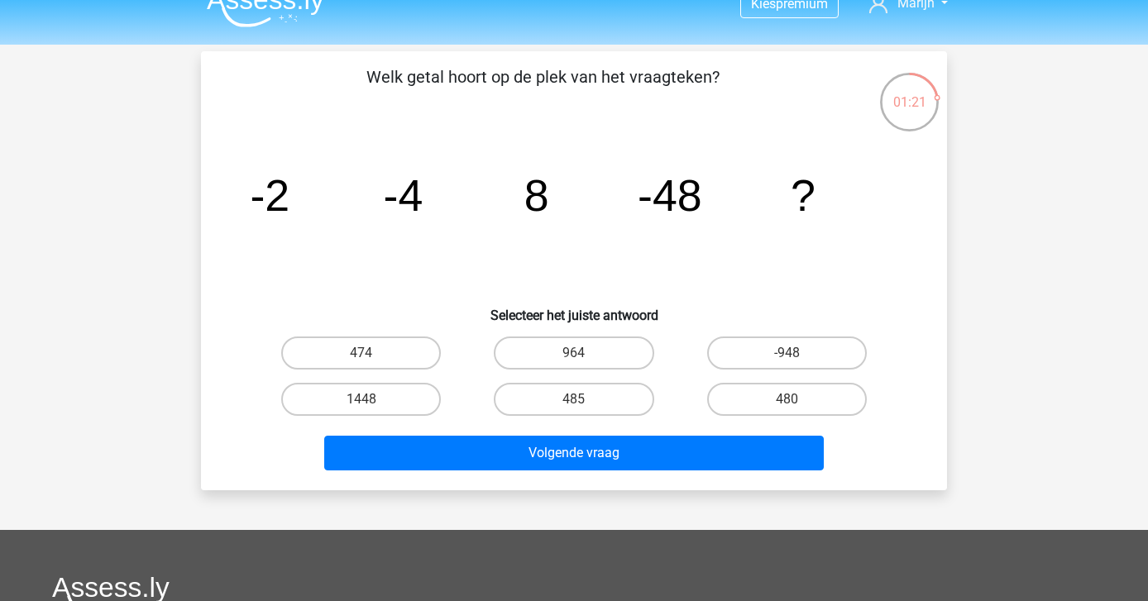
scroll to position [24, 0]
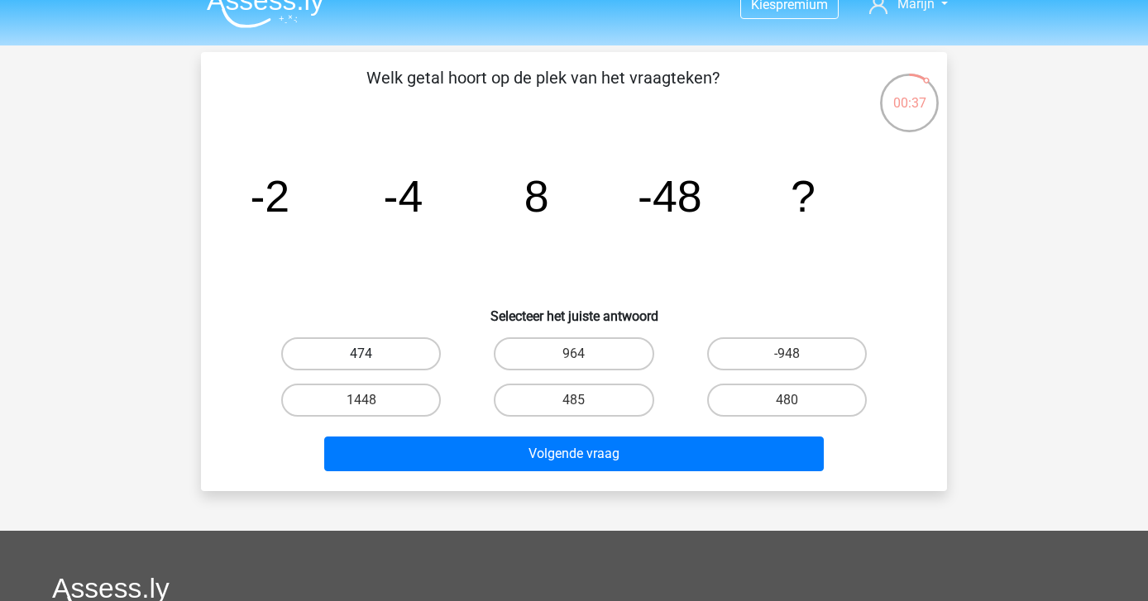
click at [374, 347] on label "474" at bounding box center [361, 354] width 160 height 33
click at [372, 354] on input "474" at bounding box center [367, 359] width 11 height 11
radio input "true"
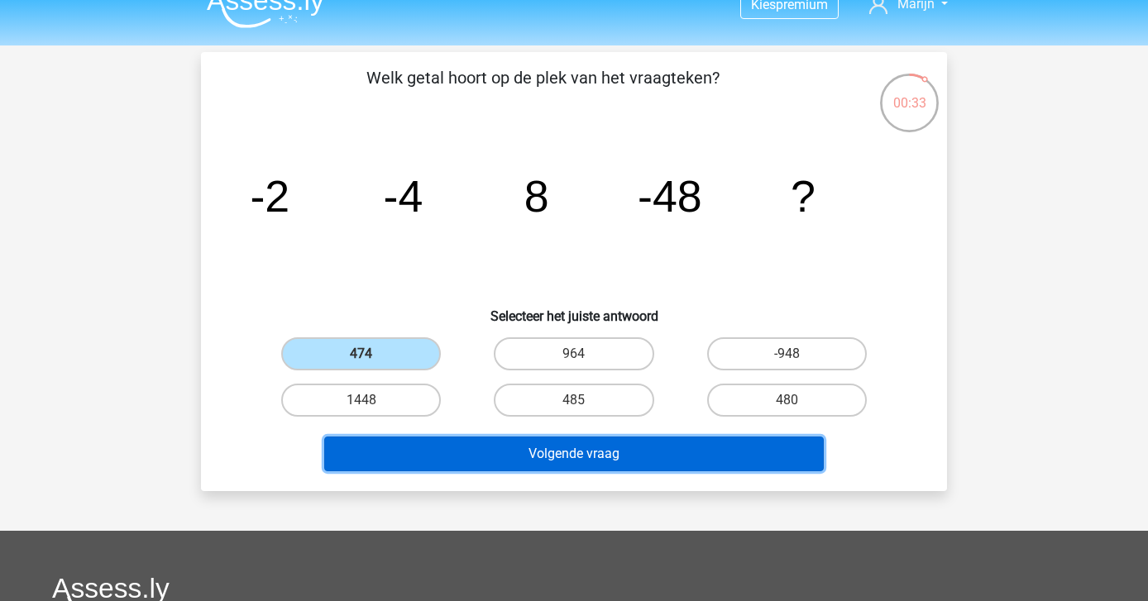
click at [486, 446] on button "Volgende vraag" at bounding box center [574, 454] width 500 height 35
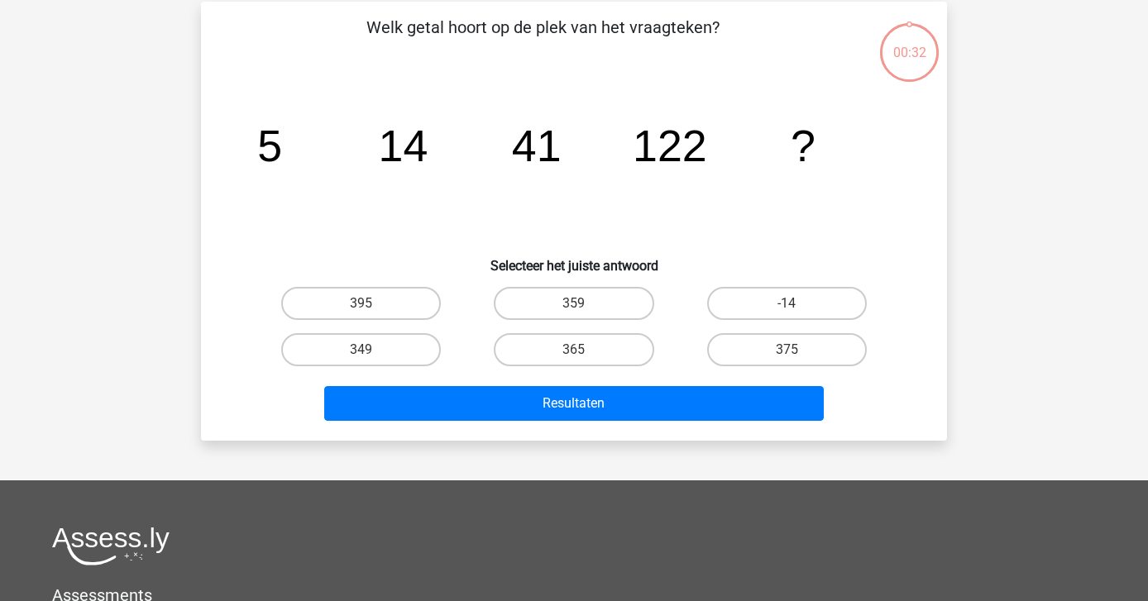
scroll to position [76, 0]
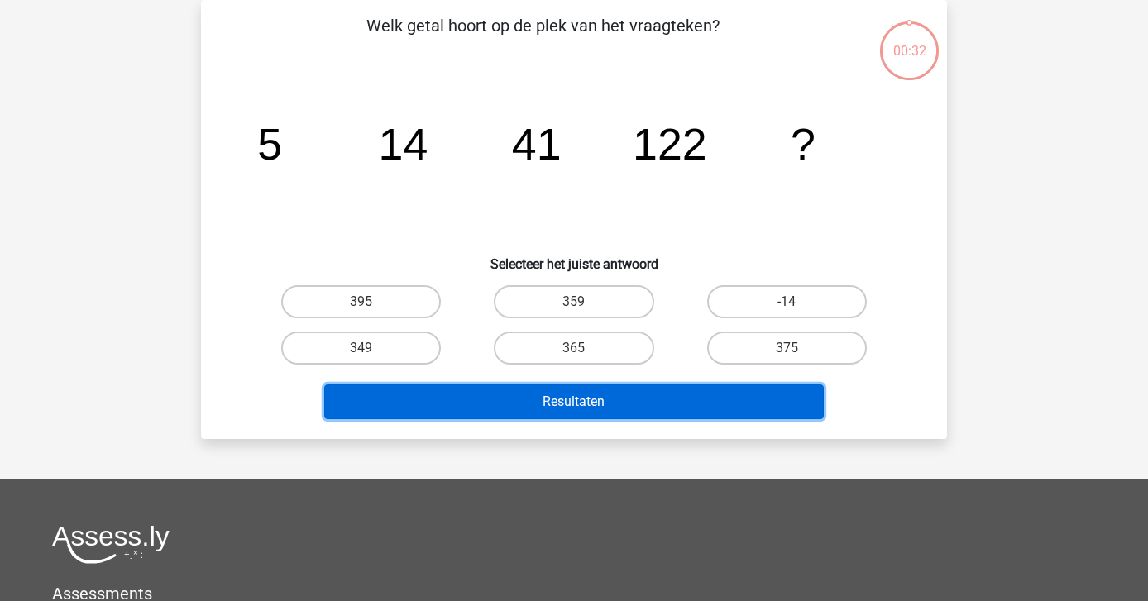
click at [501, 408] on button "Resultaten" at bounding box center [574, 402] width 500 height 35
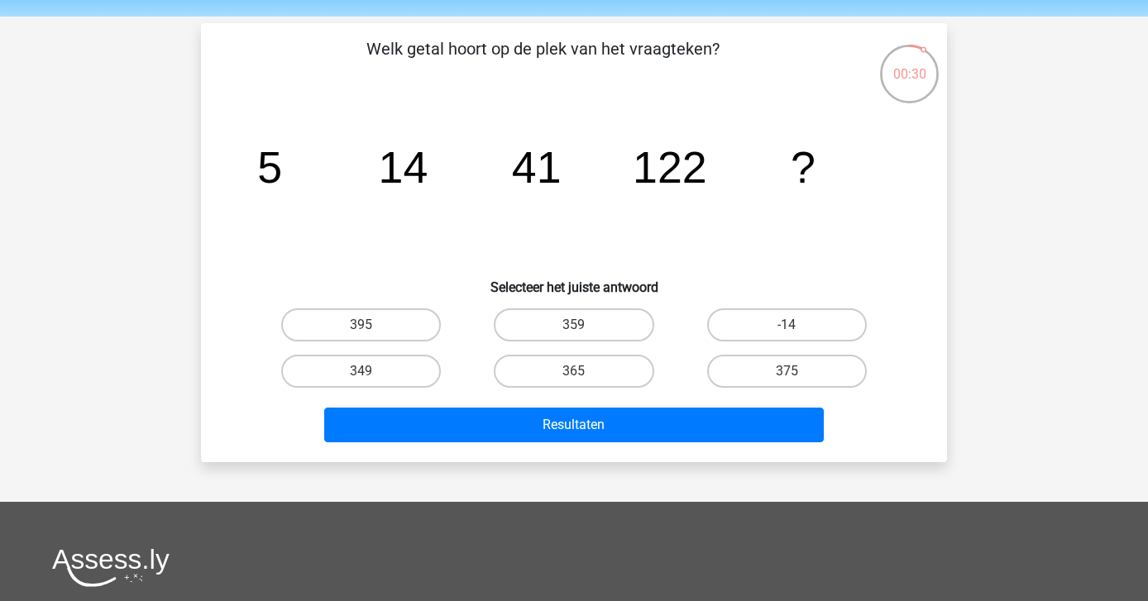
scroll to position [52, 0]
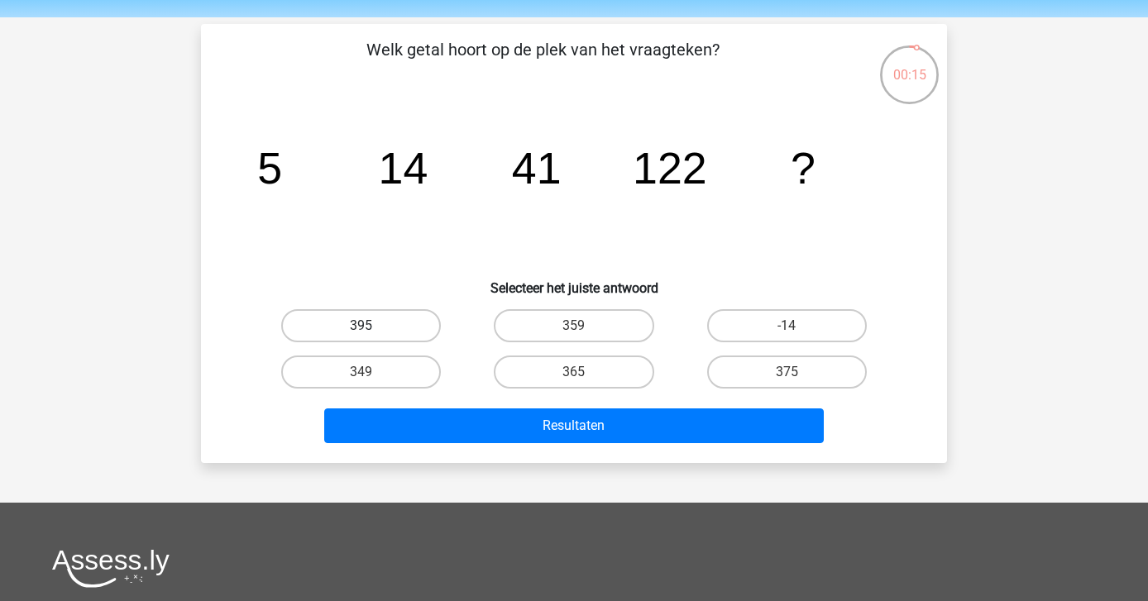
click at [395, 325] on label "395" at bounding box center [361, 325] width 160 height 33
click at [372, 326] on input "395" at bounding box center [367, 331] width 11 height 11
radio input "true"
click at [542, 399] on div "Resultaten" at bounding box center [573, 422] width 693 height 55
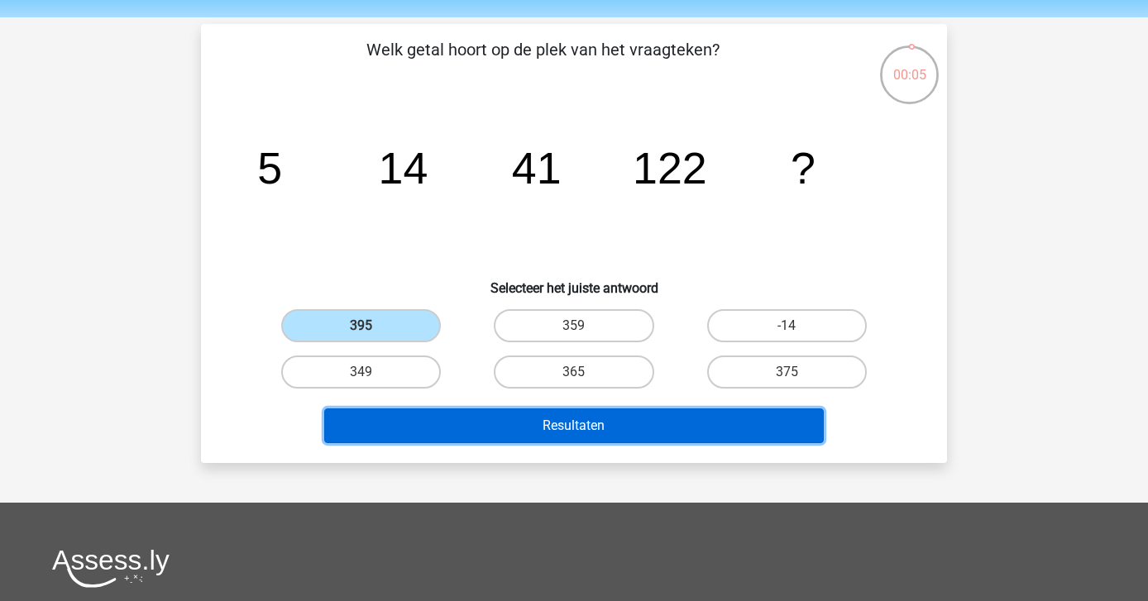
click at [542, 410] on button "Resultaten" at bounding box center [574, 426] width 500 height 35
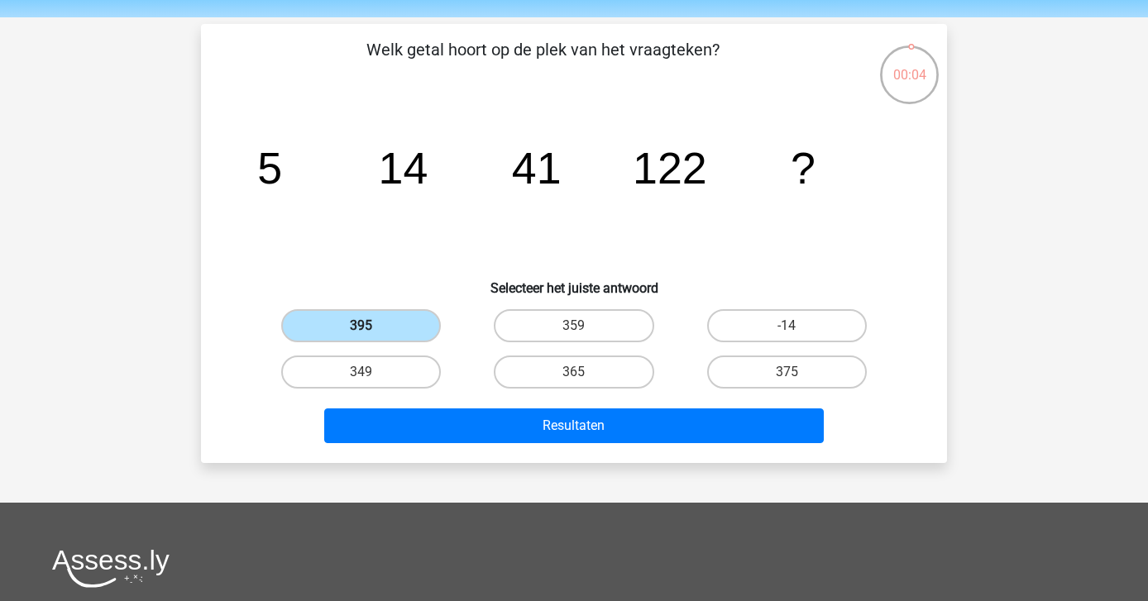
click at [368, 323] on label "395" at bounding box center [361, 325] width 160 height 33
click at [368, 326] on input "395" at bounding box center [367, 331] width 11 height 11
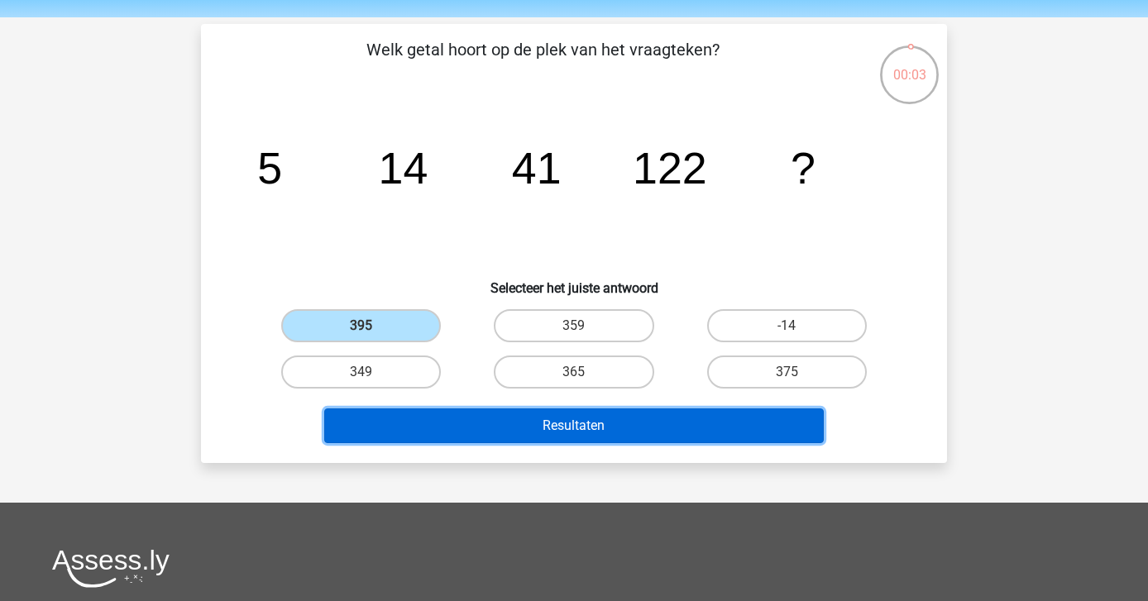
click at [487, 423] on button "Resultaten" at bounding box center [574, 426] width 500 height 35
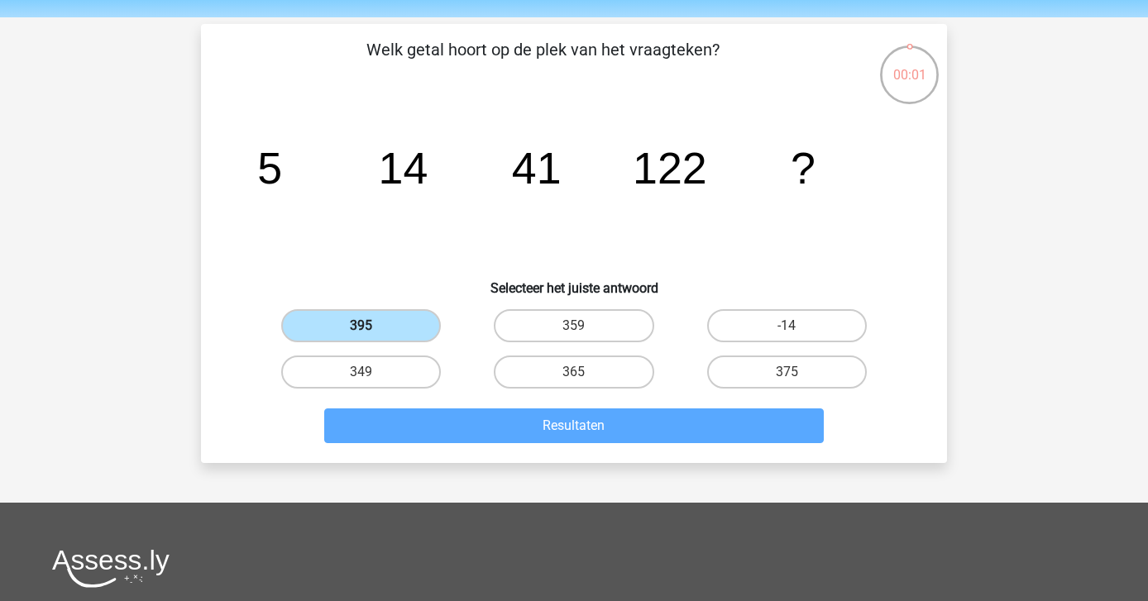
click at [381, 325] on label "395" at bounding box center [361, 325] width 160 height 33
click at [372, 326] on input "395" at bounding box center [367, 331] width 11 height 11
click at [379, 364] on label "349" at bounding box center [361, 372] width 160 height 33
click at [372, 372] on input "349" at bounding box center [367, 377] width 11 height 11
radio input "true"
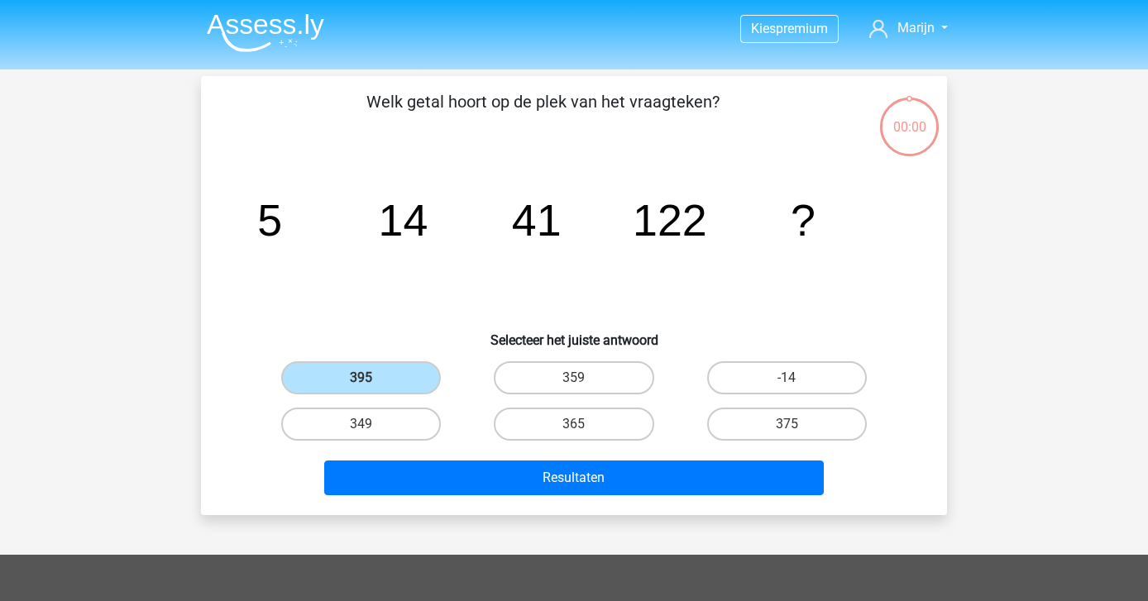
scroll to position [52, 0]
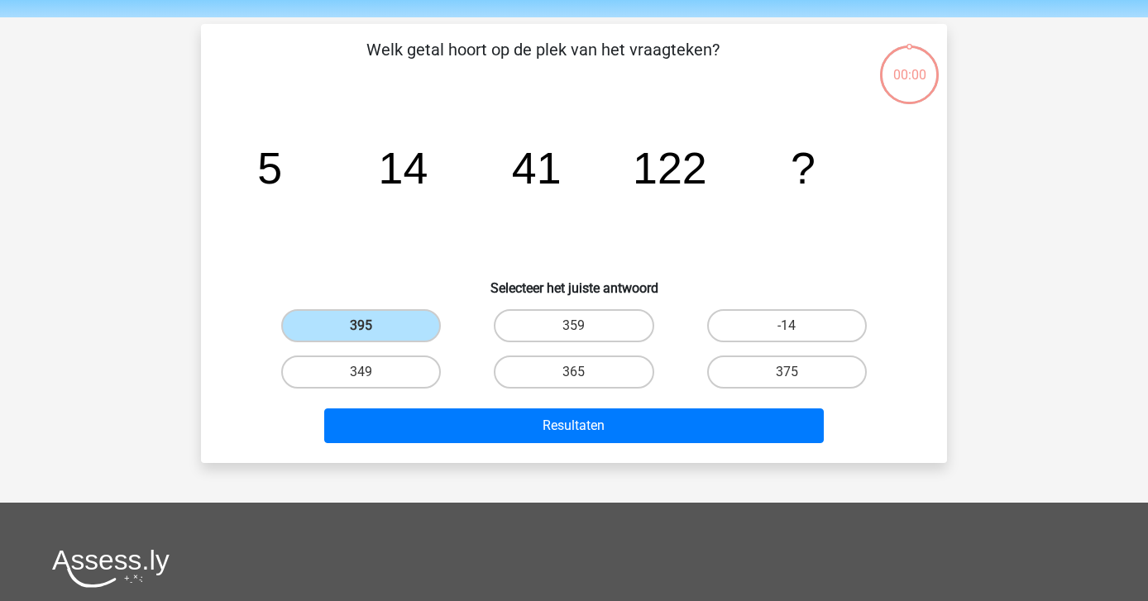
click at [443, 391] on div "349" at bounding box center [361, 372] width 213 height 46
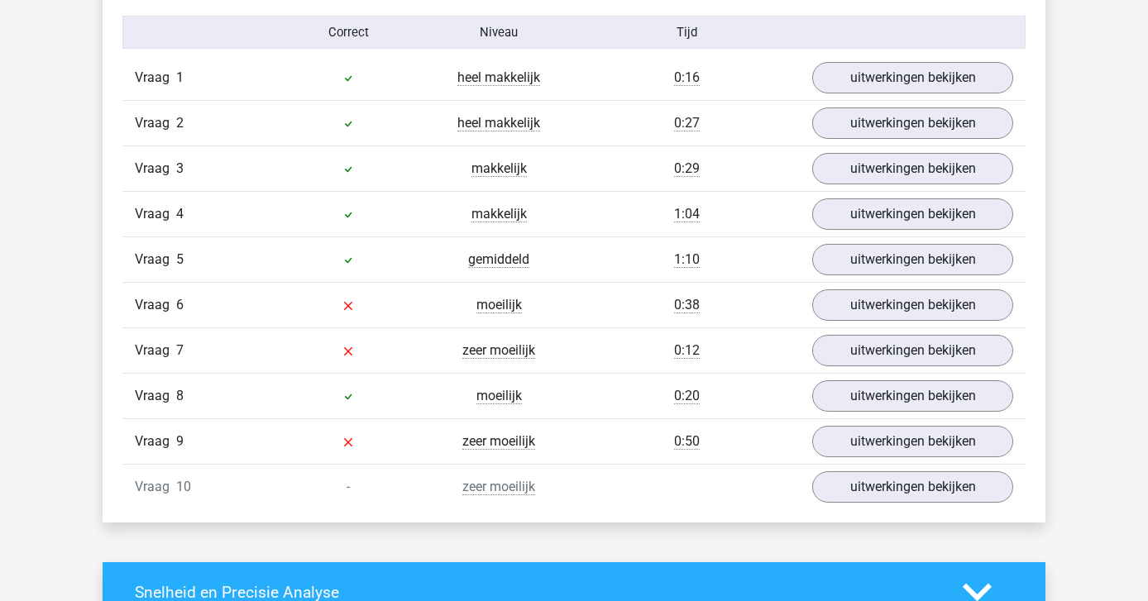
scroll to position [1372, 0]
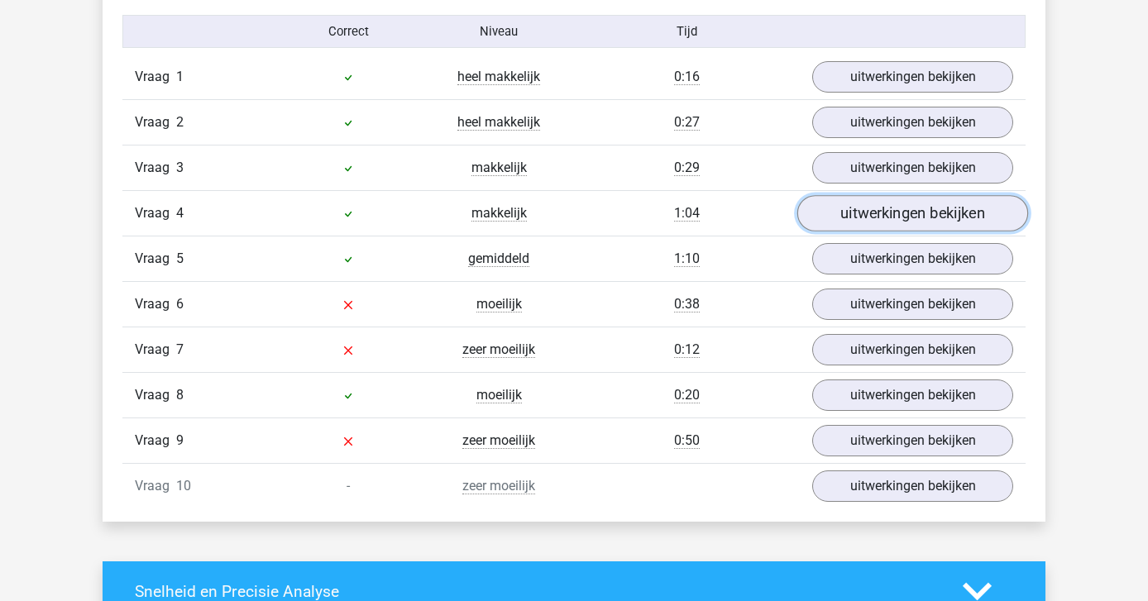
click at [827, 215] on link "uitwerkingen bekijken" at bounding box center [912, 214] width 231 height 36
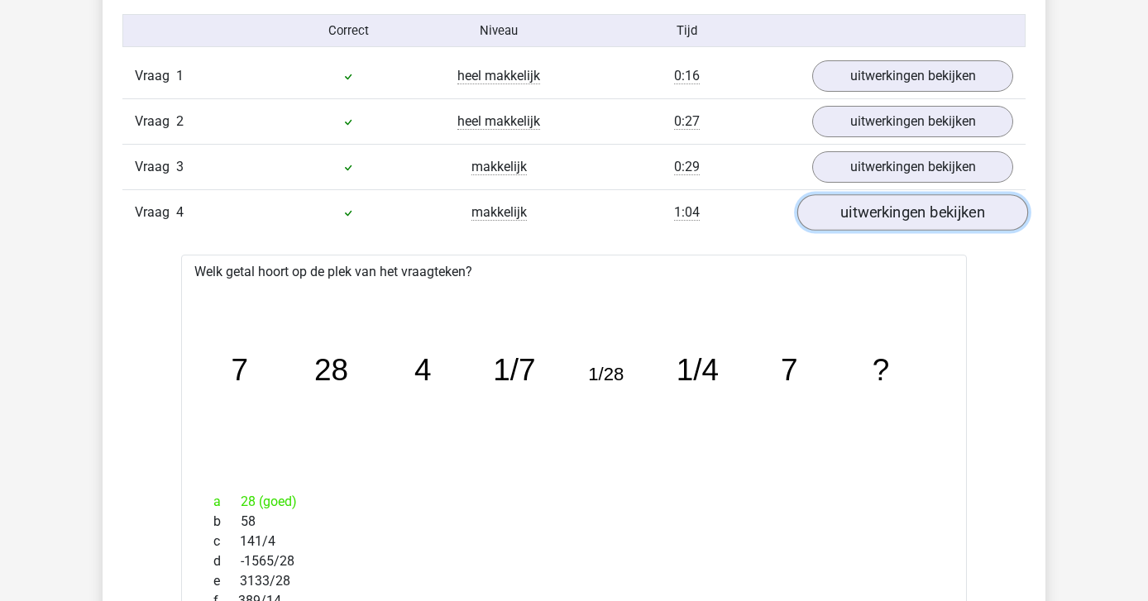
scroll to position [1368, 0]
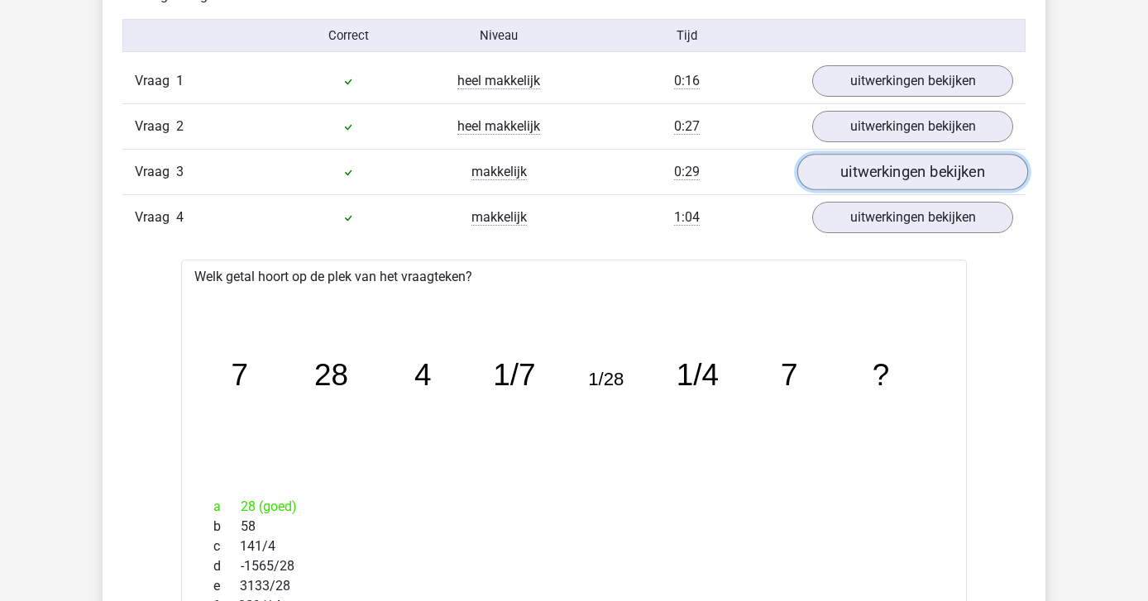
click at [850, 160] on link "uitwerkingen bekijken" at bounding box center [912, 173] width 231 height 36
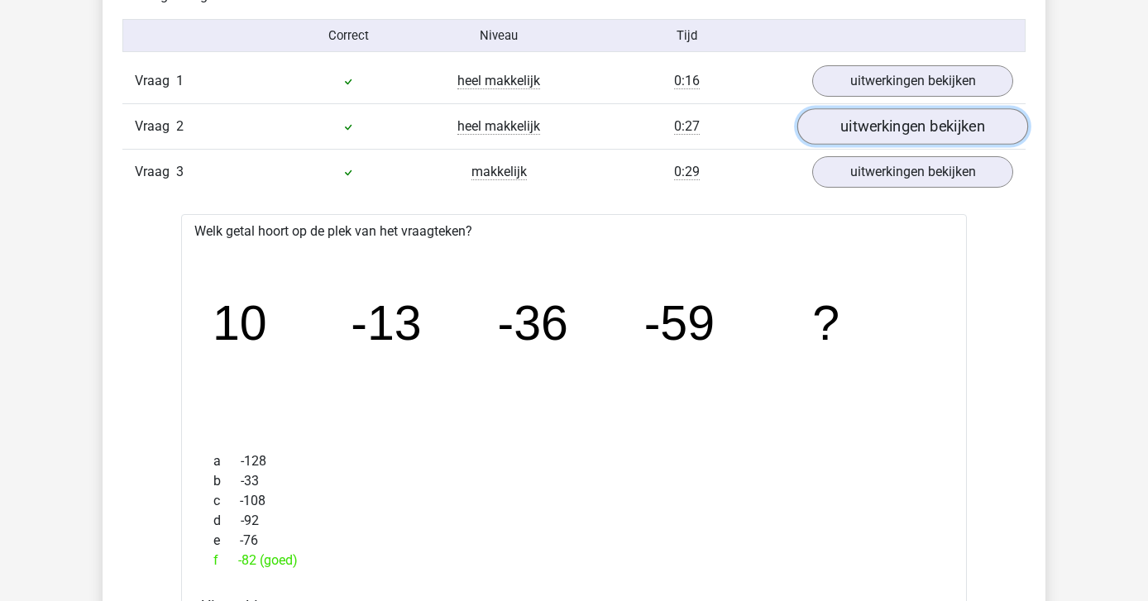
click at [847, 132] on link "uitwerkingen bekijken" at bounding box center [912, 127] width 231 height 36
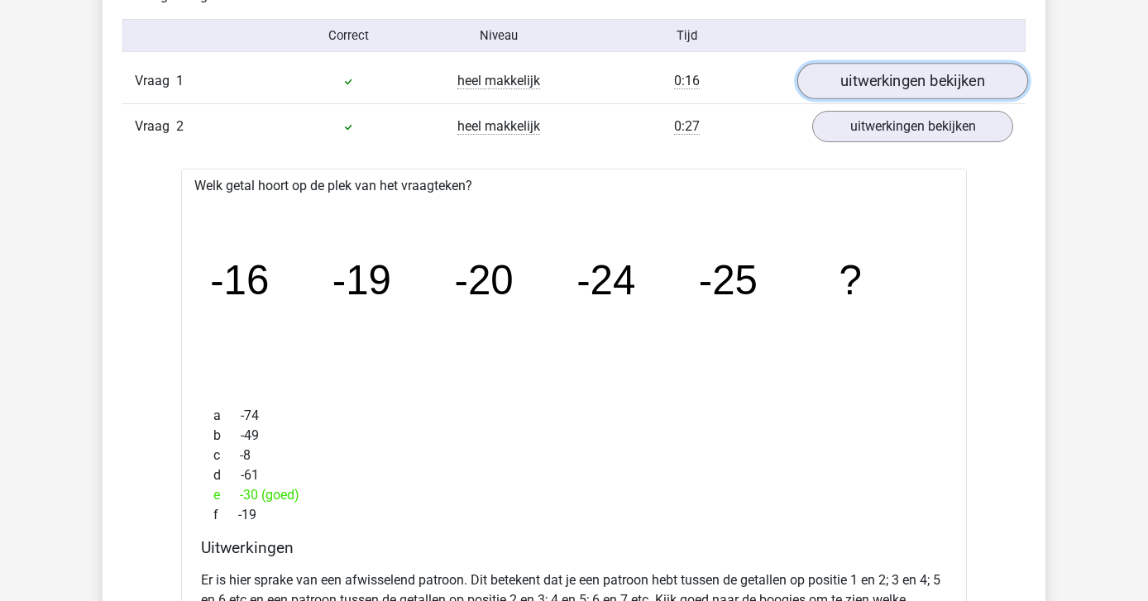
click at [853, 94] on link "uitwerkingen bekijken" at bounding box center [912, 82] width 231 height 36
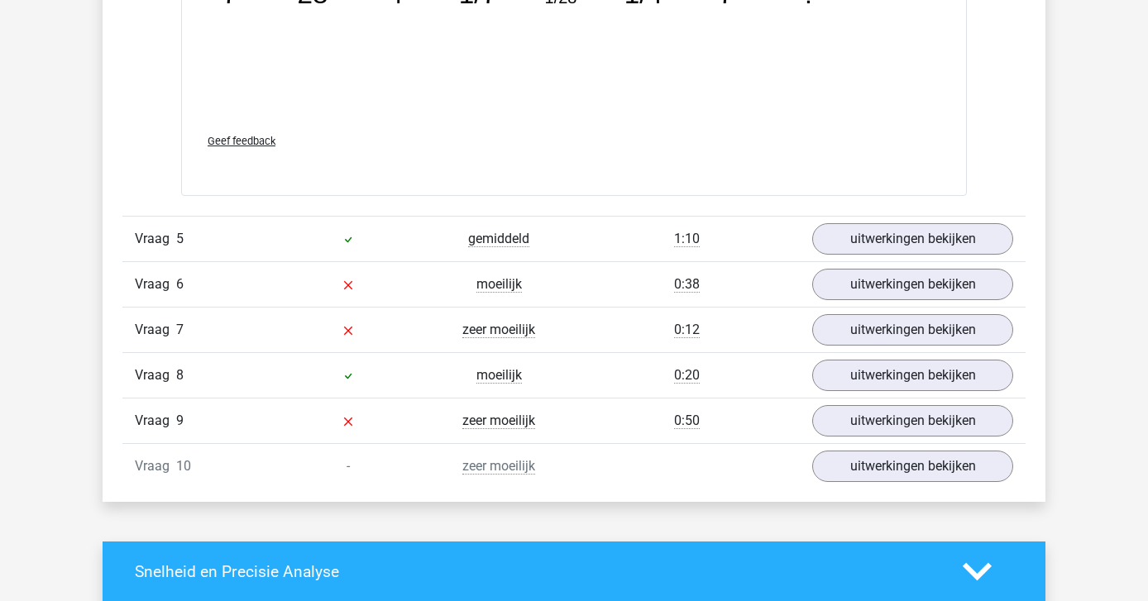
scroll to position [4763, 0]
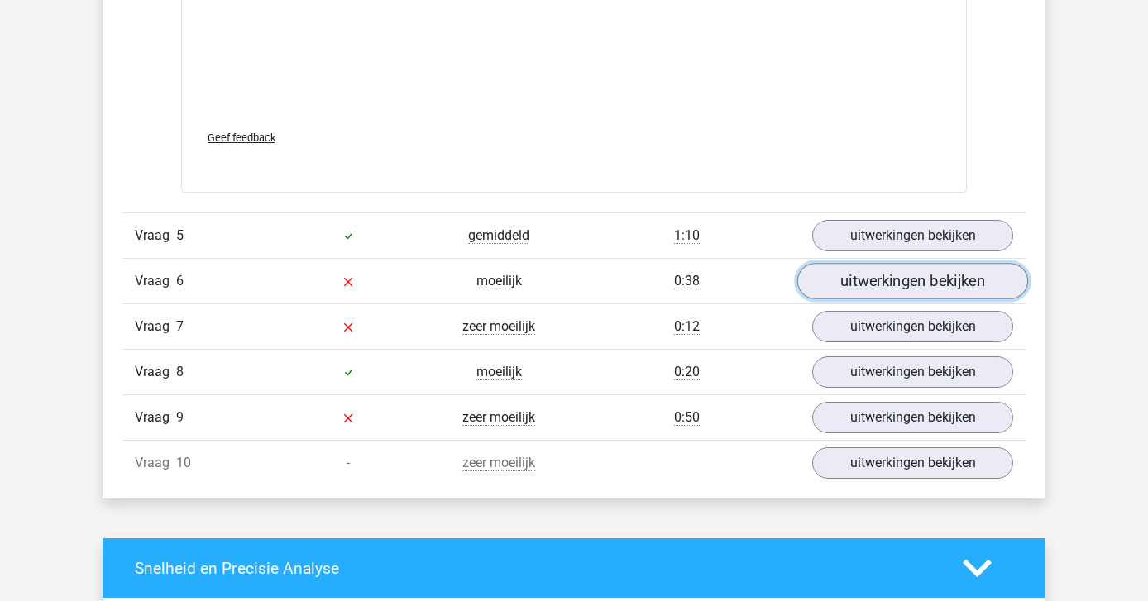
click at [870, 282] on link "uitwerkingen bekijken" at bounding box center [912, 281] width 231 height 36
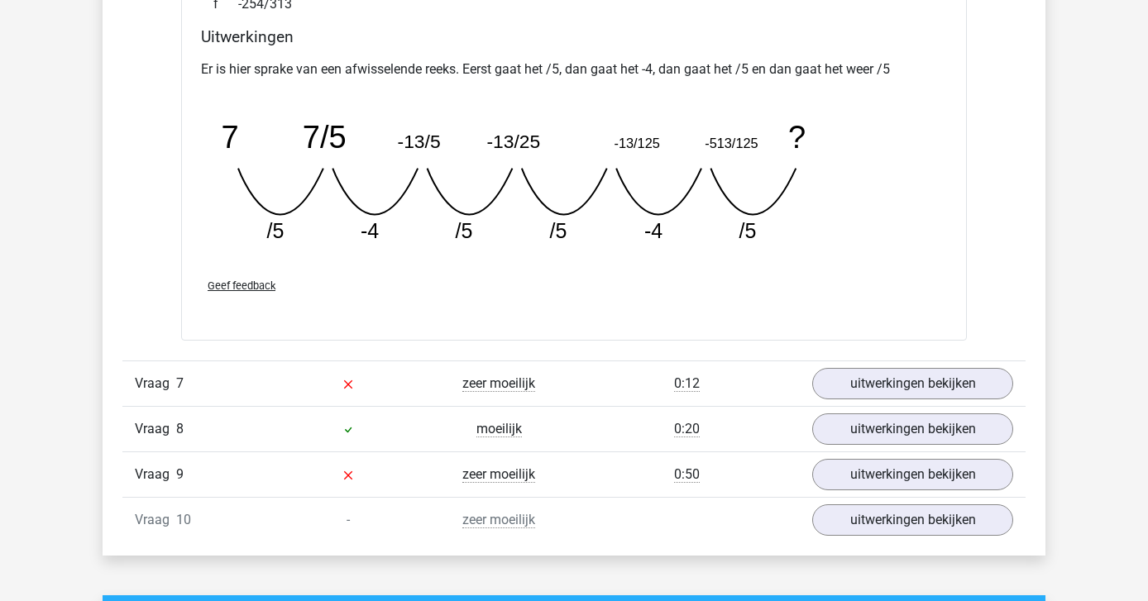
scroll to position [5448, 0]
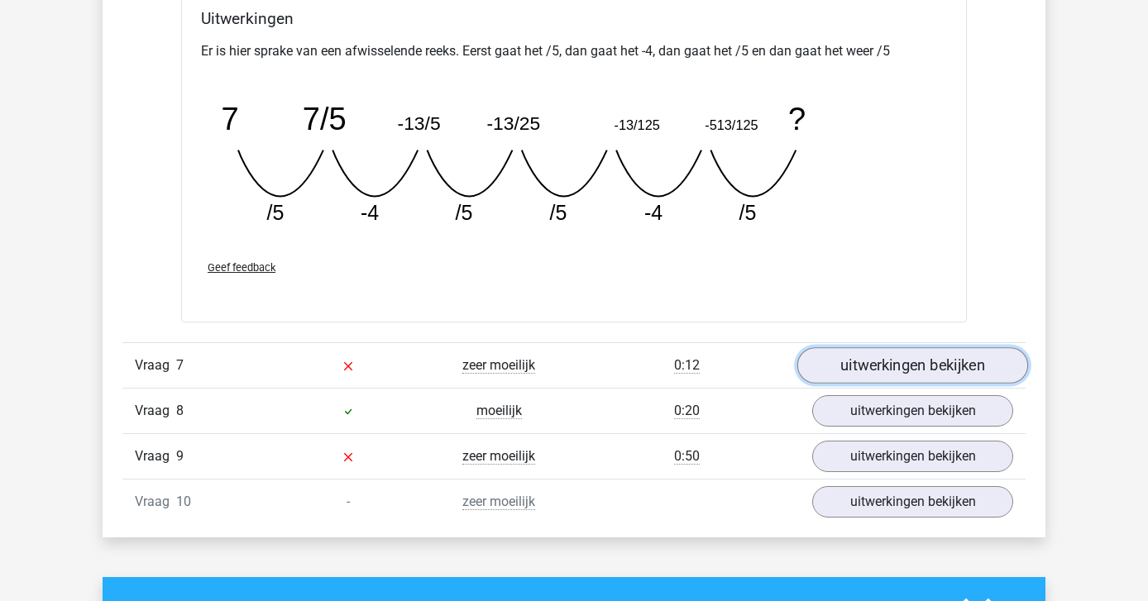
click at [863, 366] on link "uitwerkingen bekijken" at bounding box center [912, 365] width 231 height 36
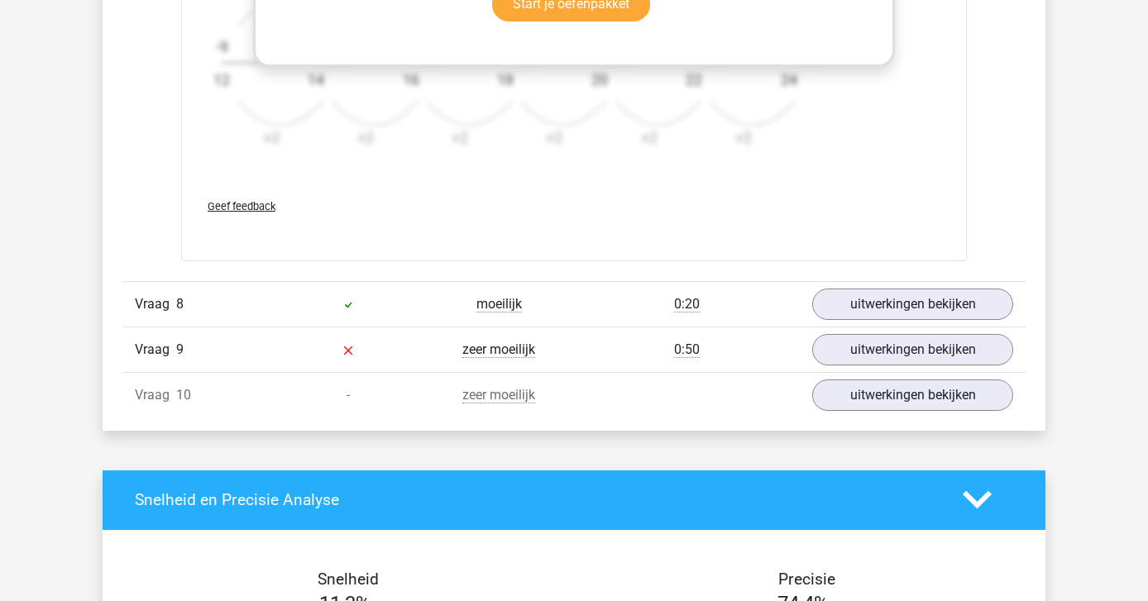
scroll to position [6571, 0]
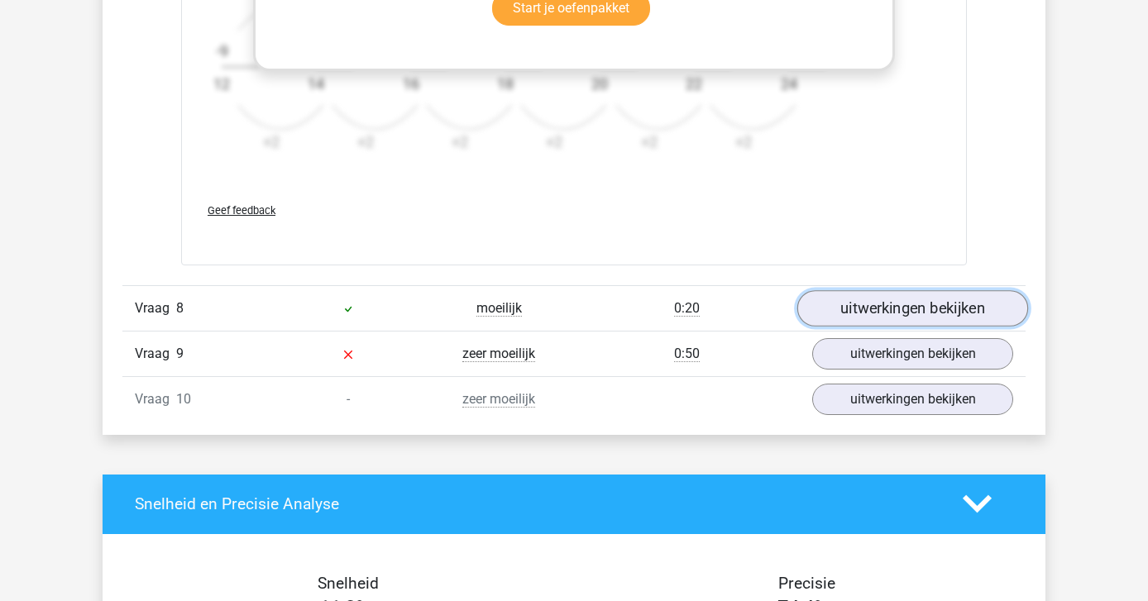
click at [850, 313] on link "uitwerkingen bekijken" at bounding box center [912, 308] width 231 height 36
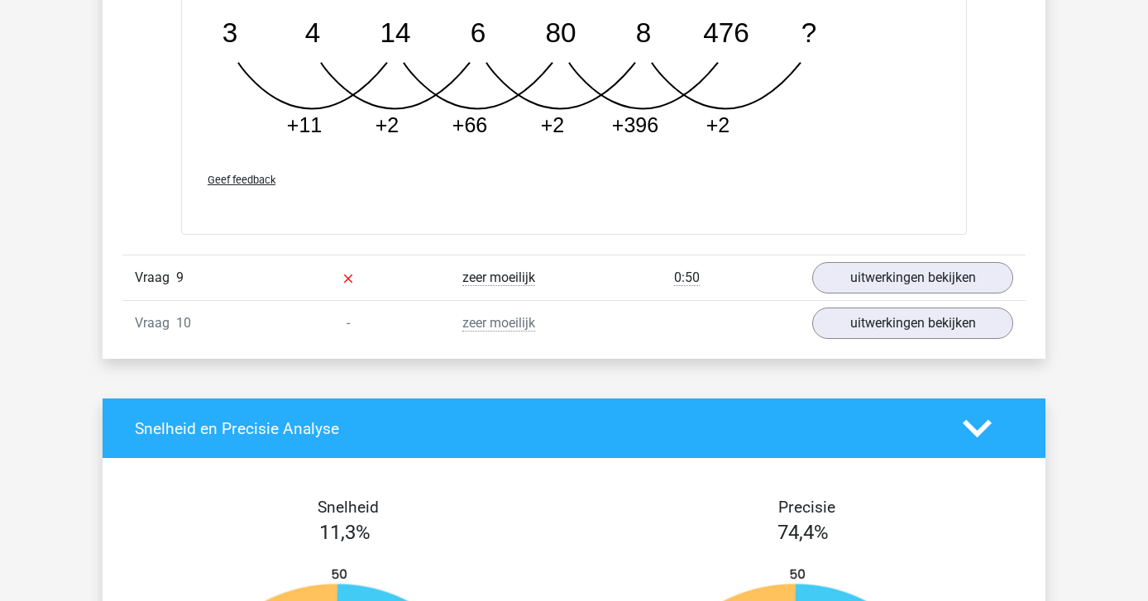
scroll to position [7471, 0]
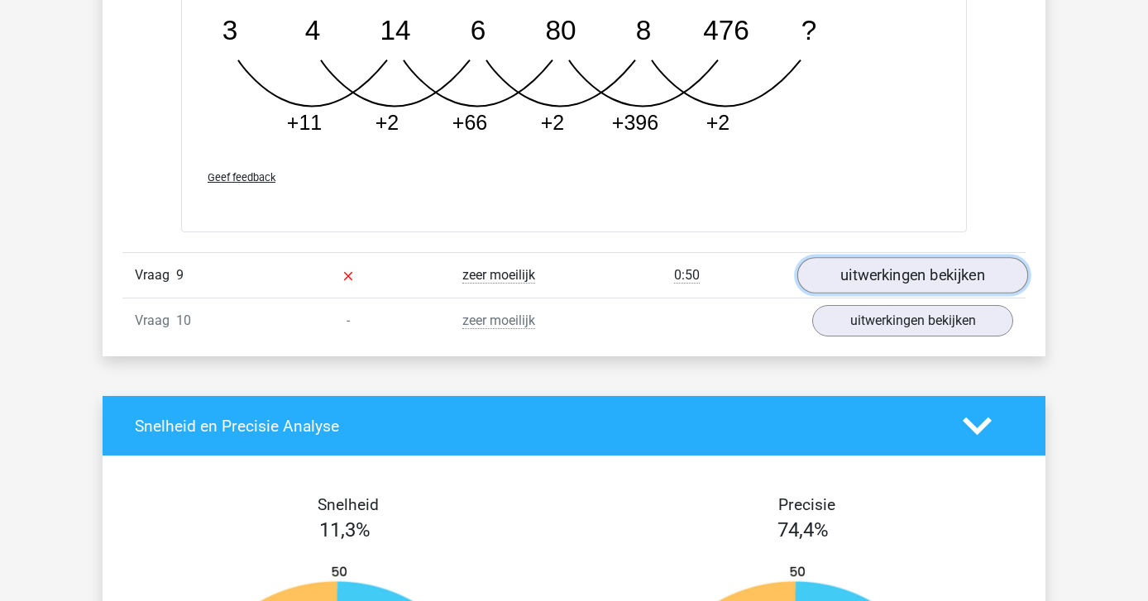
click at [885, 279] on link "uitwerkingen bekijken" at bounding box center [912, 276] width 231 height 36
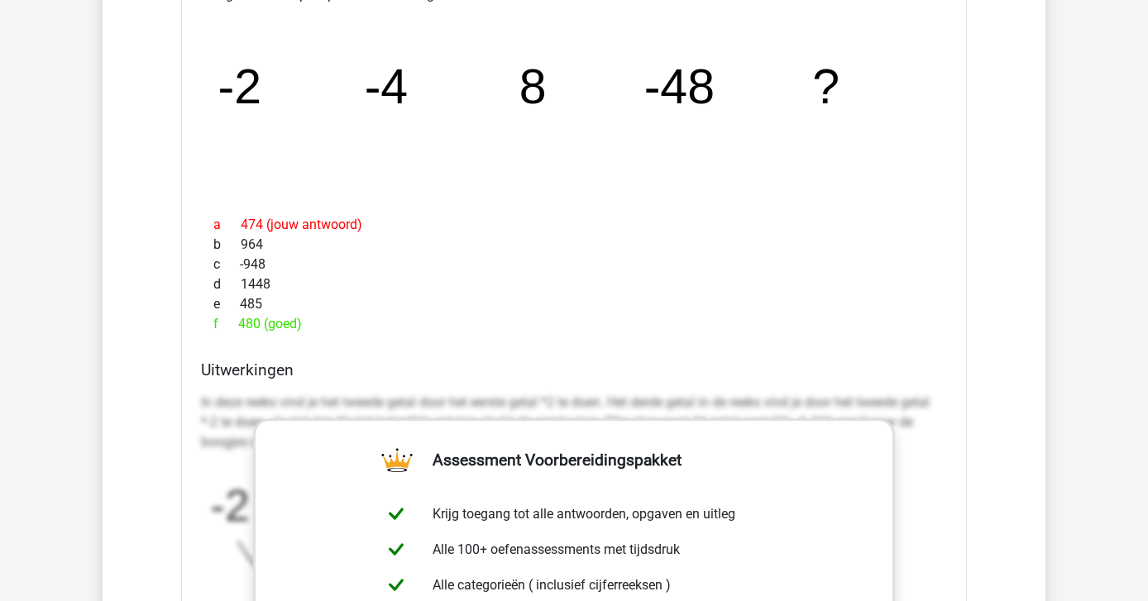
scroll to position [7756, 0]
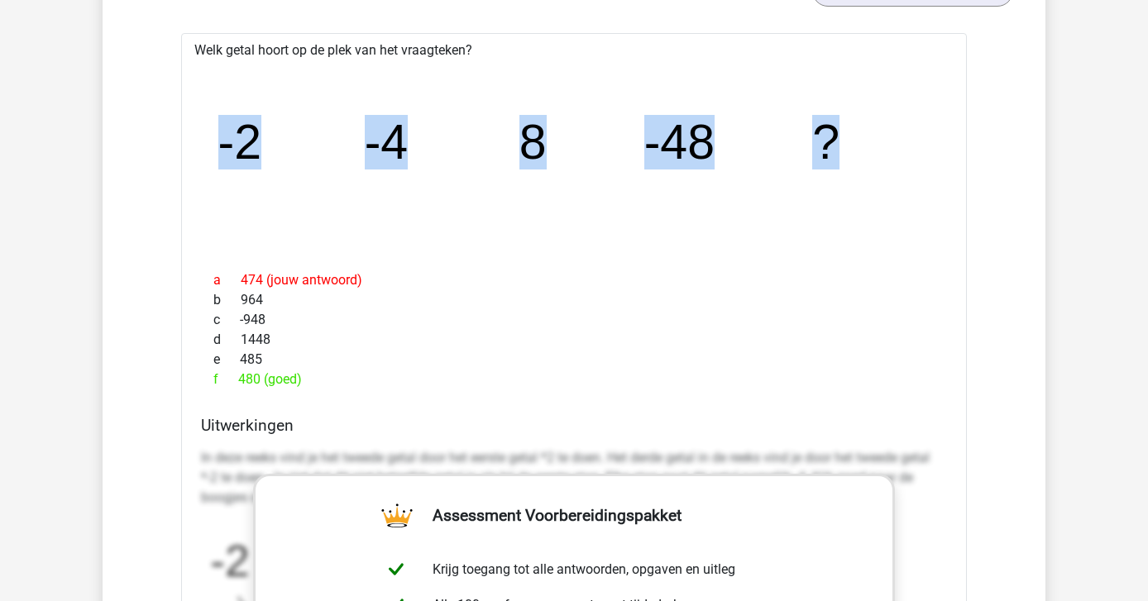
drag, startPoint x: 830, startPoint y: 153, endPoint x: 232, endPoint y: 151, distance: 598.1
click at [227, 160] on g "-2 -4 8 -48 ?" at bounding box center [528, 142] width 621 height 55
copy g "2 -4 8 -48 ?"
click at [466, 204] on icon "image/svg+xml -2 -4 8 -48 ?" at bounding box center [574, 159] width 733 height 184
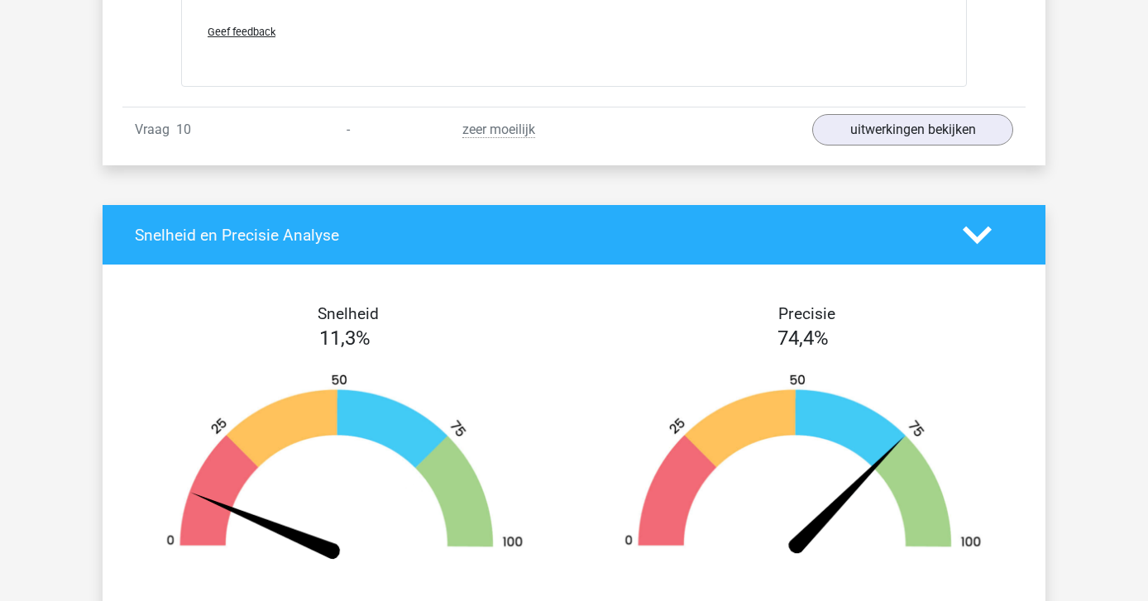
scroll to position [8674, 0]
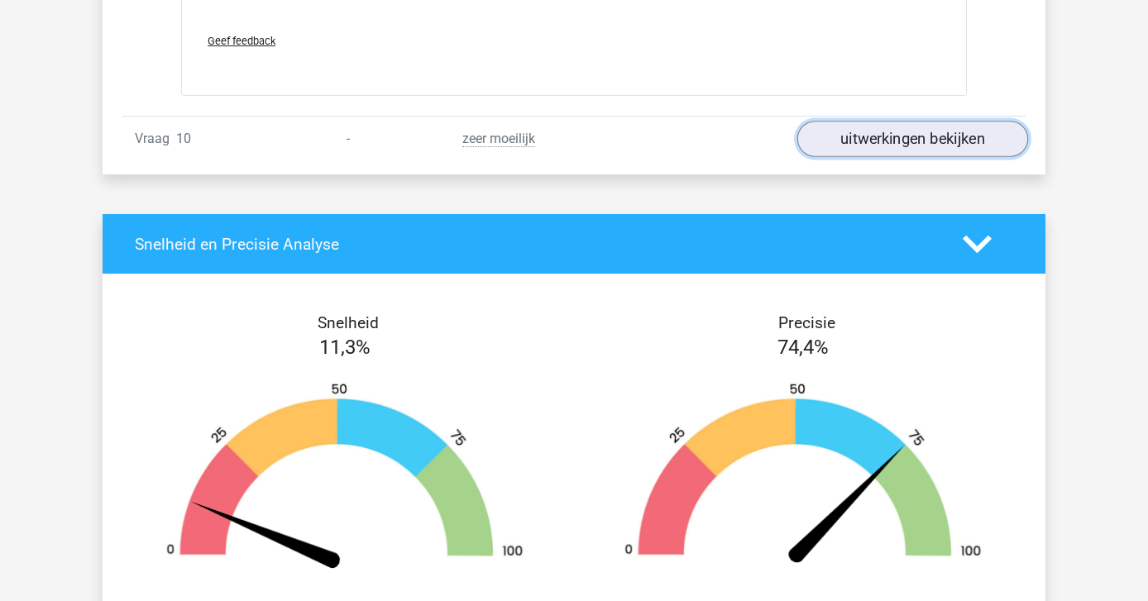
click at [850, 144] on link "uitwerkingen bekijken" at bounding box center [912, 139] width 231 height 36
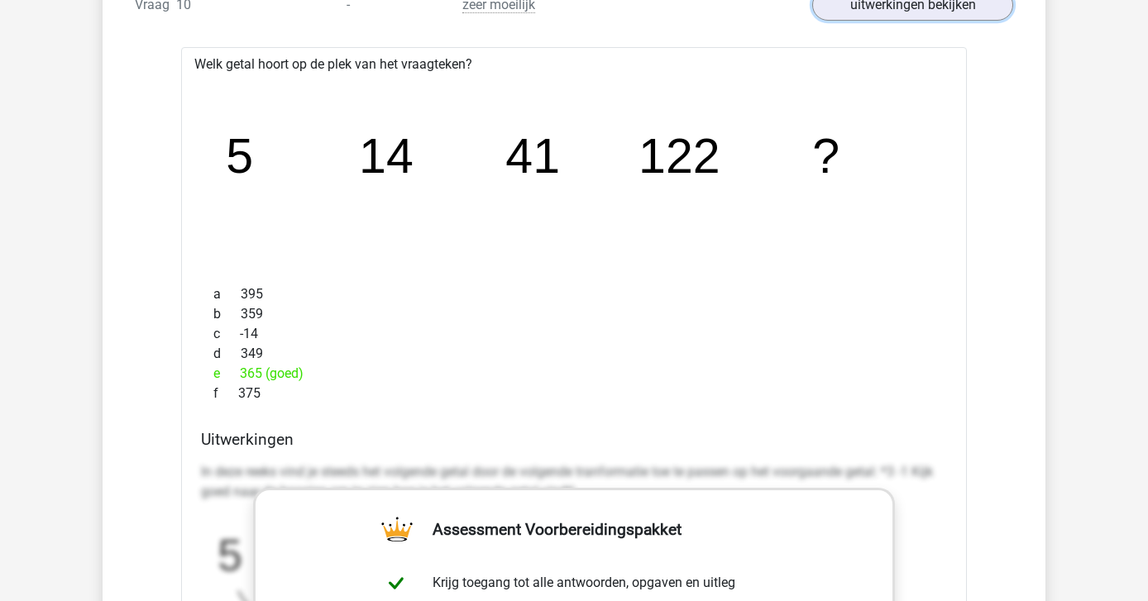
scroll to position [8810, 0]
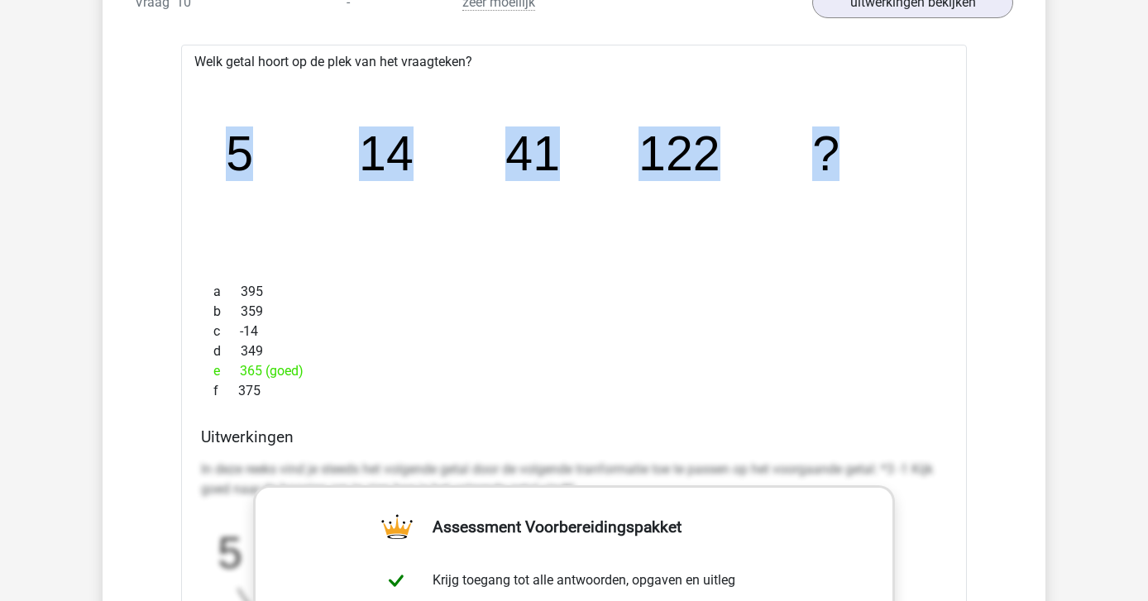
drag, startPoint x: 859, startPoint y: 147, endPoint x: 225, endPoint y: 135, distance: 633.8
click at [225, 135] on icon "image/svg+xml 5 14 41 122 ?" at bounding box center [574, 171] width 733 height 184
copy g "5 14 41 122 ?"
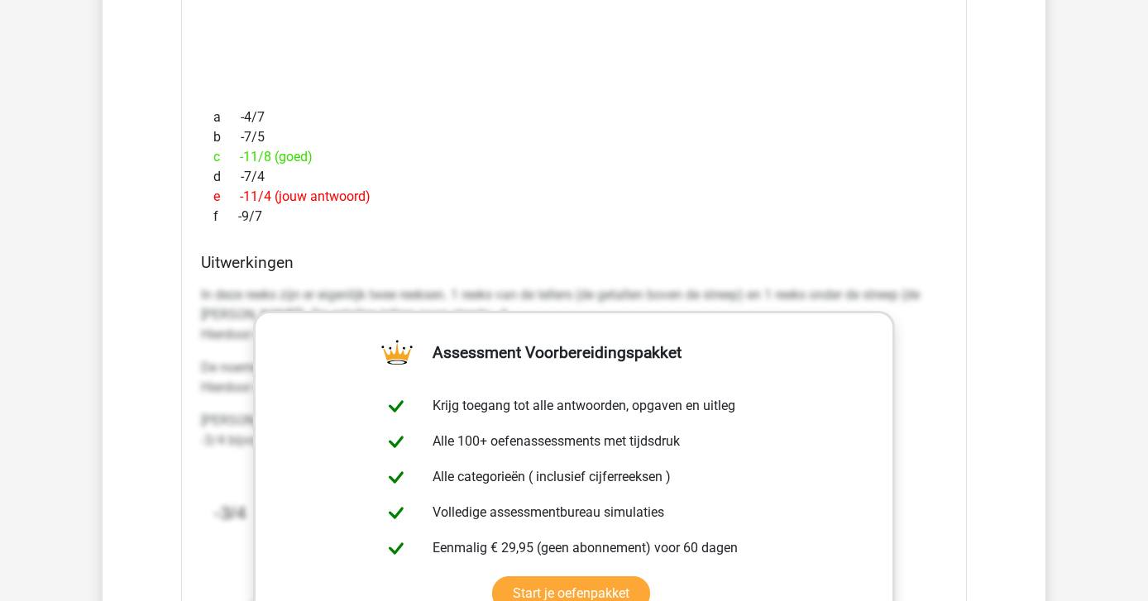
scroll to position [5880, 0]
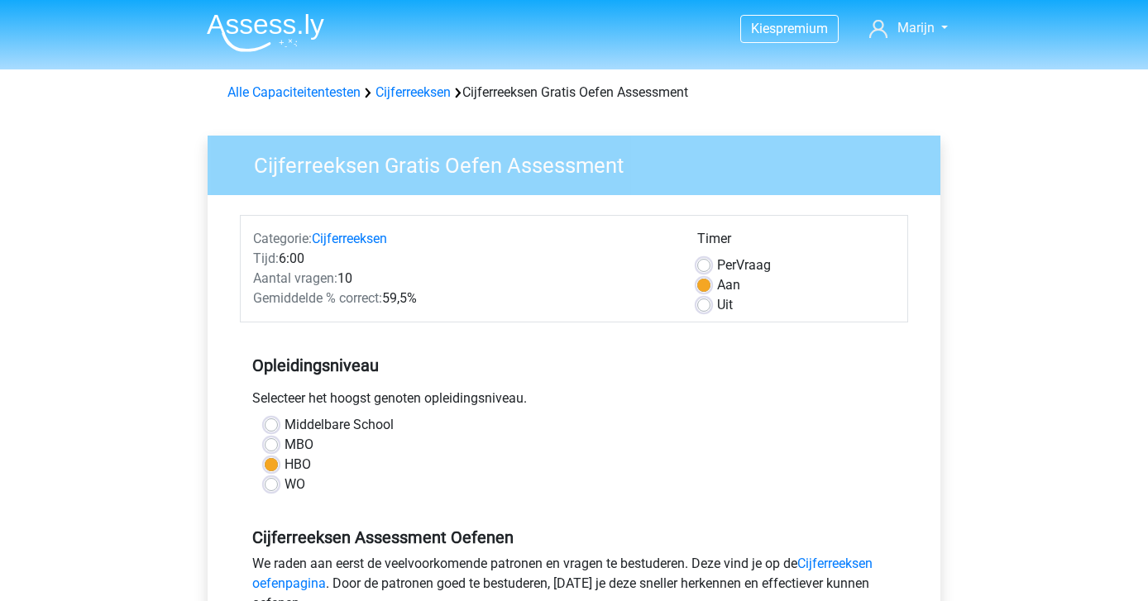
scroll to position [386, 0]
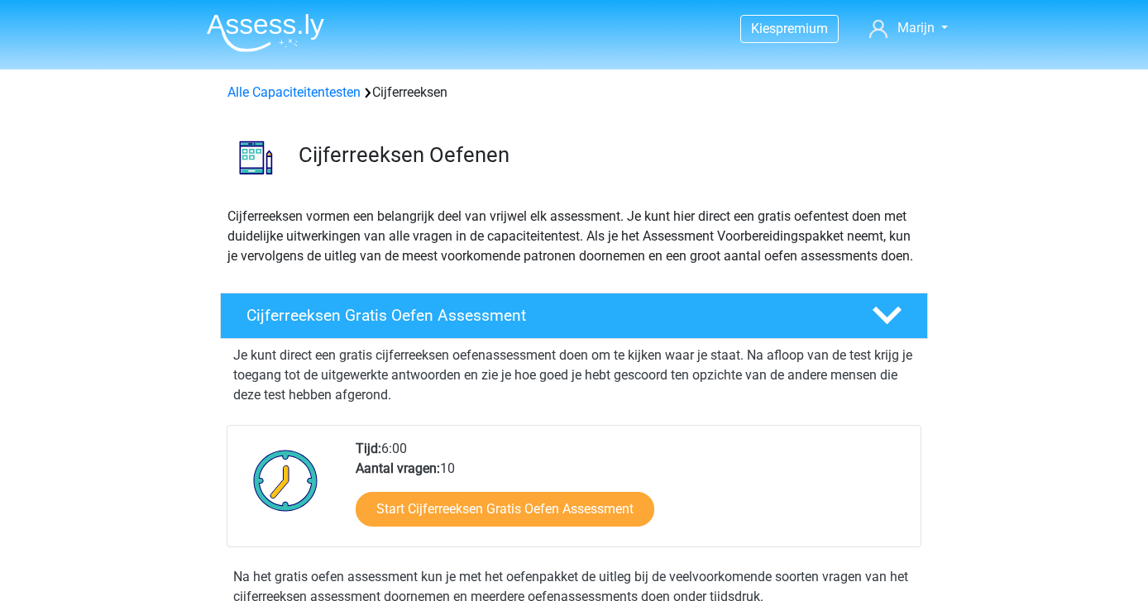
scroll to position [264, 0]
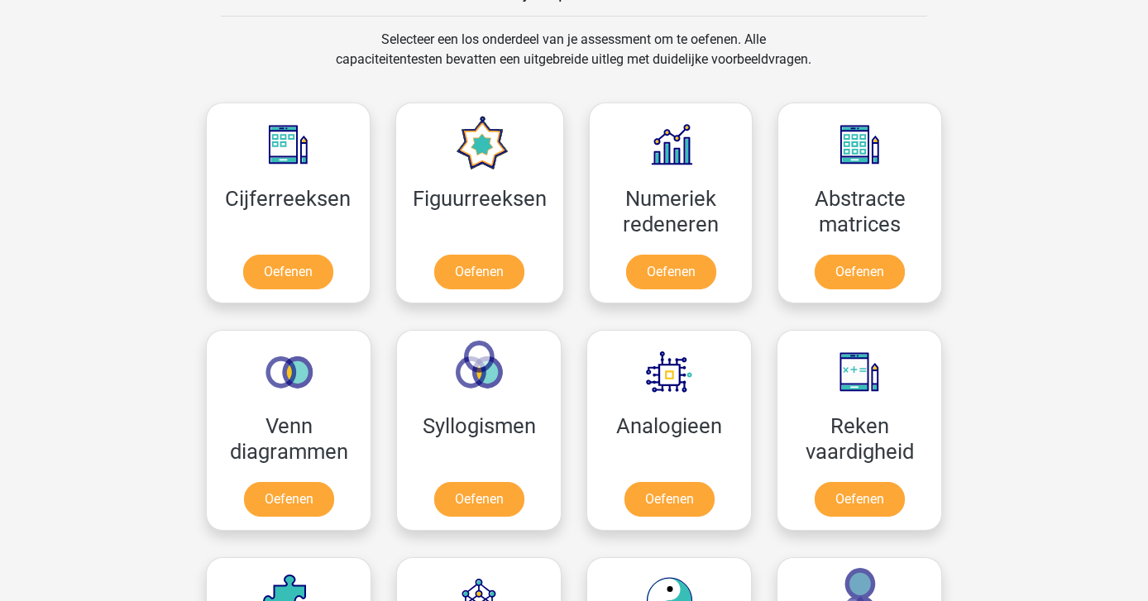
scroll to position [674, 0]
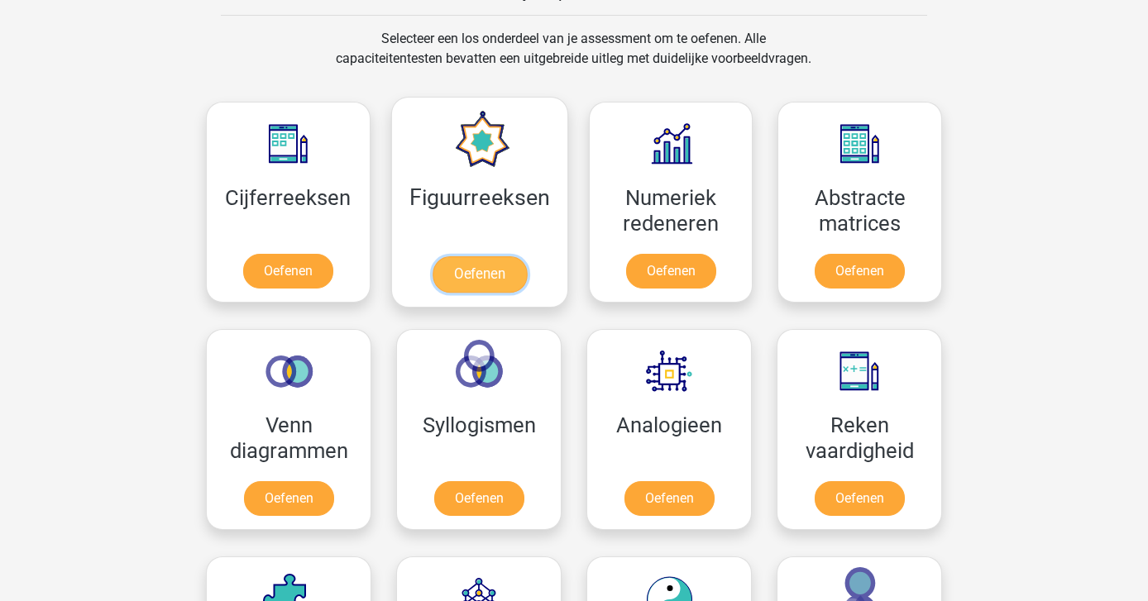
click at [486, 266] on link "Oefenen" at bounding box center [479, 274] width 94 height 36
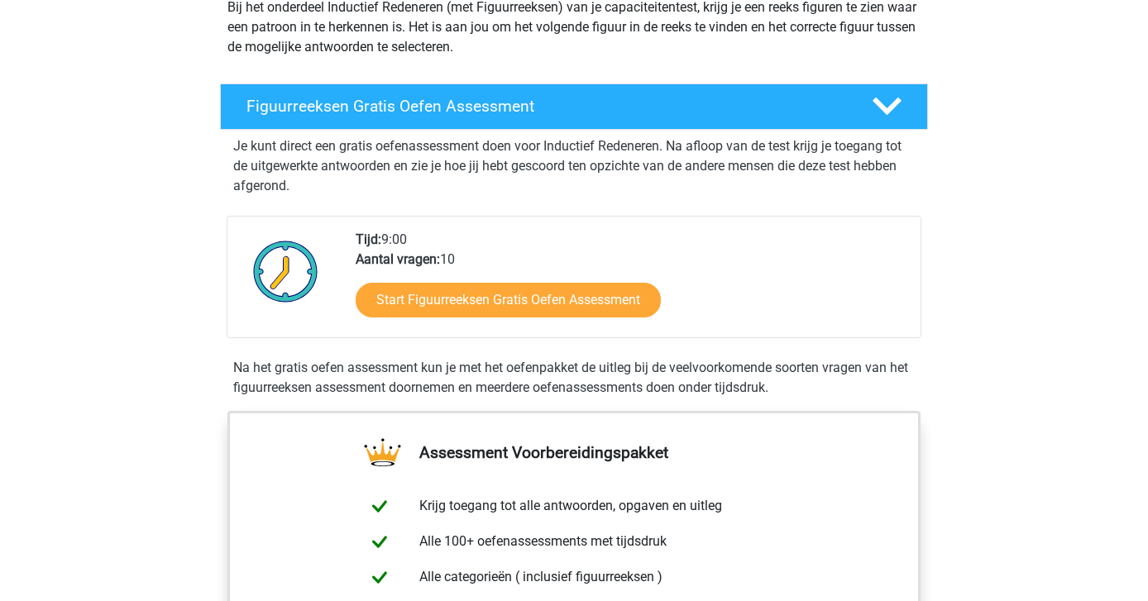
scroll to position [211, 0]
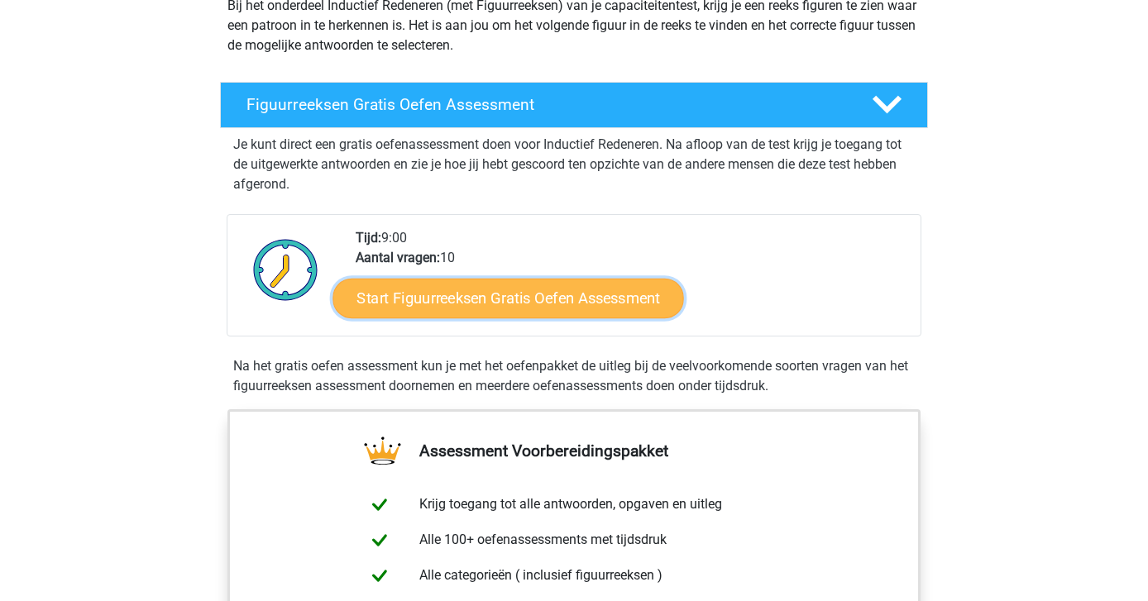
click at [483, 301] on link "Start Figuurreeksen Gratis Oefen Assessment" at bounding box center [508, 298] width 351 height 40
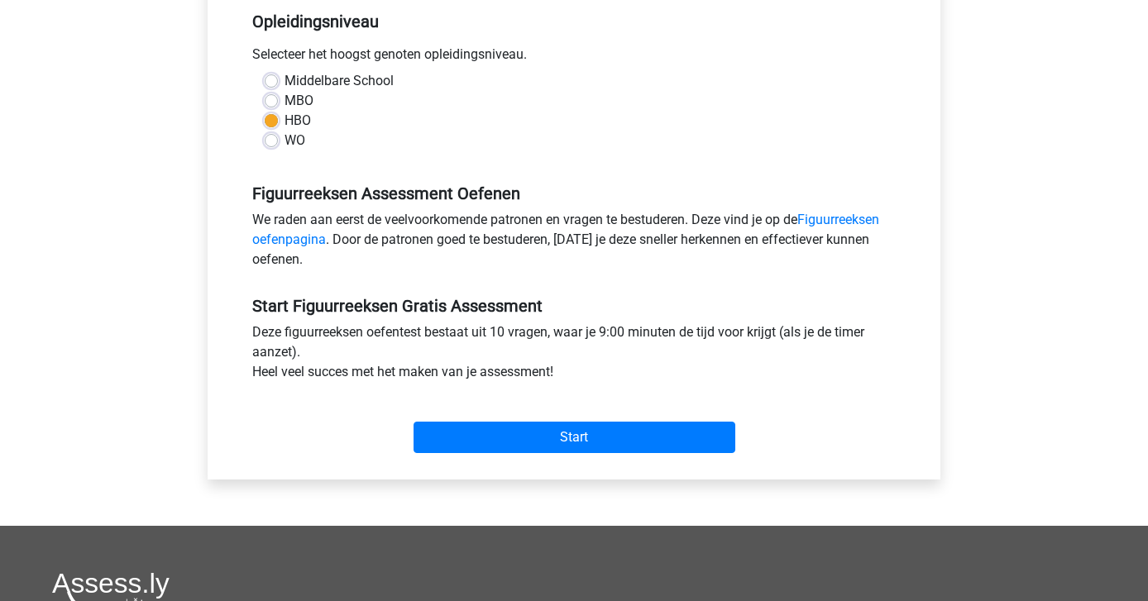
scroll to position [345, 0]
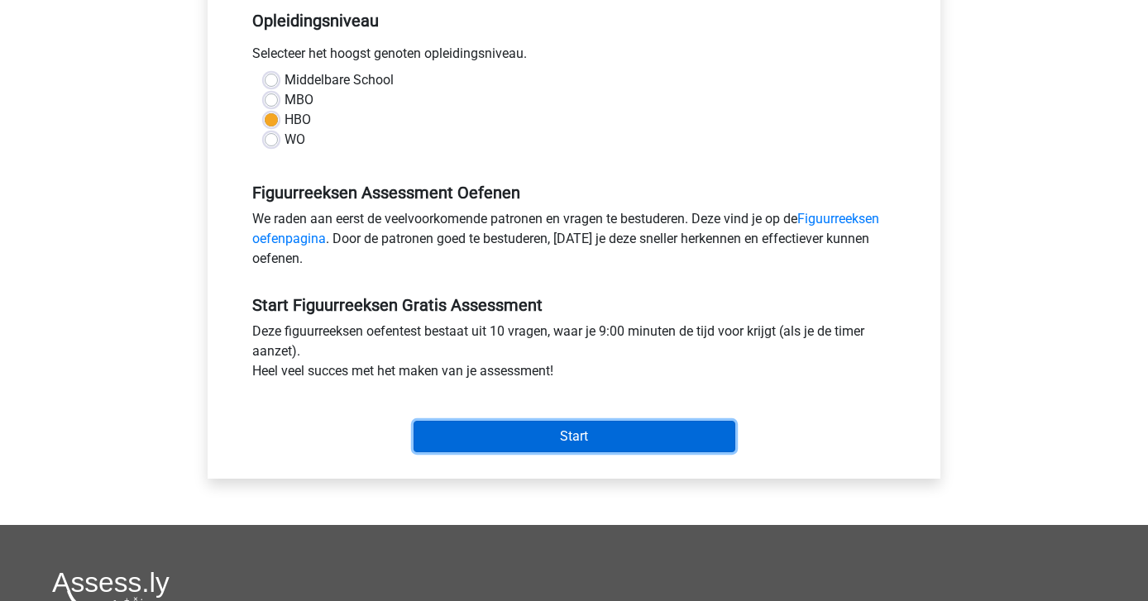
click at [512, 437] on input "Start" at bounding box center [575, 436] width 322 height 31
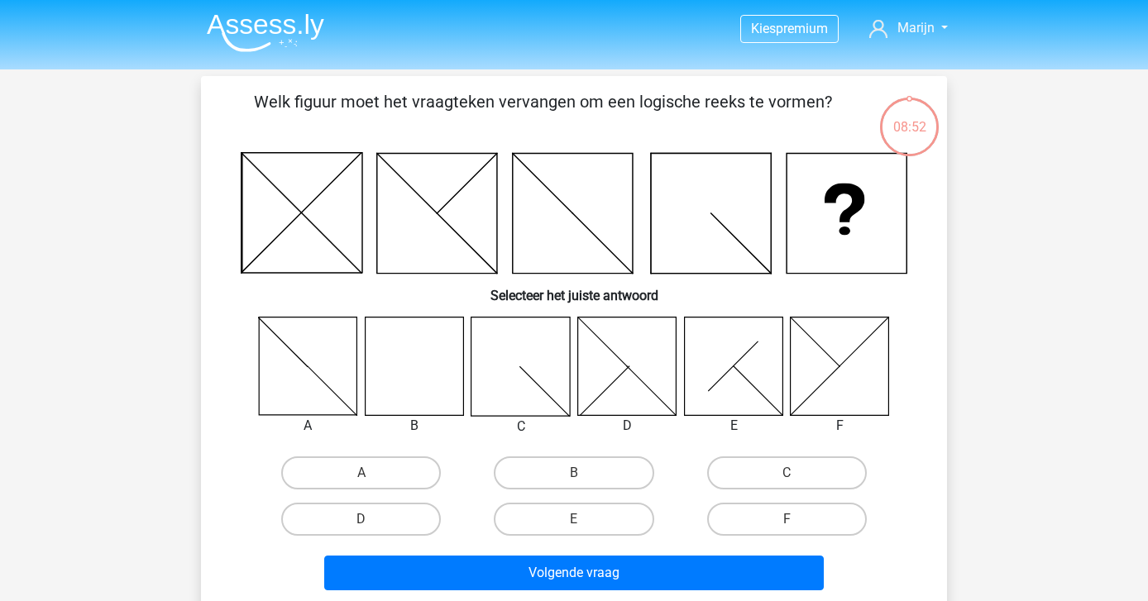
click at [564, 453] on div "B" at bounding box center [573, 473] width 213 height 46
click at [562, 472] on label "B" at bounding box center [574, 473] width 160 height 33
click at [574, 473] on input "B" at bounding box center [579, 478] width 11 height 11
radio input "true"
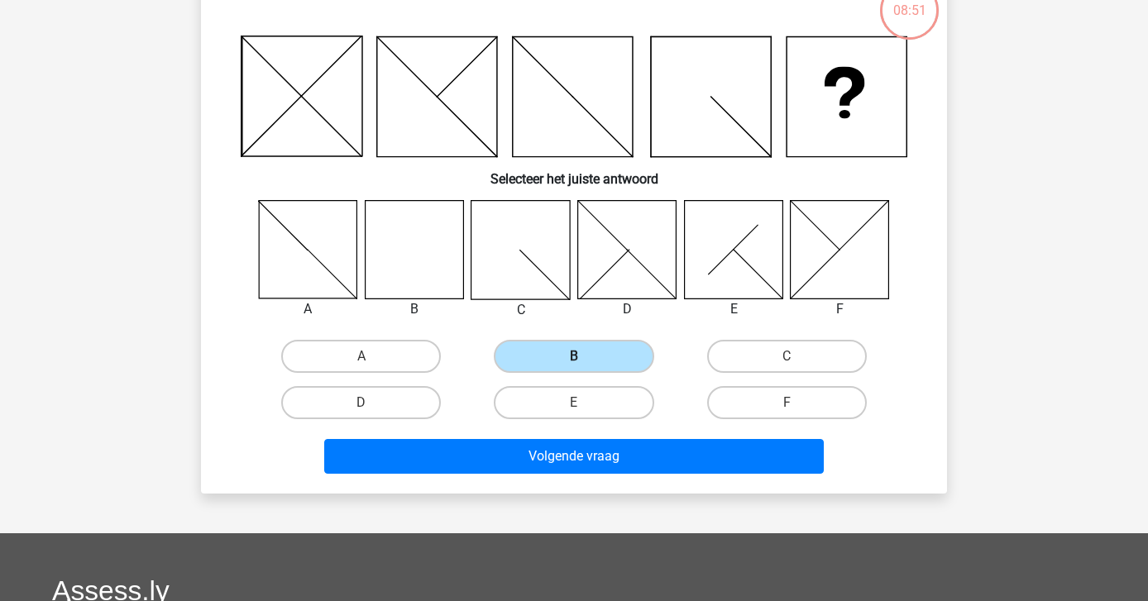
scroll to position [122, 0]
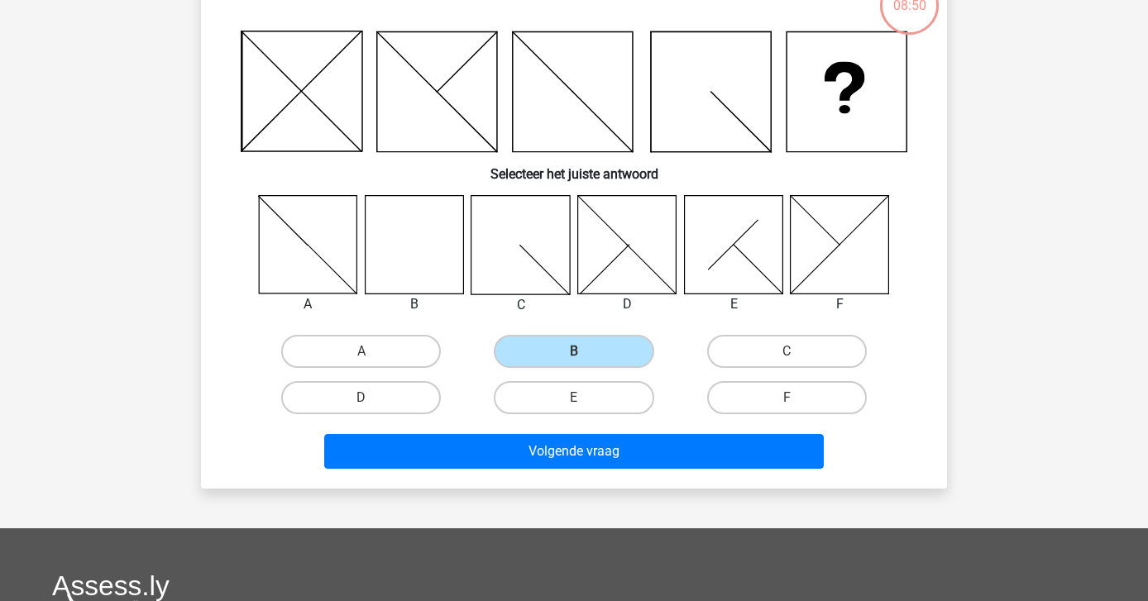
click at [567, 490] on div "Kies premium Marijn [EMAIL_ADDRESS][DOMAIN_NAME]" at bounding box center [574, 421] width 1148 height 1087
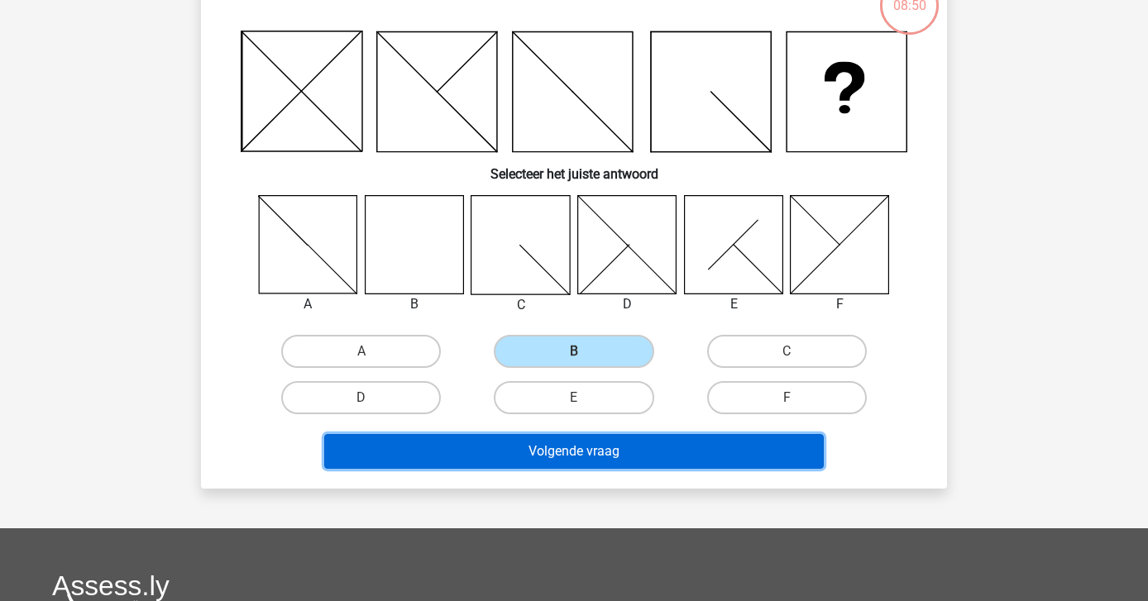
click at [573, 466] on button "Volgende vraag" at bounding box center [574, 451] width 500 height 35
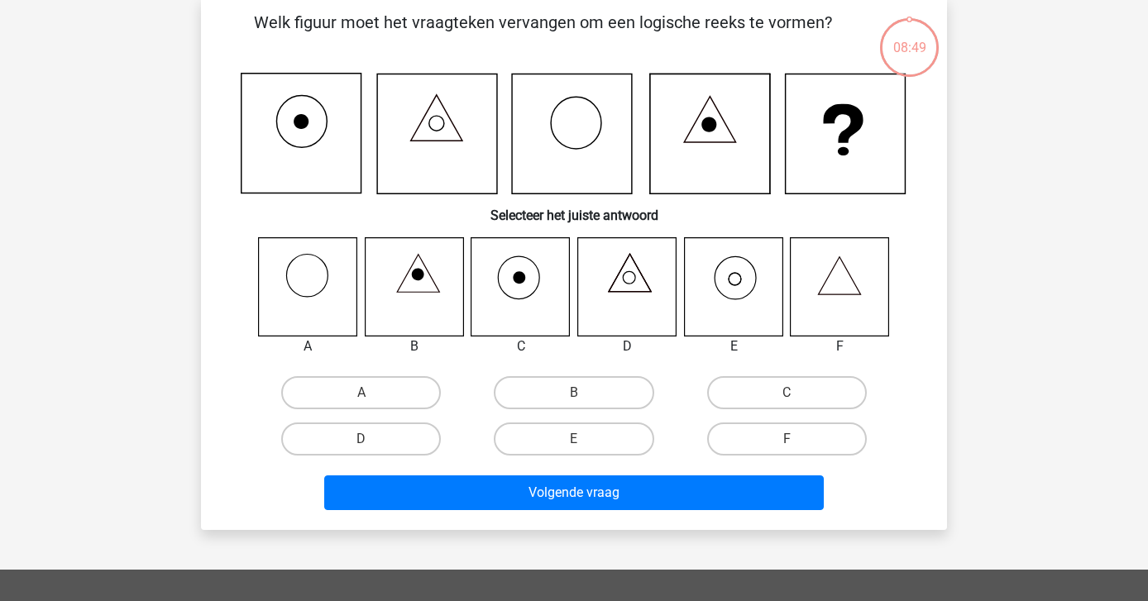
scroll to position [76, 0]
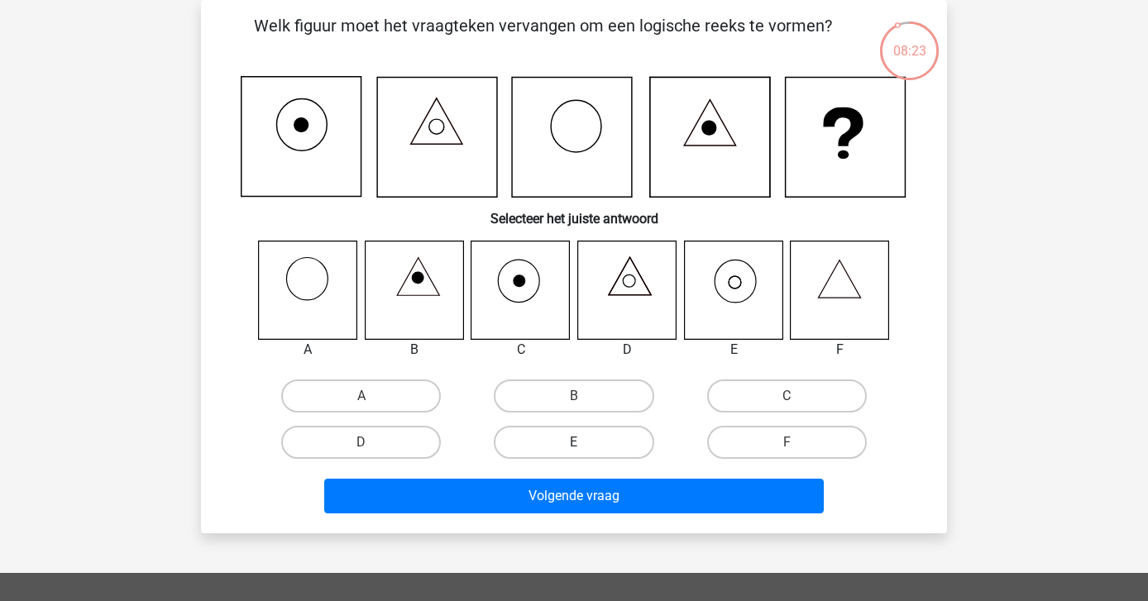
click at [570, 433] on label "E" at bounding box center [574, 442] width 160 height 33
click at [574, 443] on input "E" at bounding box center [579, 448] width 11 height 11
radio input "true"
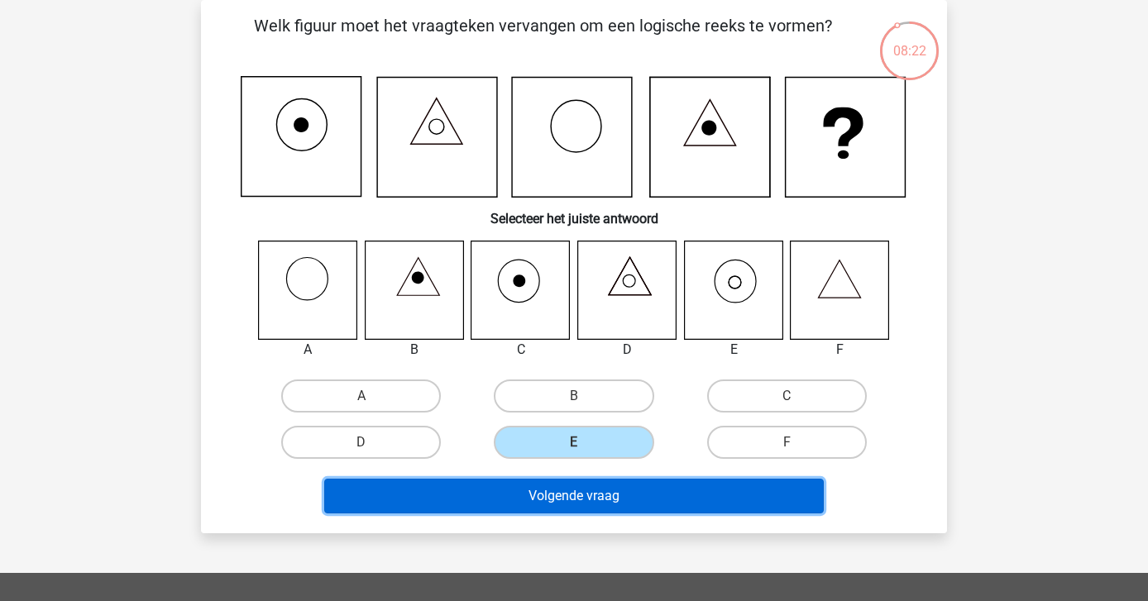
click at [569, 508] on button "Volgende vraag" at bounding box center [574, 496] width 500 height 35
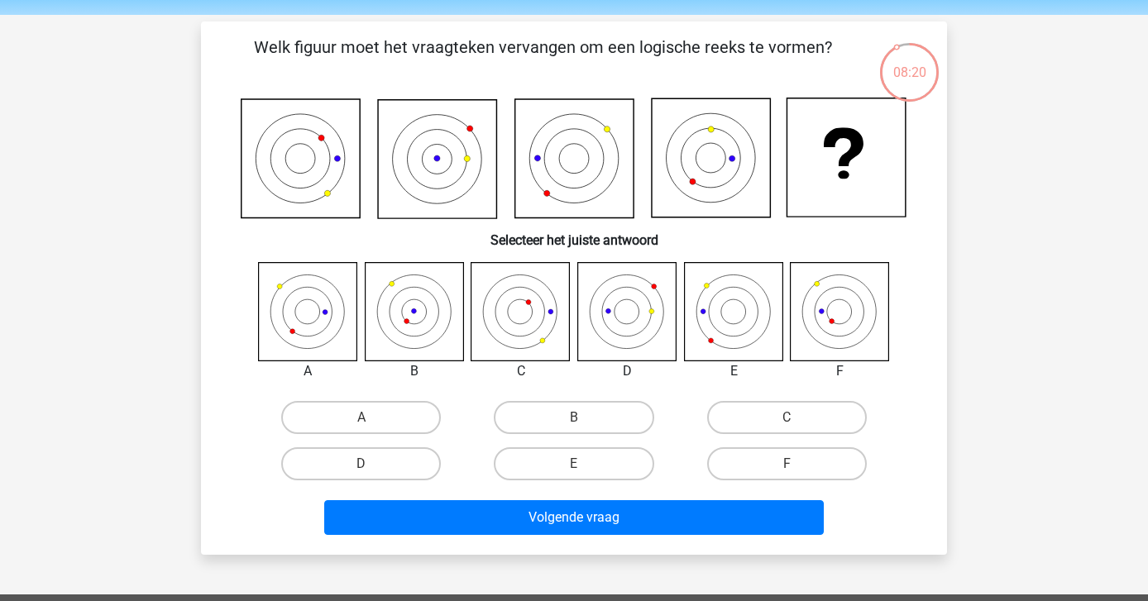
scroll to position [56, 0]
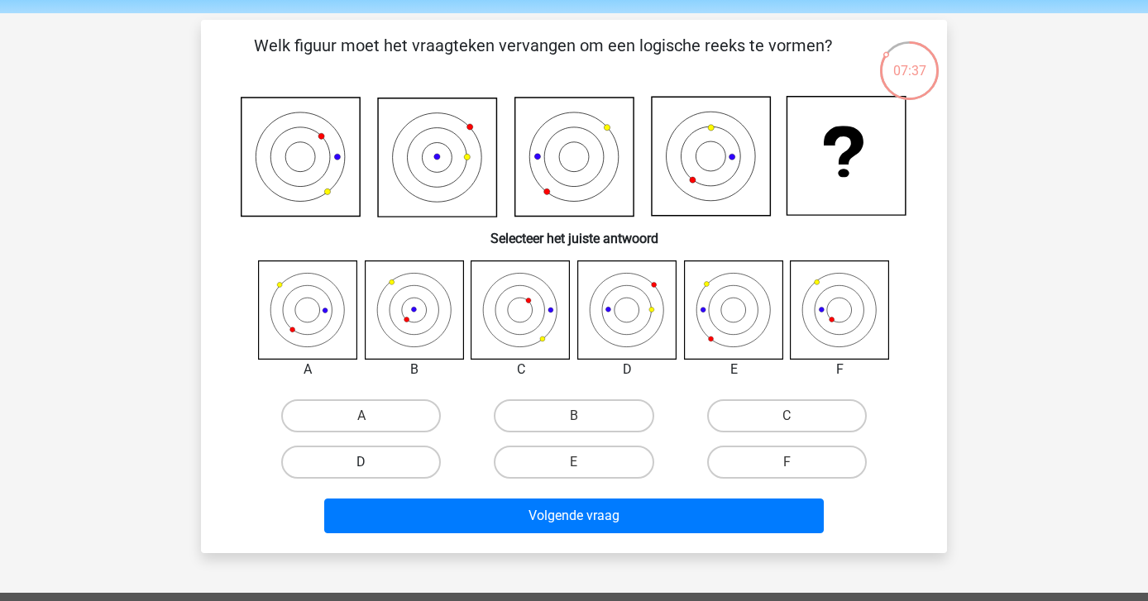
click at [375, 454] on label "D" at bounding box center [361, 462] width 160 height 33
click at [372, 462] on input "D" at bounding box center [367, 467] width 11 height 11
radio input "true"
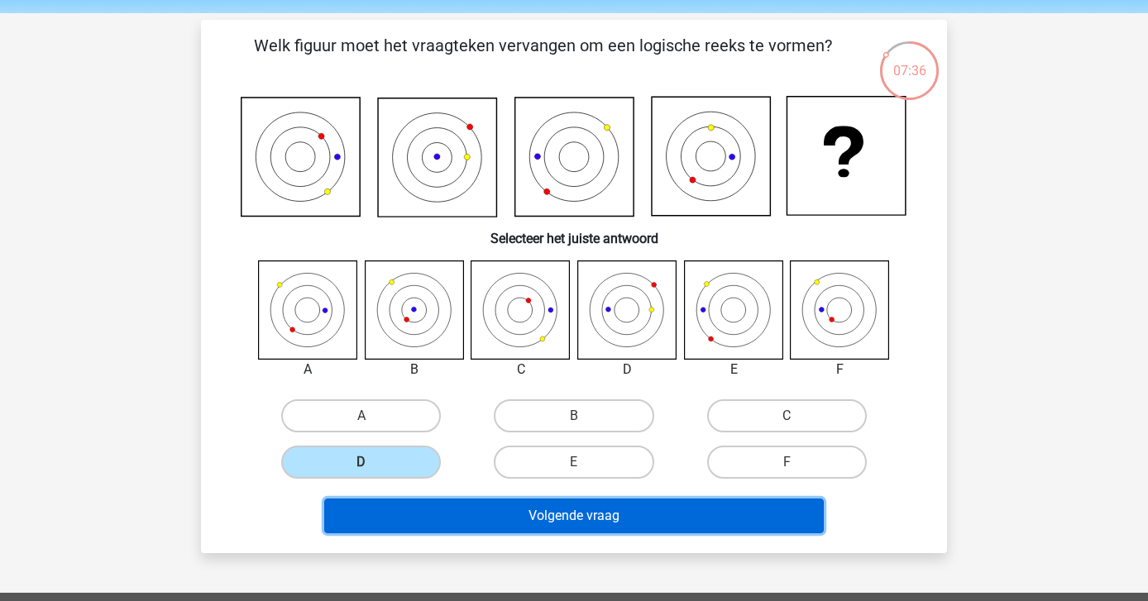
click at [488, 526] on button "Volgende vraag" at bounding box center [574, 516] width 500 height 35
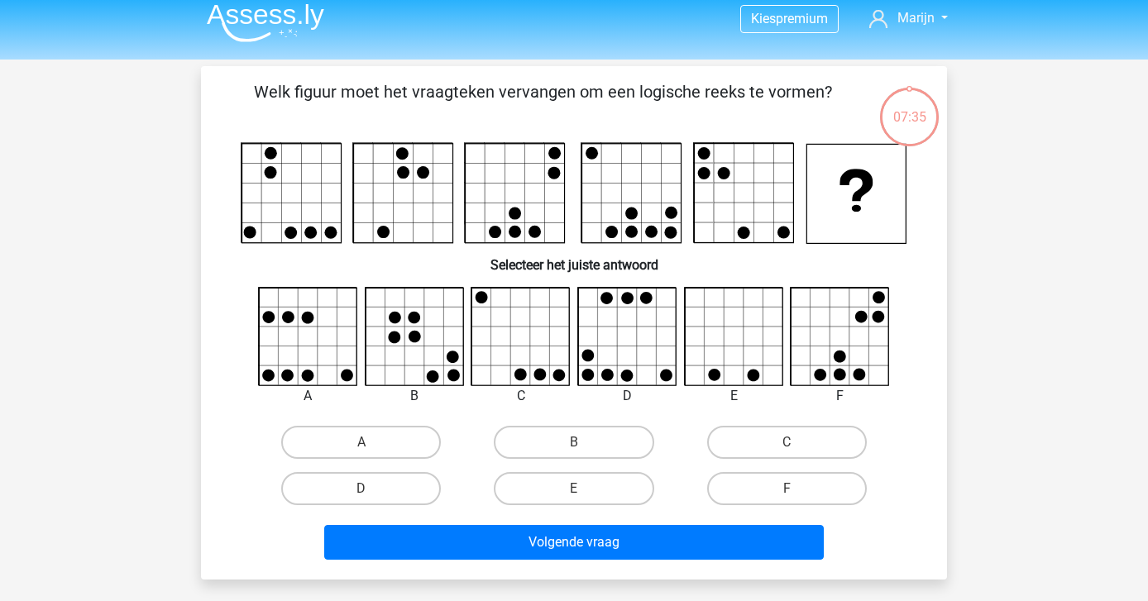
scroll to position [0, 0]
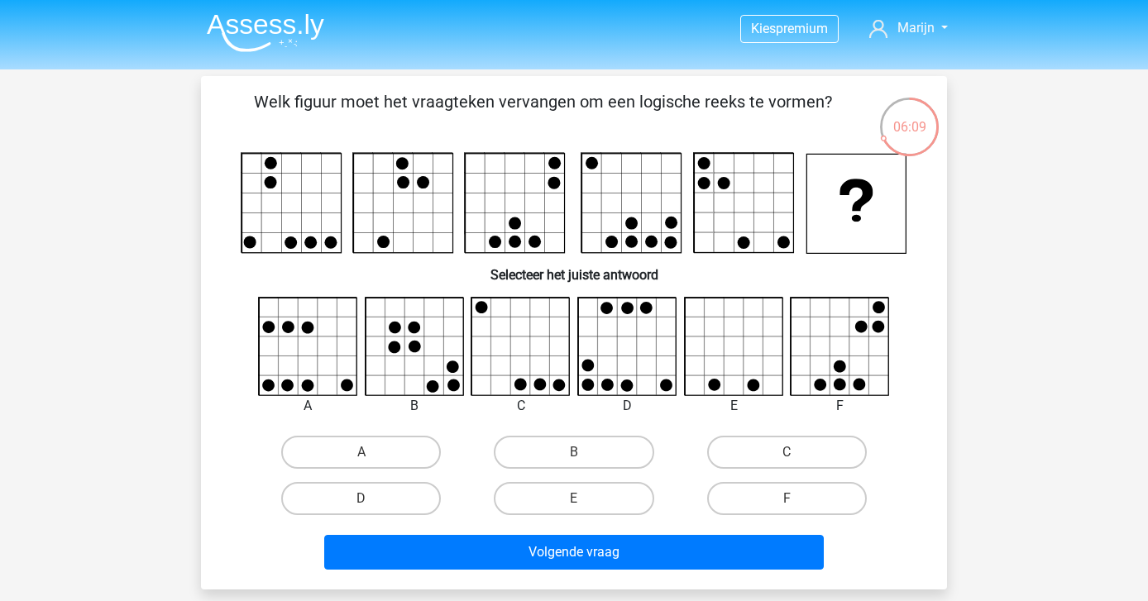
click at [846, 344] on icon at bounding box center [841, 347] width 98 height 98
click at [761, 497] on label "F" at bounding box center [787, 498] width 160 height 33
click at [787, 499] on input "F" at bounding box center [792, 504] width 11 height 11
radio input "true"
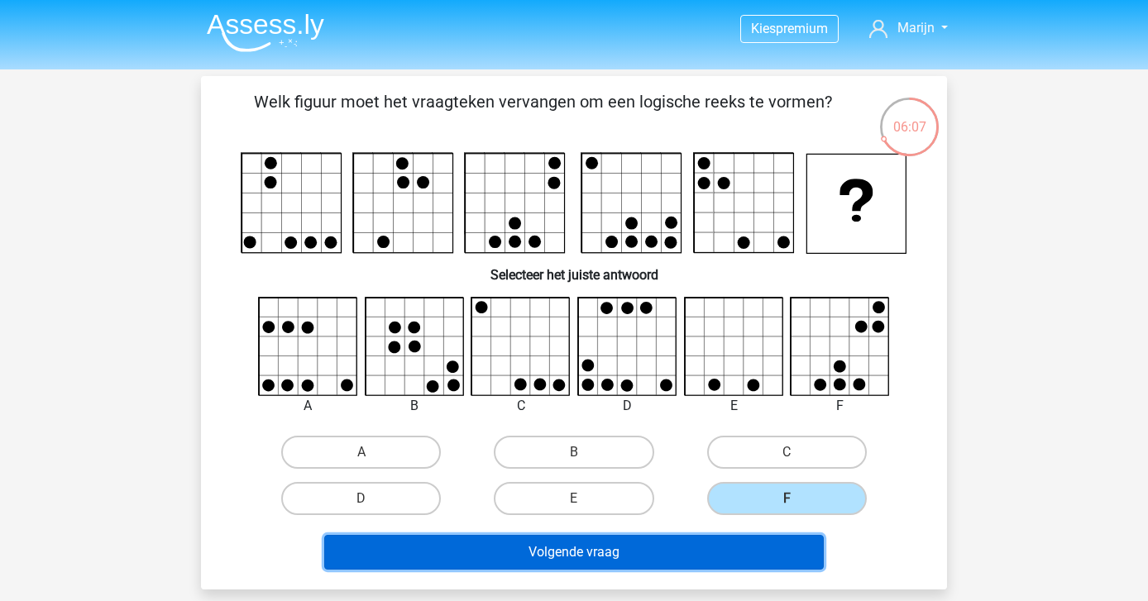
click at [733, 548] on button "Volgende vraag" at bounding box center [574, 552] width 500 height 35
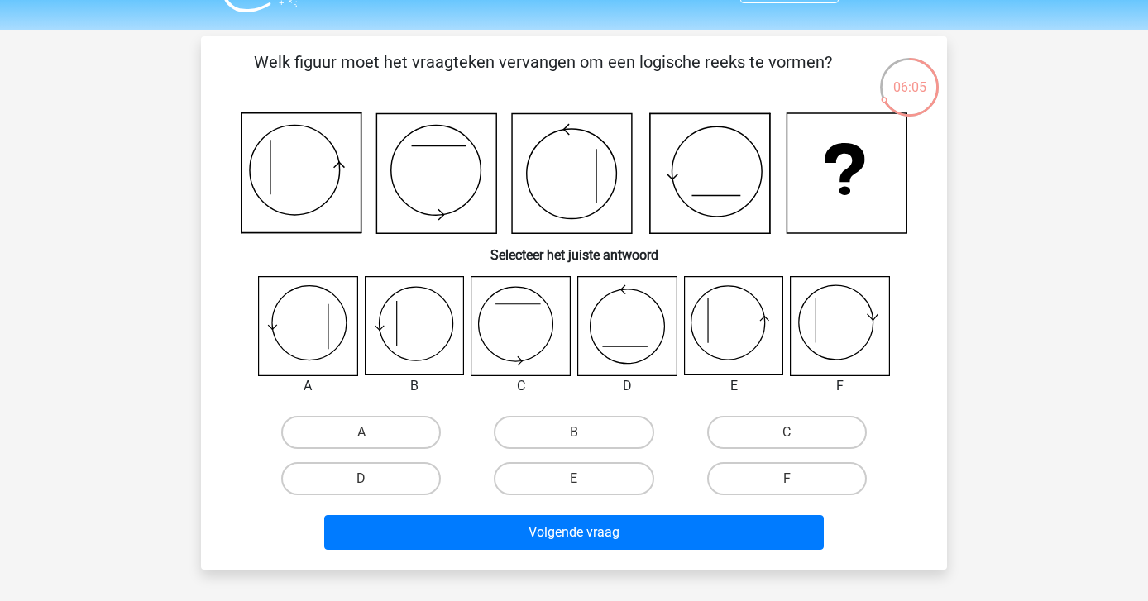
scroll to position [29, 0]
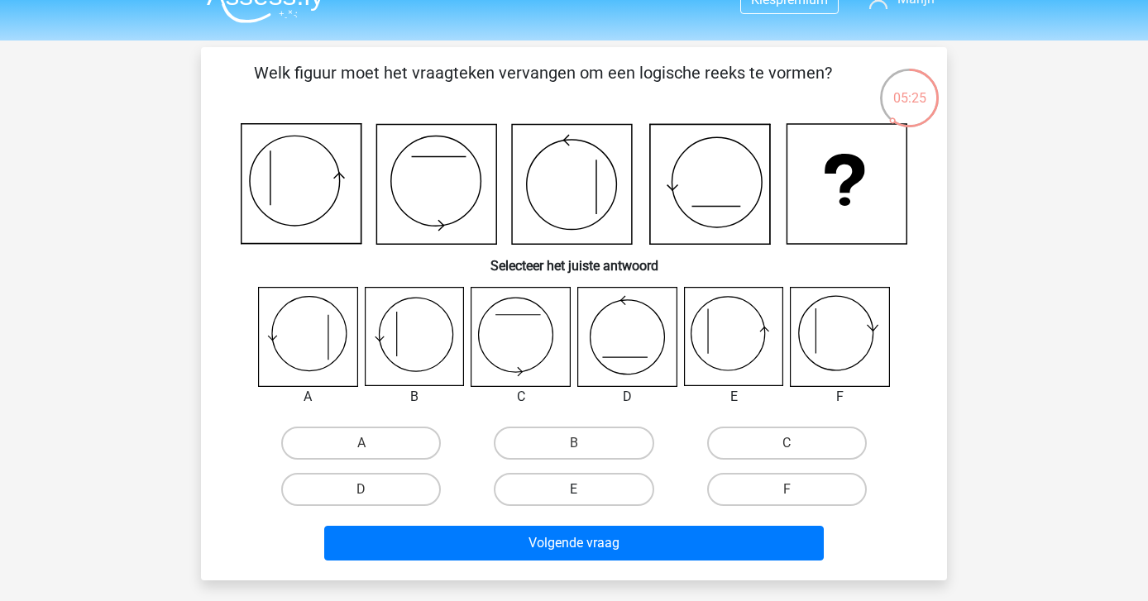
click at [544, 483] on label "E" at bounding box center [574, 489] width 160 height 33
click at [574, 490] on input "E" at bounding box center [579, 495] width 11 height 11
radio input "true"
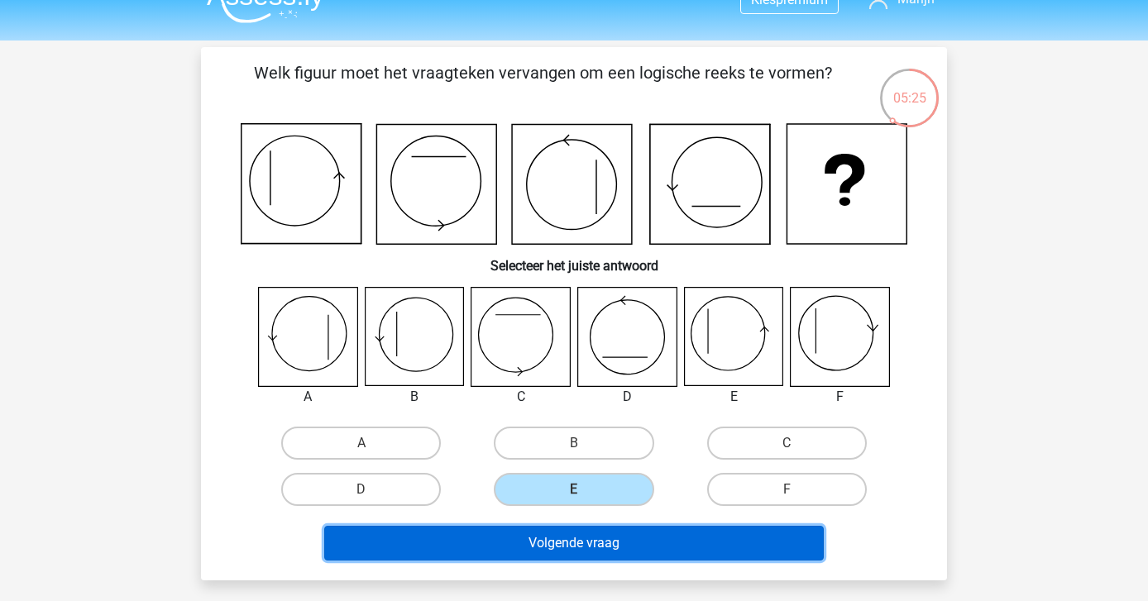
click at [536, 554] on button "Volgende vraag" at bounding box center [574, 543] width 500 height 35
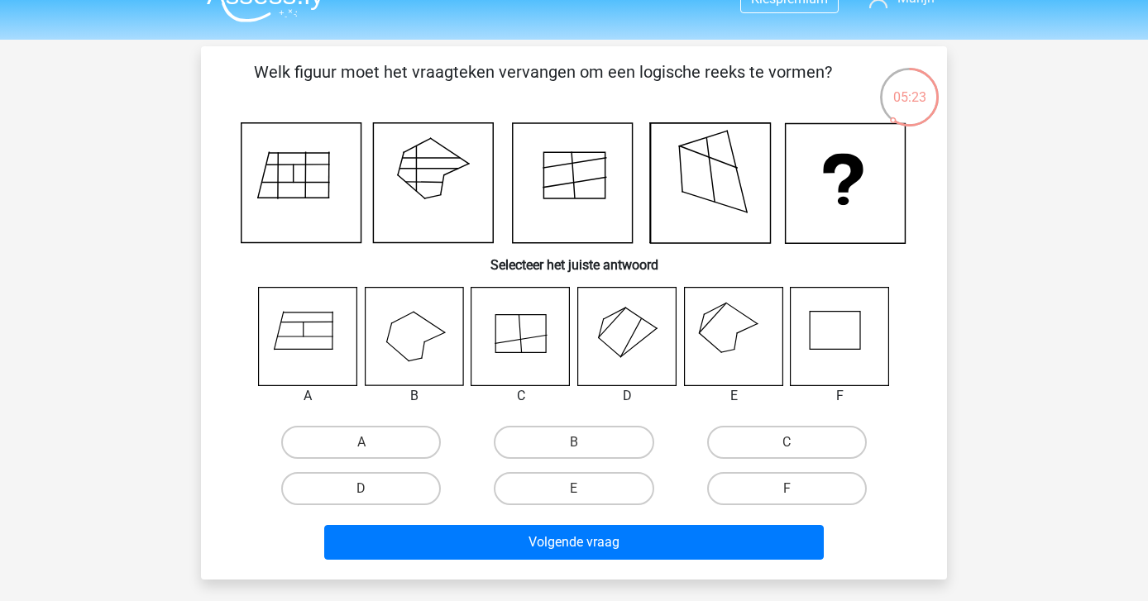
scroll to position [24, 0]
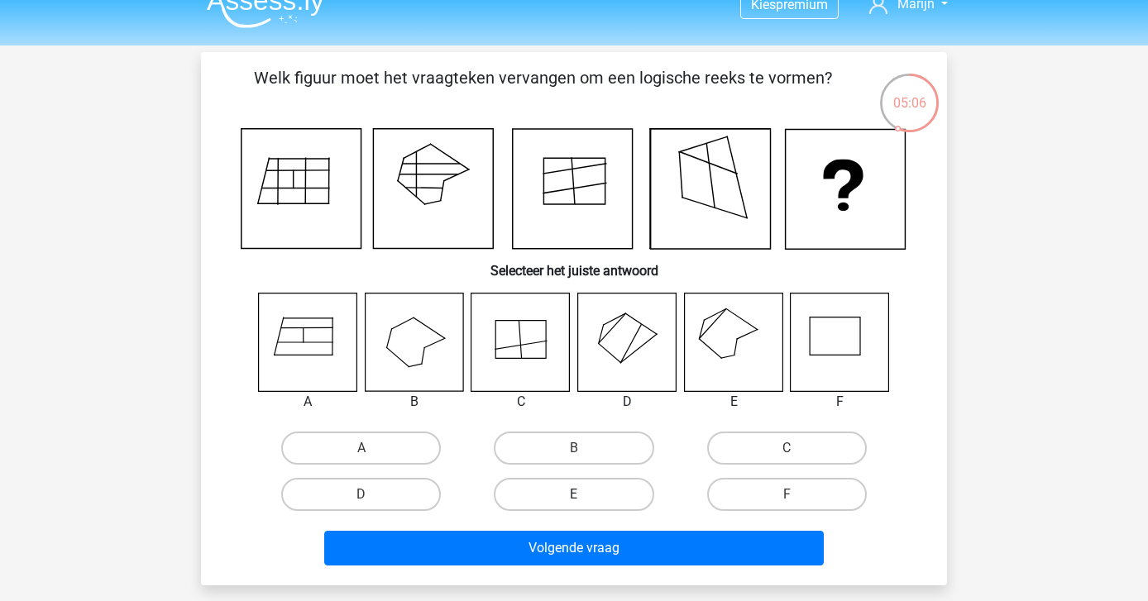
click at [553, 495] on label "E" at bounding box center [574, 494] width 160 height 33
click at [574, 495] on input "E" at bounding box center [579, 500] width 11 height 11
radio input "true"
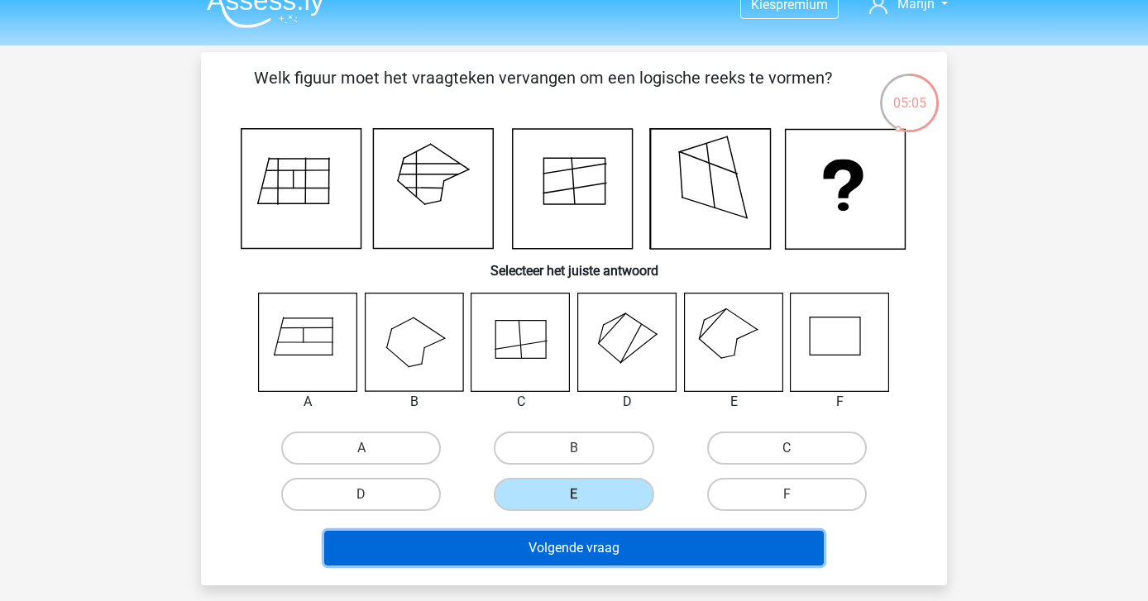
click at [555, 564] on button "Volgende vraag" at bounding box center [574, 548] width 500 height 35
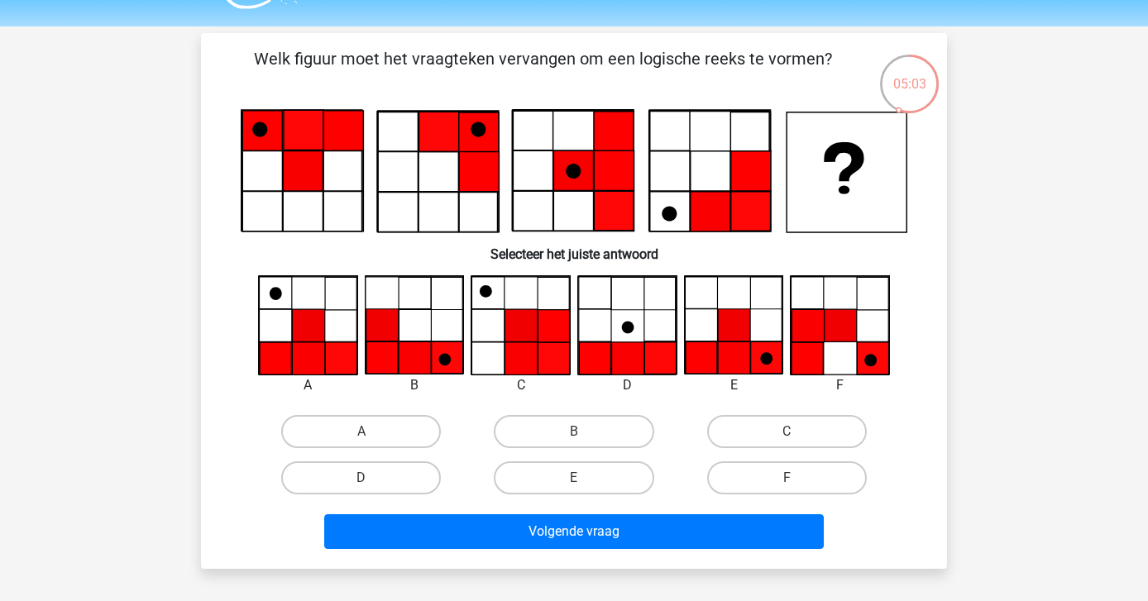
scroll to position [36, 0]
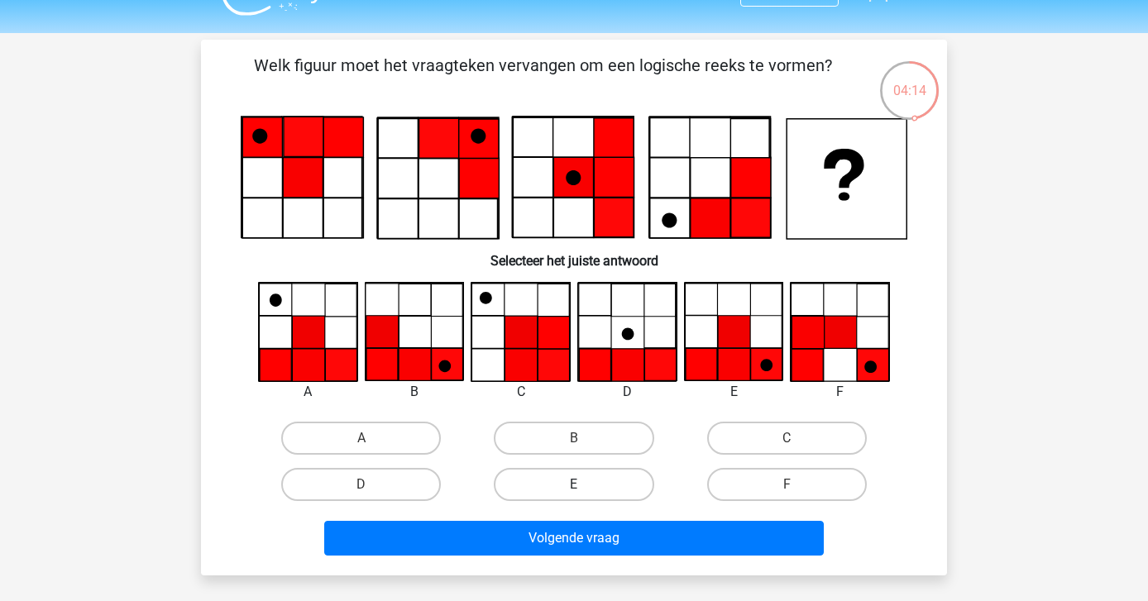
click at [591, 484] on label "E" at bounding box center [574, 484] width 160 height 33
click at [585, 485] on input "E" at bounding box center [579, 490] width 11 height 11
radio input "true"
click at [599, 483] on label "E" at bounding box center [574, 484] width 160 height 33
click at [585, 485] on input "E" at bounding box center [579, 490] width 11 height 11
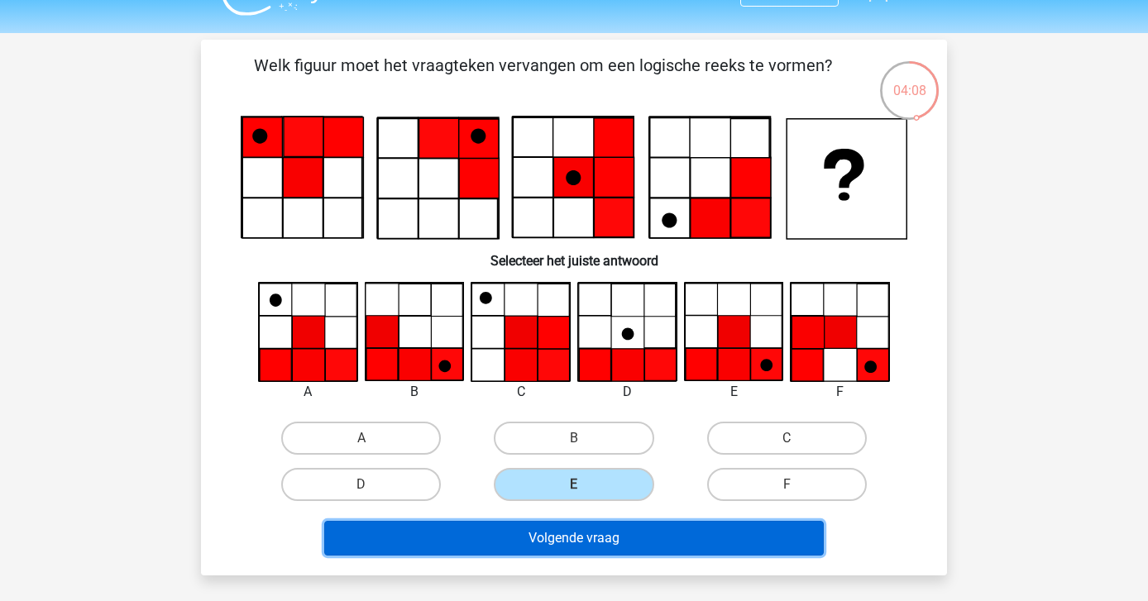
click at [620, 553] on button "Volgende vraag" at bounding box center [574, 538] width 500 height 35
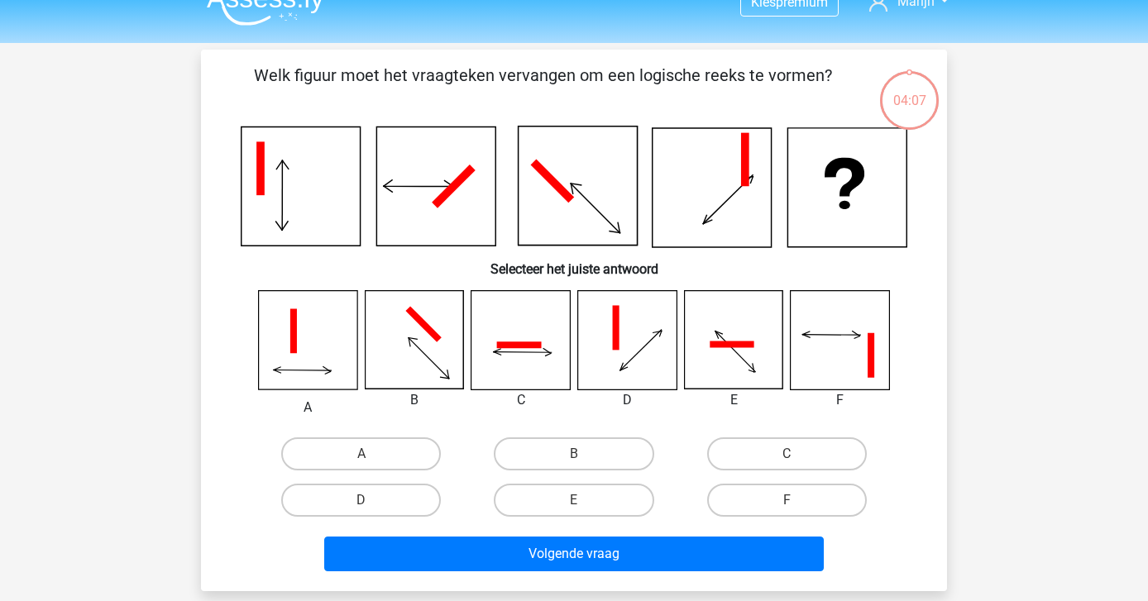
scroll to position [12, 0]
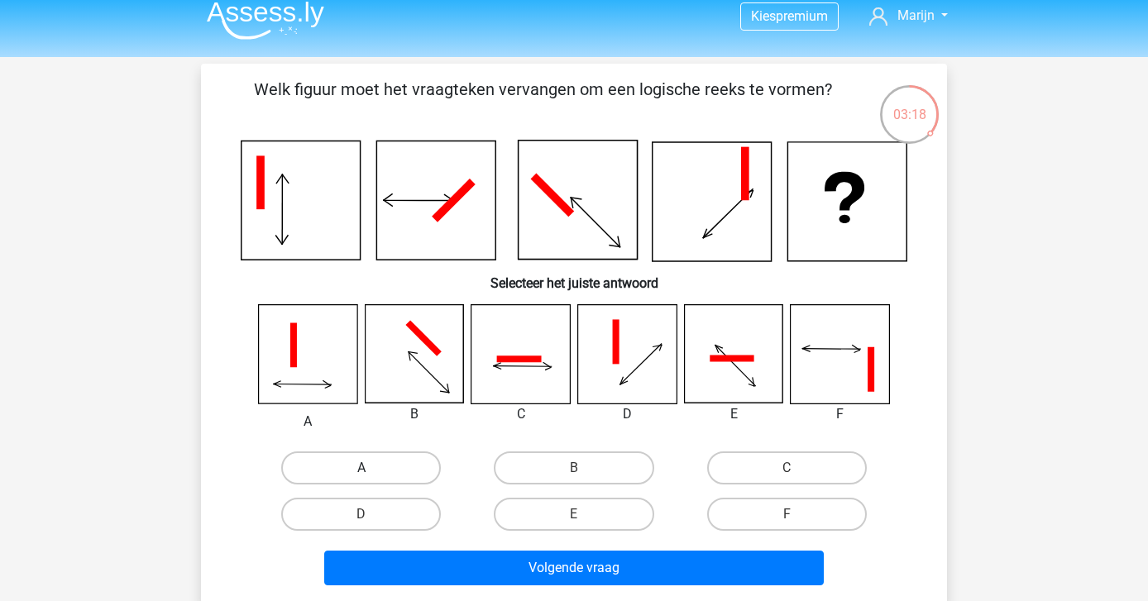
click at [340, 457] on label "A" at bounding box center [361, 468] width 160 height 33
click at [362, 468] on input "A" at bounding box center [367, 473] width 11 height 11
radio input "true"
click at [557, 458] on label "B" at bounding box center [574, 468] width 160 height 33
click at [574, 468] on input "B" at bounding box center [579, 473] width 11 height 11
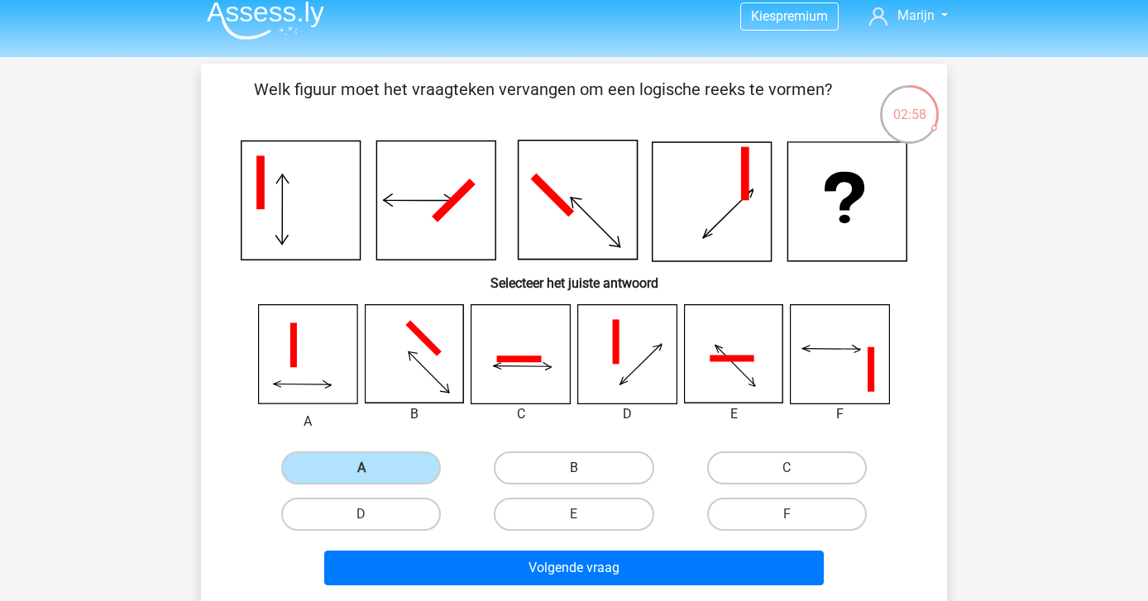
radio input "true"
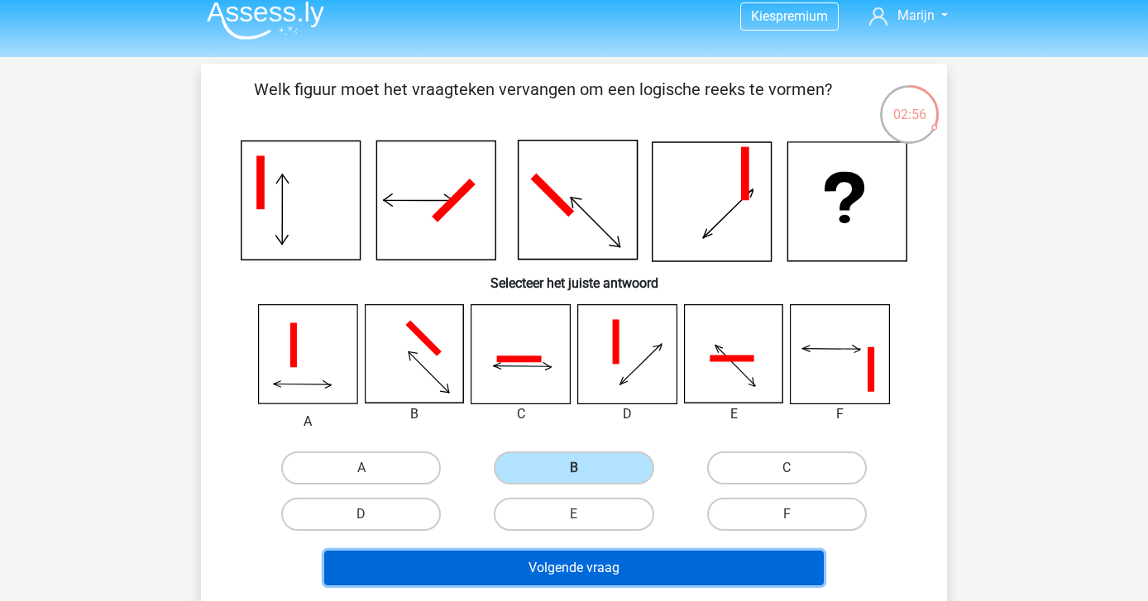
click at [568, 567] on button "Volgende vraag" at bounding box center [574, 568] width 500 height 35
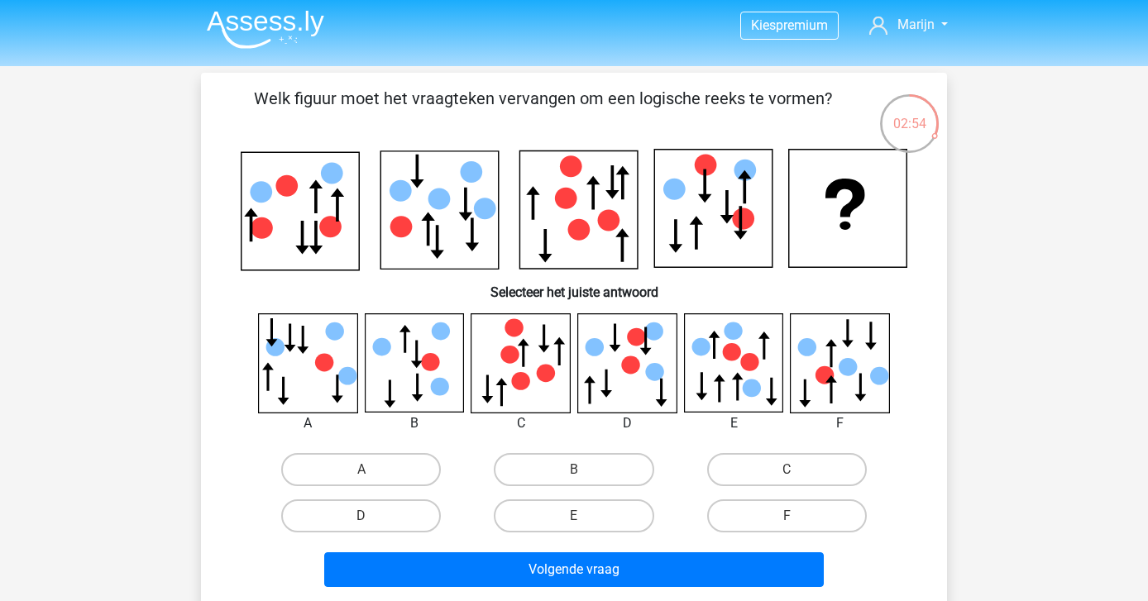
scroll to position [0, 0]
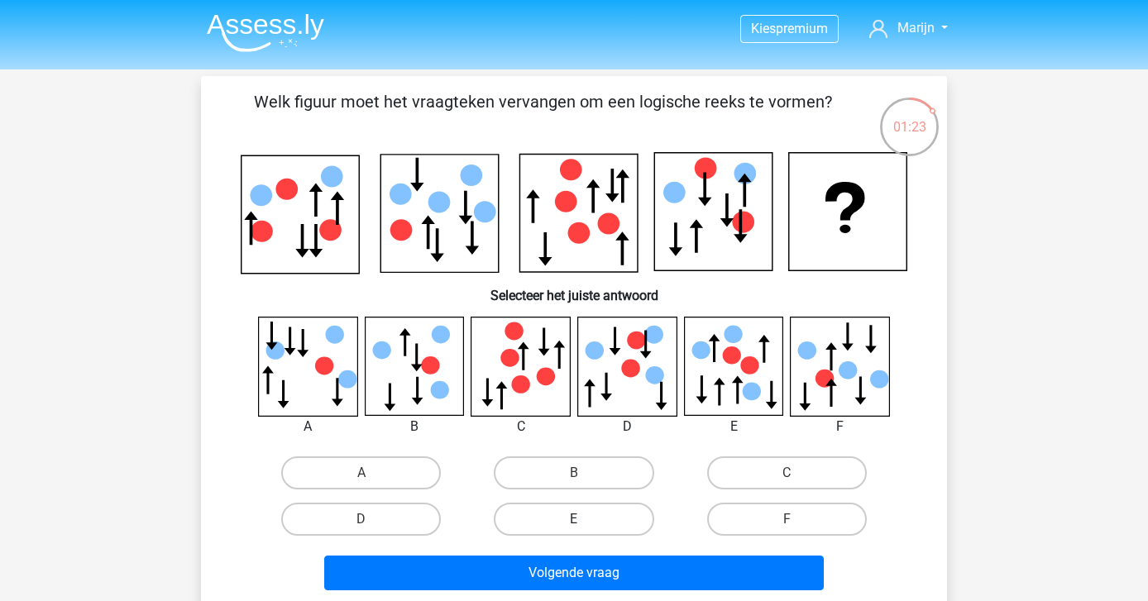
click at [593, 519] on label "E" at bounding box center [574, 519] width 160 height 33
click at [585, 520] on input "E" at bounding box center [579, 525] width 11 height 11
radio input "true"
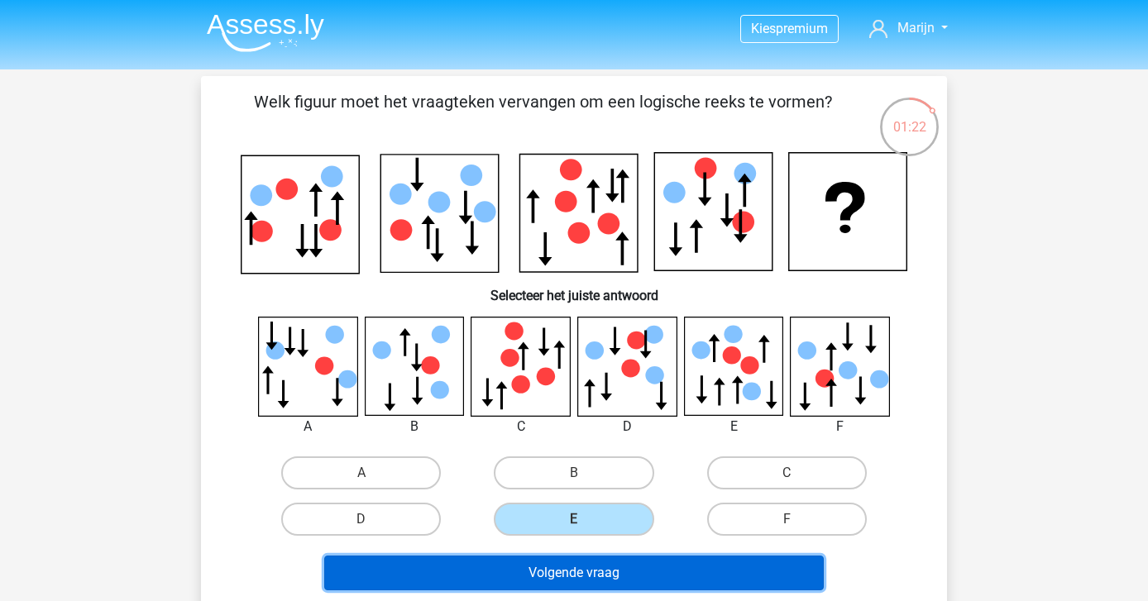
click at [593, 573] on button "Volgende vraag" at bounding box center [574, 573] width 500 height 35
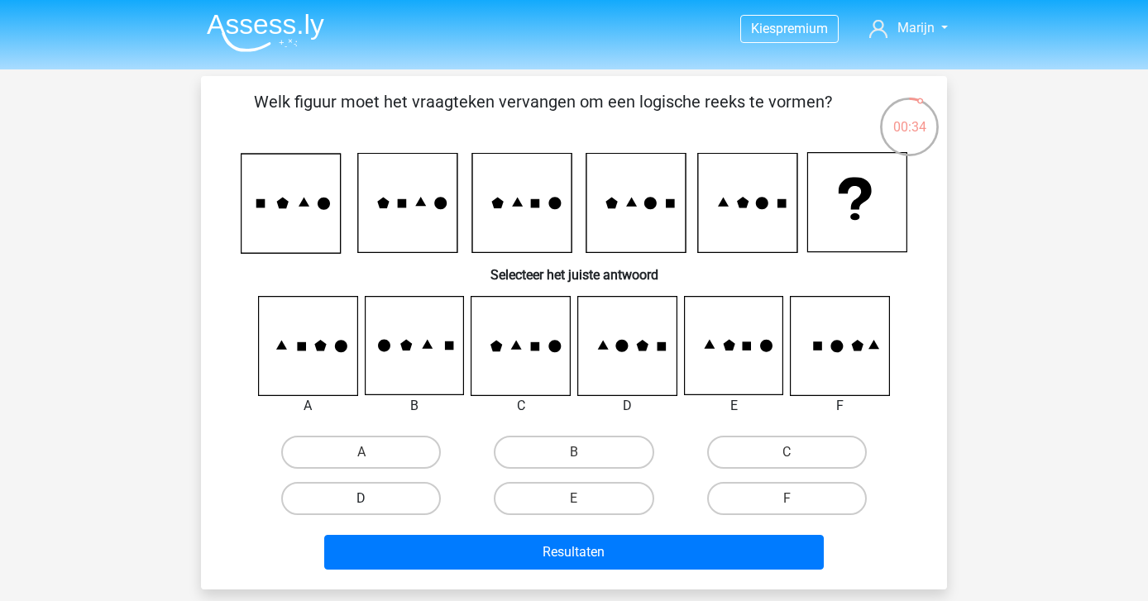
click at [344, 491] on label "D" at bounding box center [361, 498] width 160 height 33
click at [362, 499] on input "D" at bounding box center [367, 504] width 11 height 11
radio input "true"
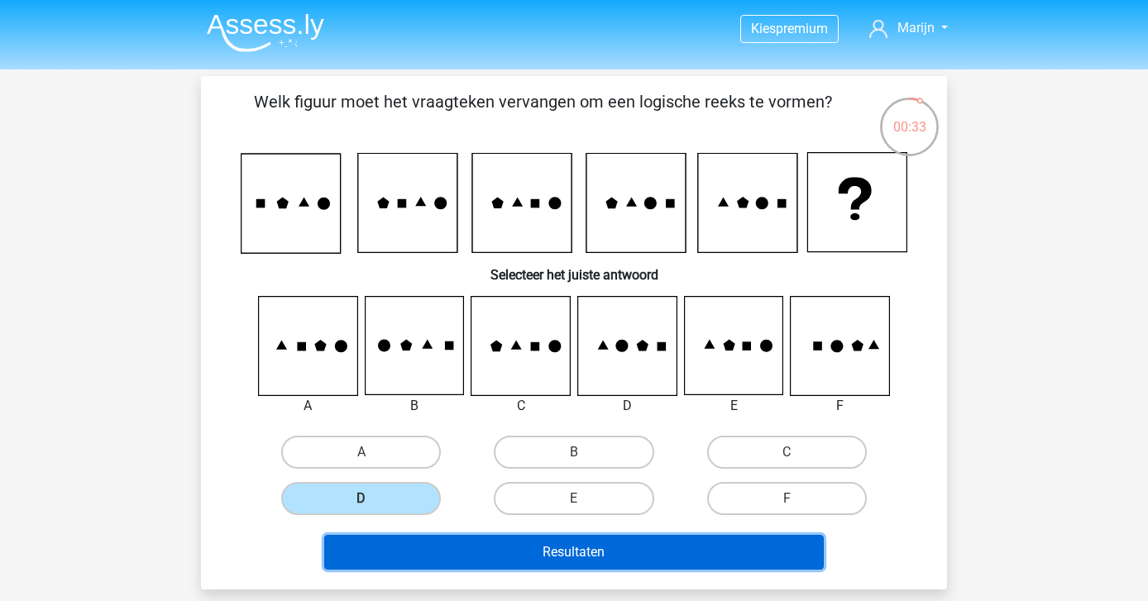
click at [476, 558] on button "Resultaten" at bounding box center [574, 552] width 500 height 35
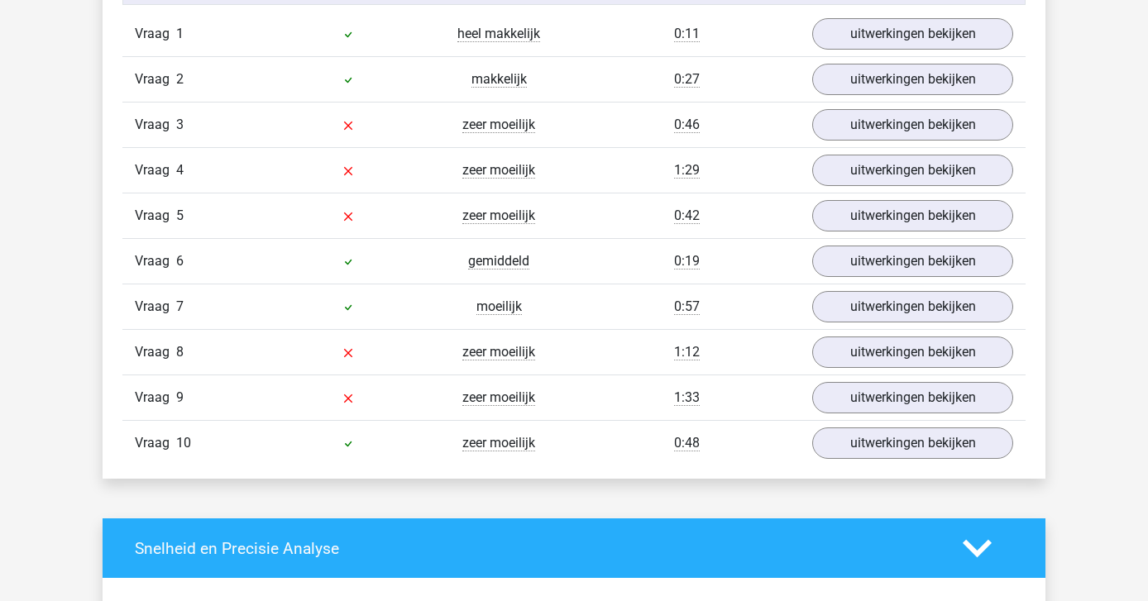
scroll to position [1415, 0]
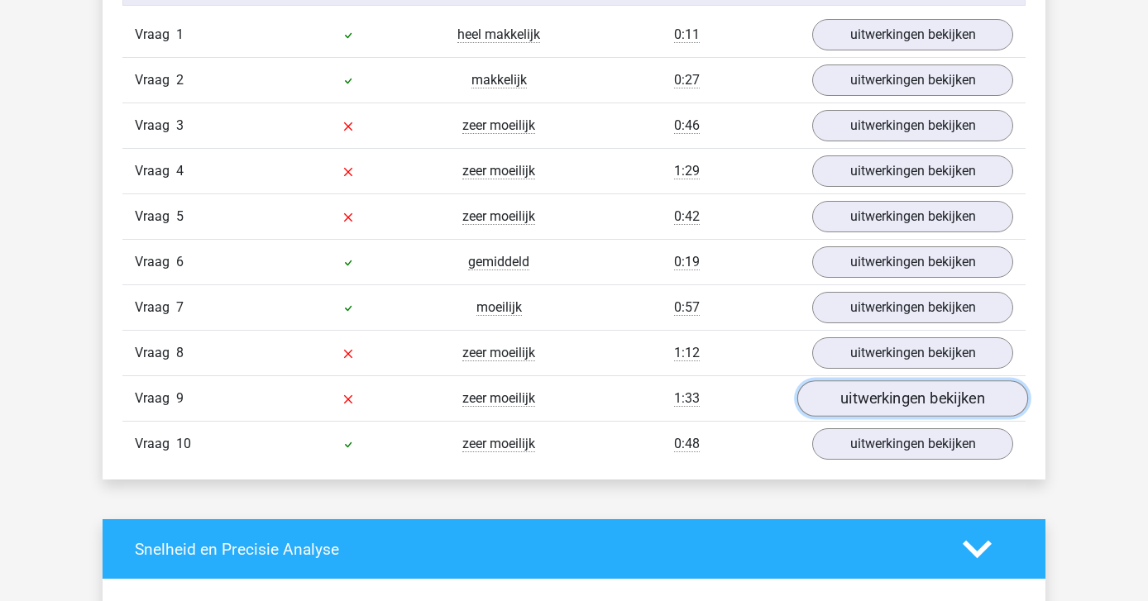
click at [872, 410] on link "uitwerkingen bekijken" at bounding box center [912, 399] width 231 height 36
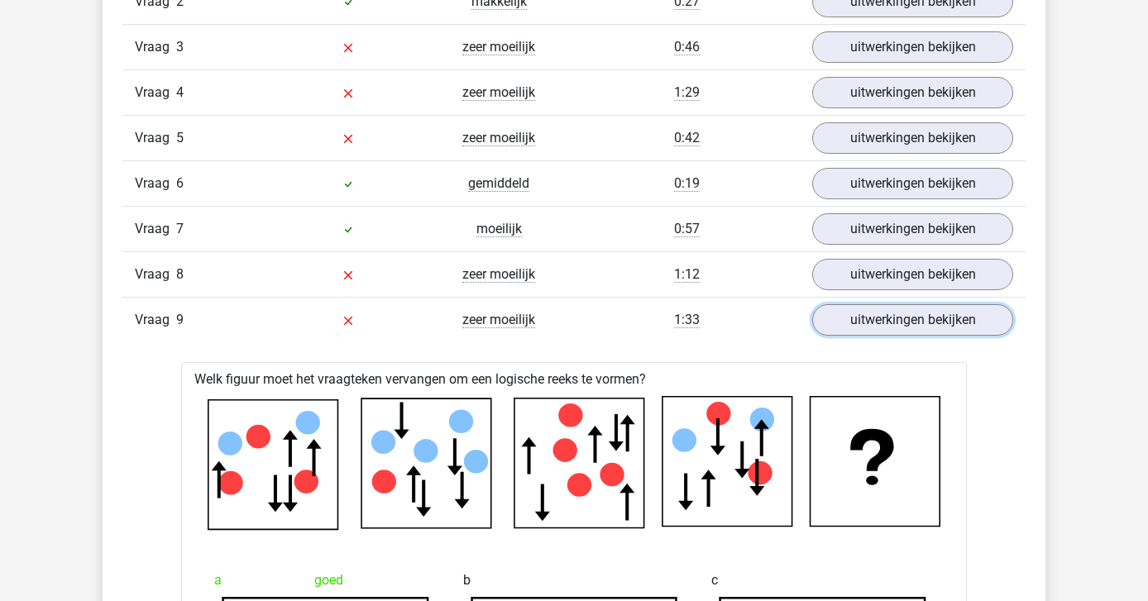
scroll to position [1489, 0]
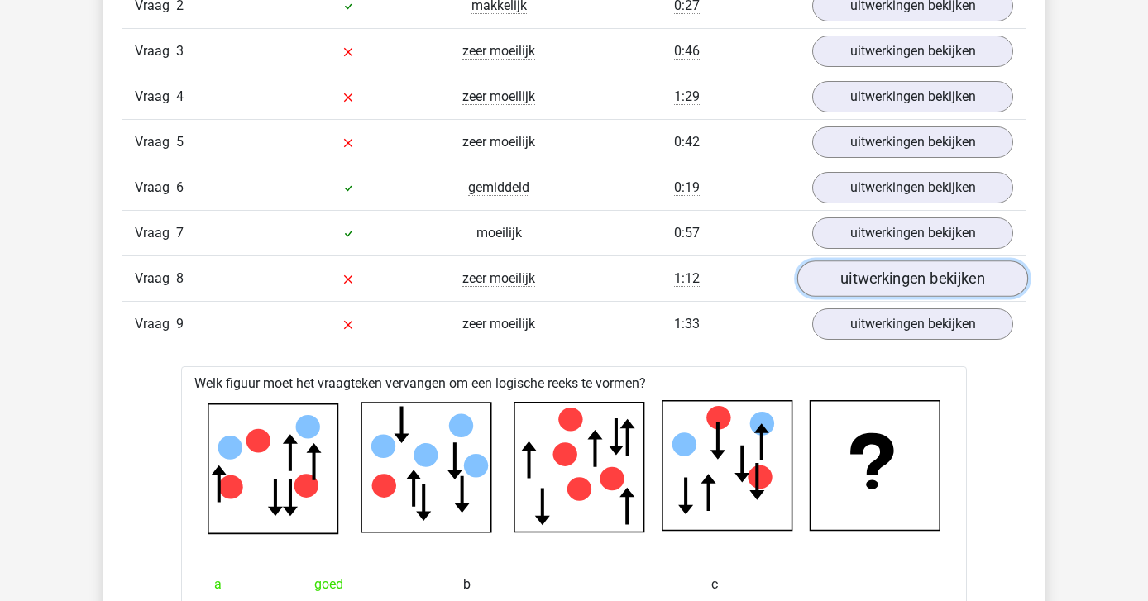
click at [890, 280] on link "uitwerkingen bekijken" at bounding box center [912, 279] width 231 height 36
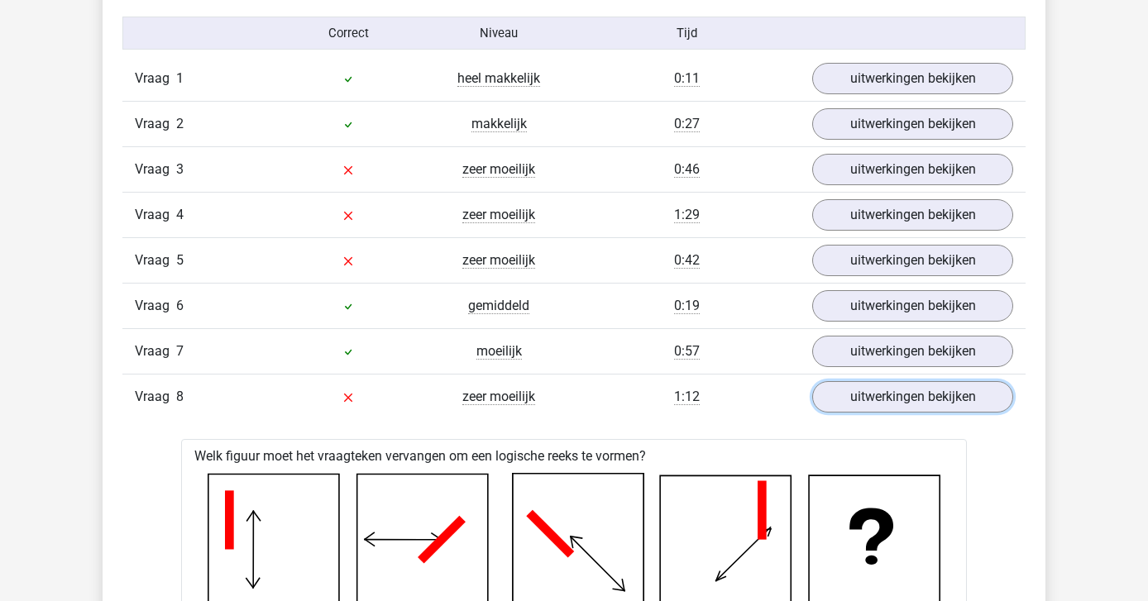
scroll to position [1356, 0]
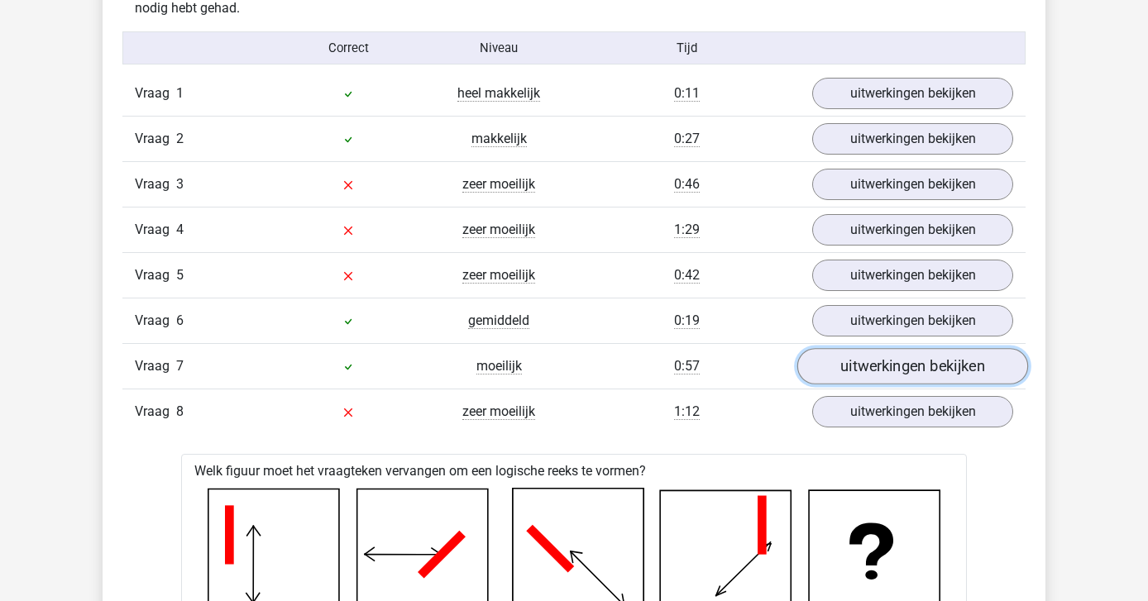
click at [822, 369] on link "uitwerkingen bekijken" at bounding box center [912, 367] width 231 height 36
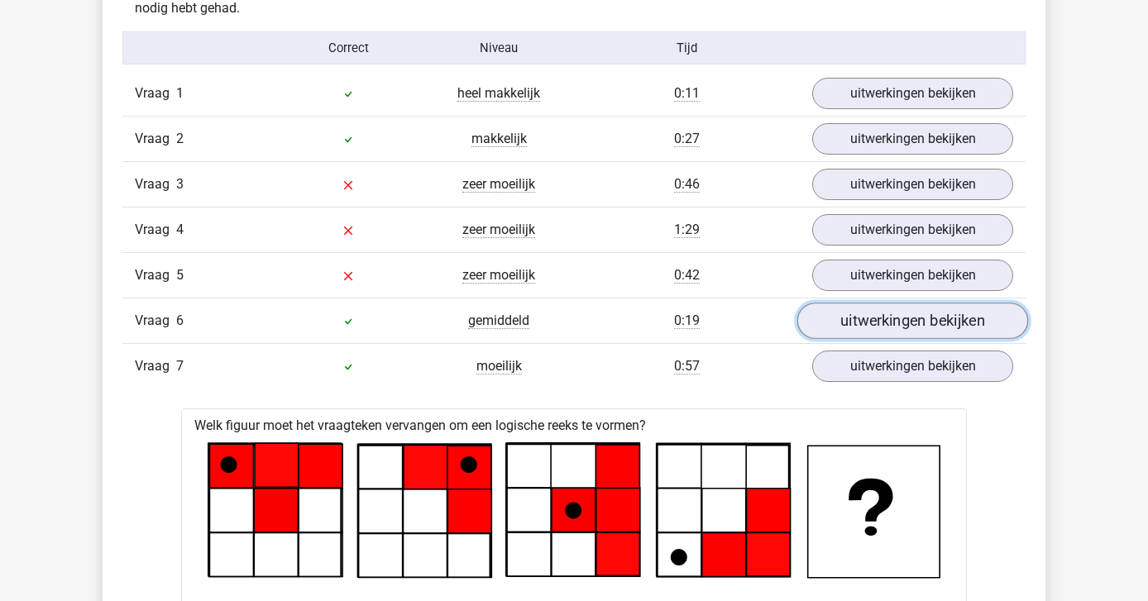
click at [839, 322] on link "uitwerkingen bekijken" at bounding box center [912, 322] width 231 height 36
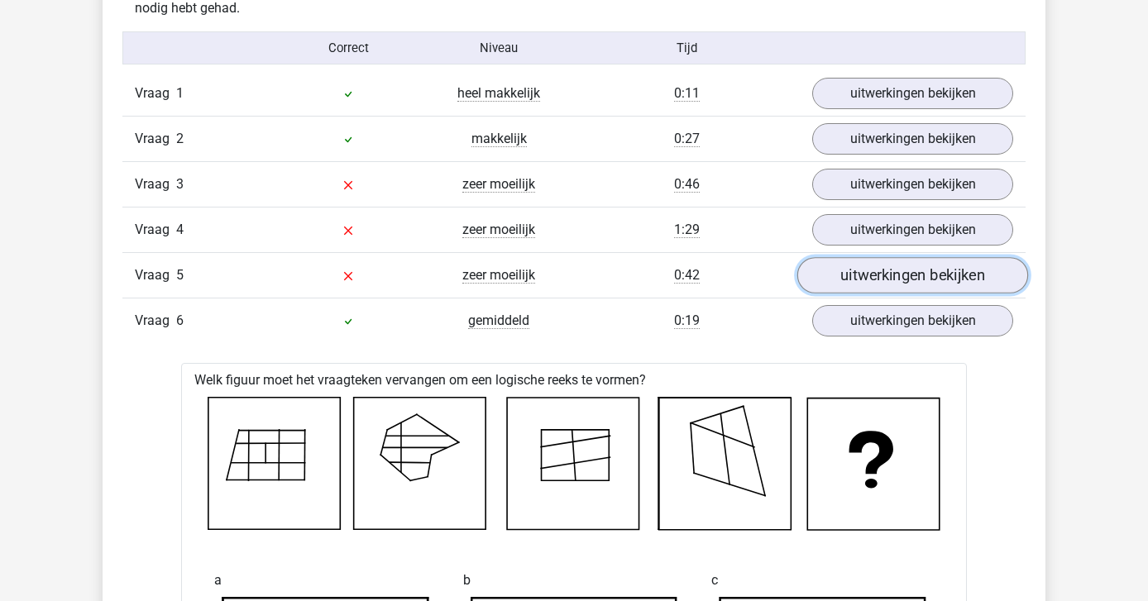
click at [835, 281] on link "uitwerkingen bekijken" at bounding box center [912, 276] width 231 height 36
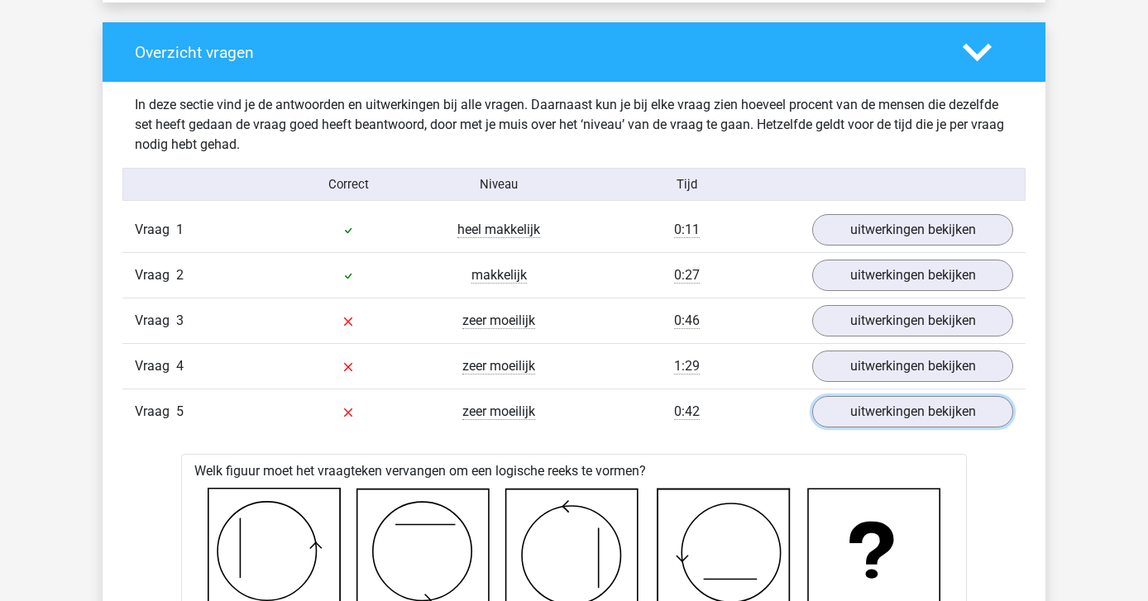
scroll to position [1193, 0]
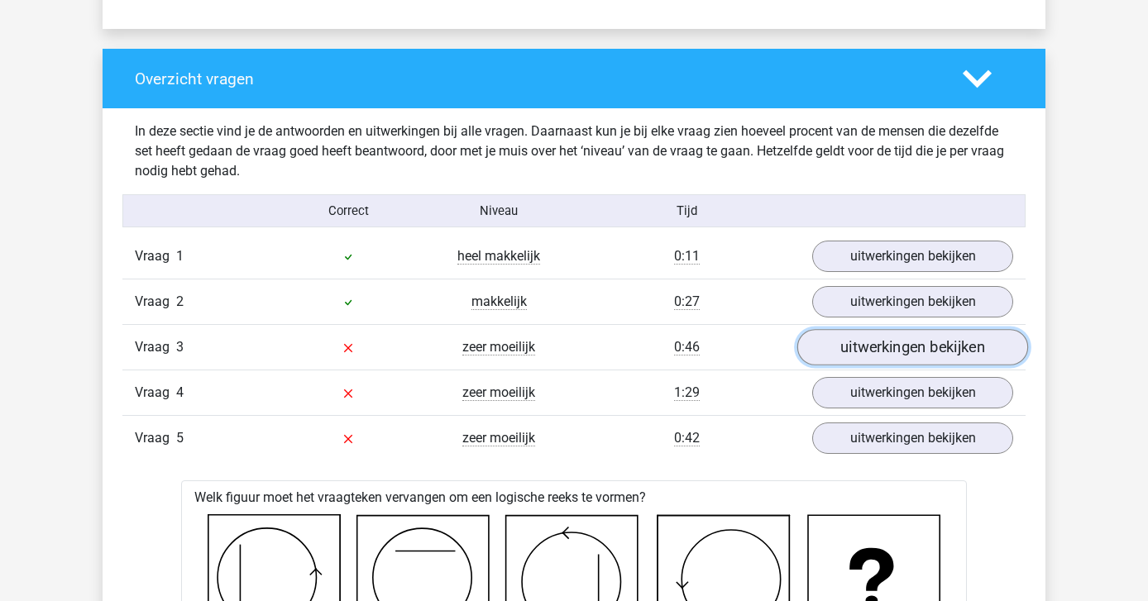
click at [868, 342] on link "uitwerkingen bekijken" at bounding box center [912, 348] width 231 height 36
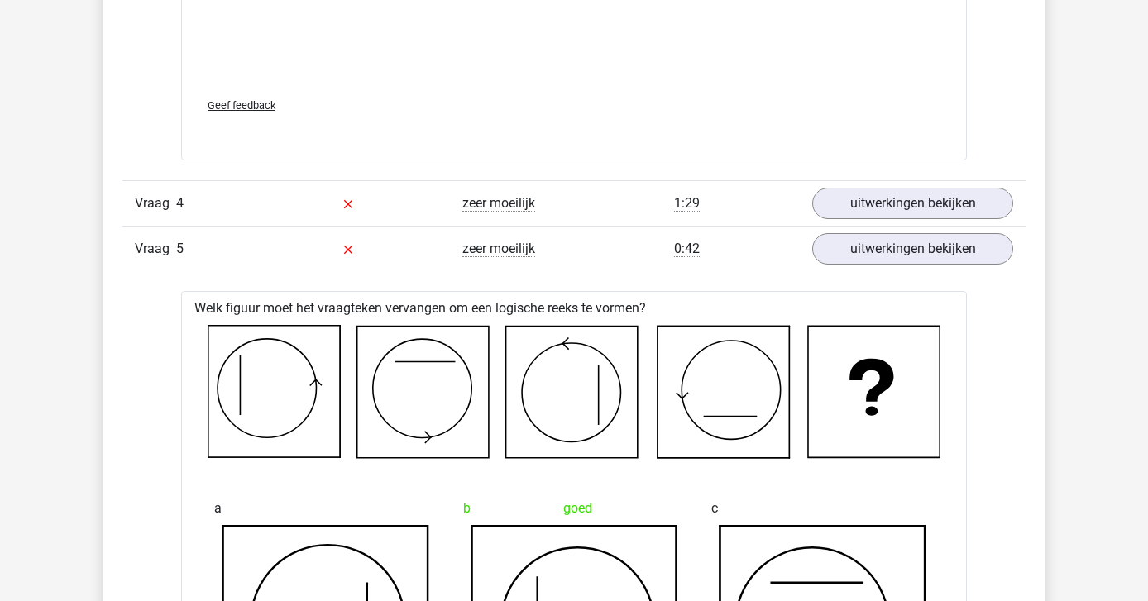
scroll to position [2768, 0]
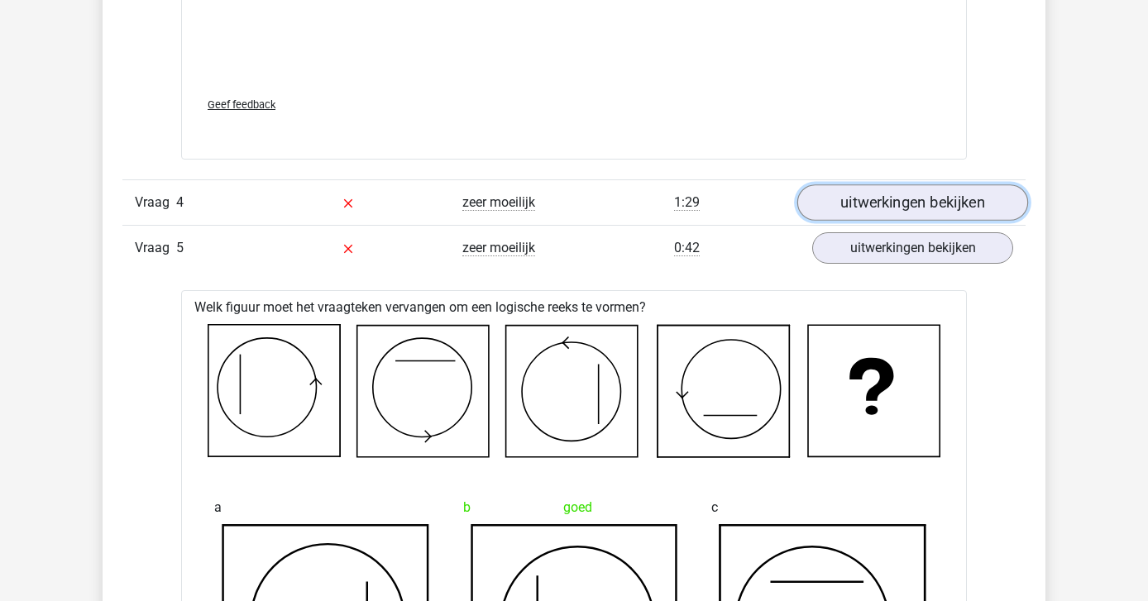
click at [869, 204] on link "uitwerkingen bekijken" at bounding box center [912, 203] width 231 height 36
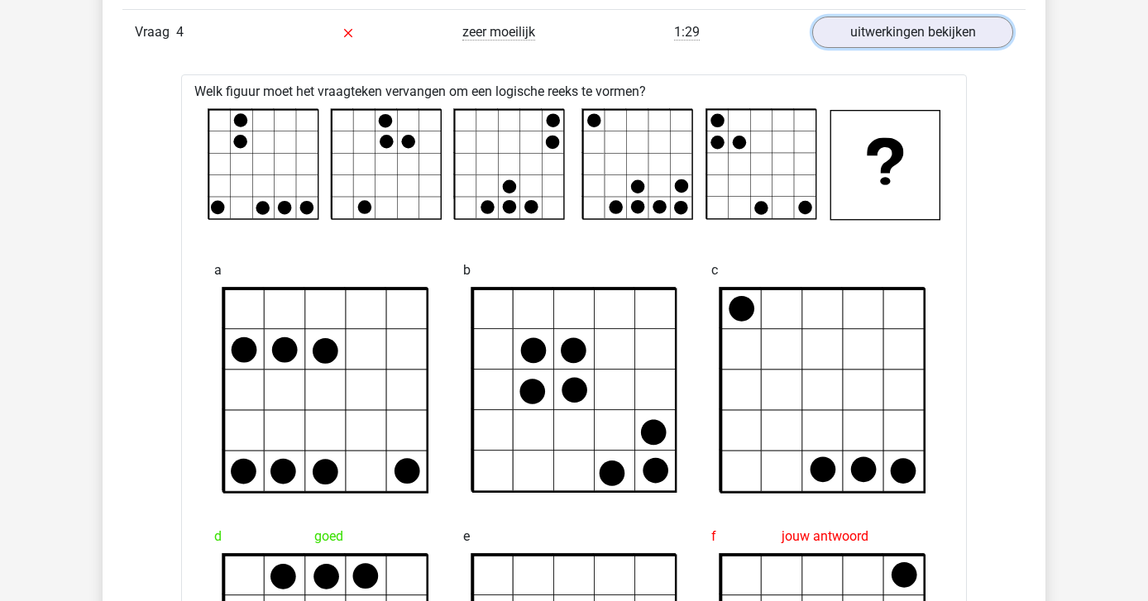
scroll to position [2936, 0]
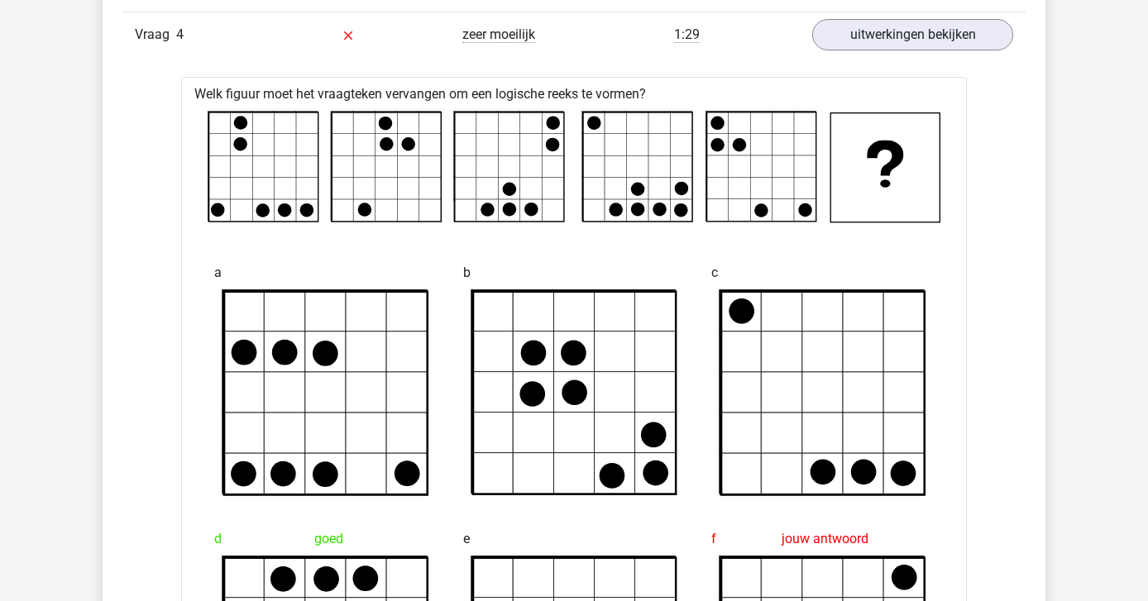
click at [325, 120] on icon at bounding box center [574, 167] width 733 height 112
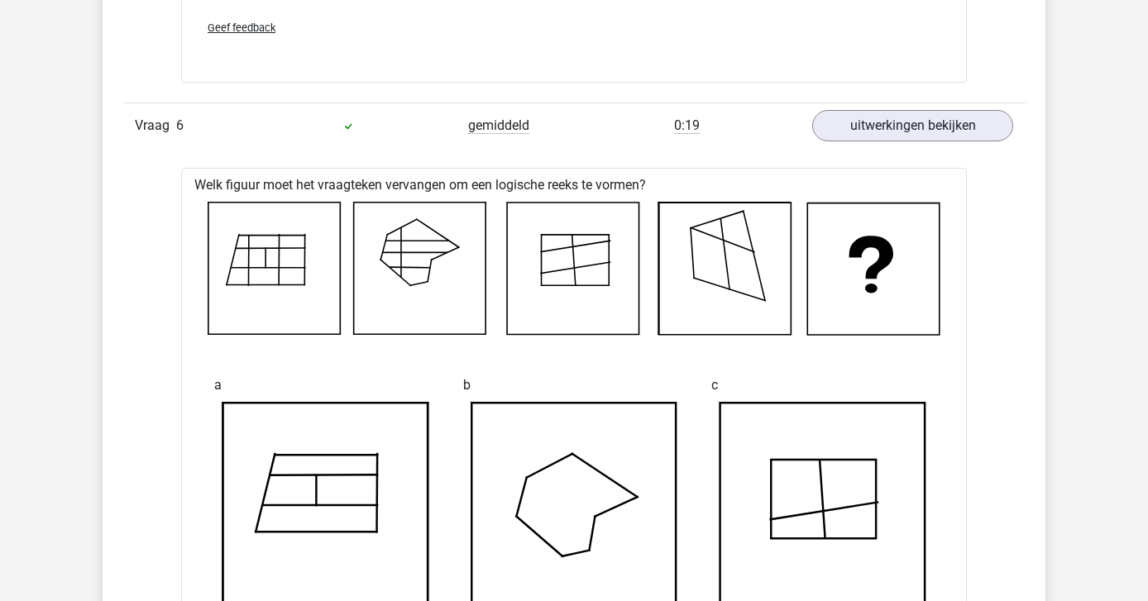
scroll to position [5295, 0]
